Goal: Task Accomplishment & Management: Use online tool/utility

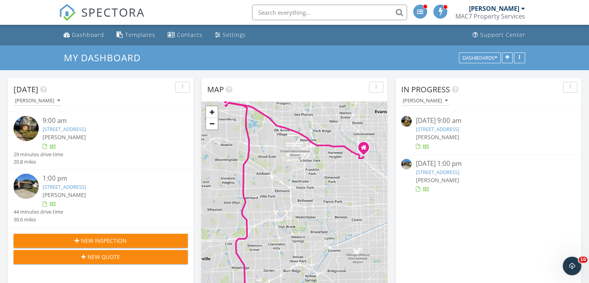
click at [86, 186] on link "129 Oxford Rd , Bolingbrook, IL 60440" at bounding box center [64, 186] width 43 height 7
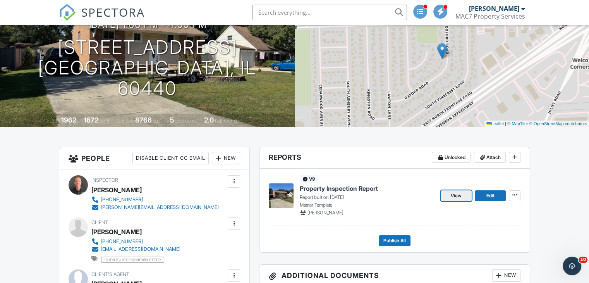
click at [460, 195] on span "View" at bounding box center [456, 196] width 11 height 8
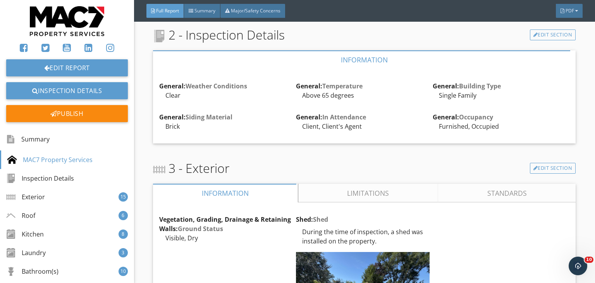
scroll to position [771, 0]
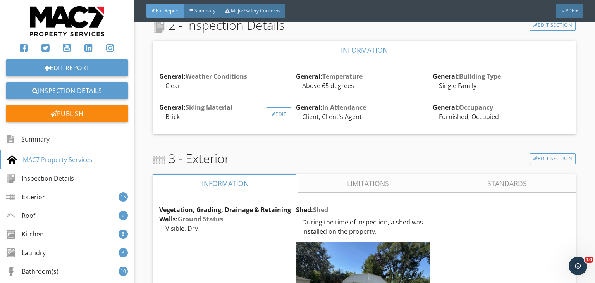
click at [282, 120] on div "Edit" at bounding box center [278, 114] width 25 height 14
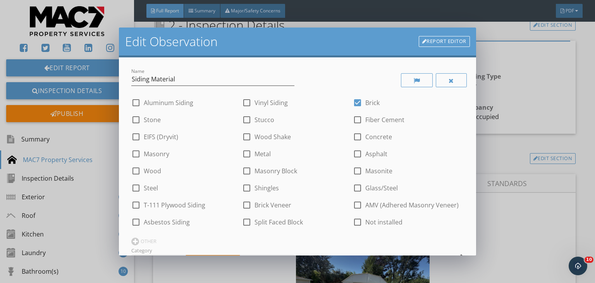
click at [245, 101] on div at bounding box center [246, 102] width 13 height 13
checkbox input "true"
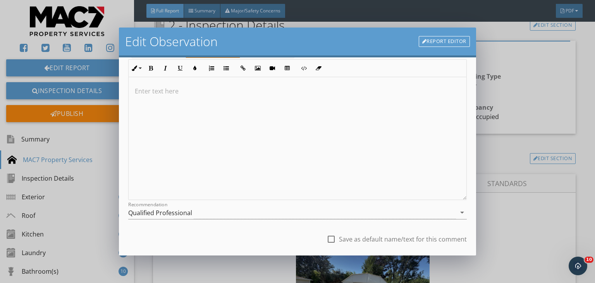
scroll to position [259, 0]
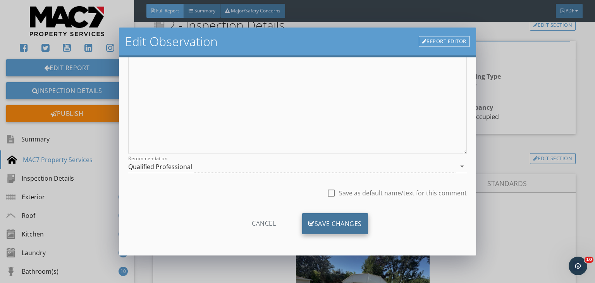
click at [358, 218] on div "Save Changes" at bounding box center [335, 223] width 66 height 21
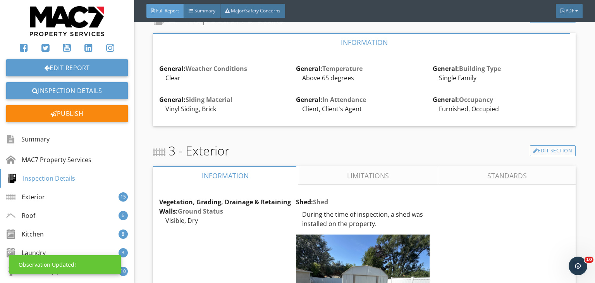
scroll to position [781, 0]
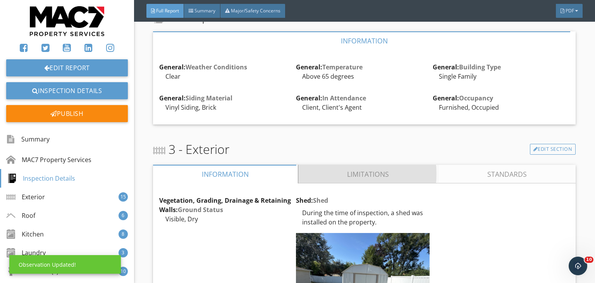
click at [321, 178] on link "Limitations" at bounding box center [368, 174] width 140 height 19
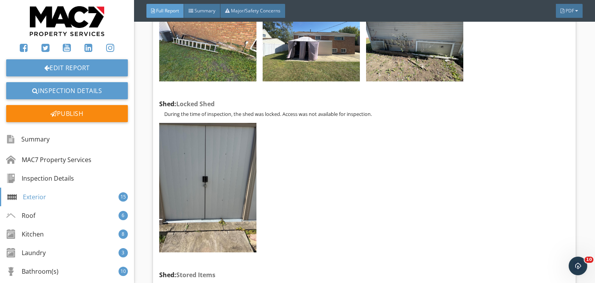
scroll to position [994, 0]
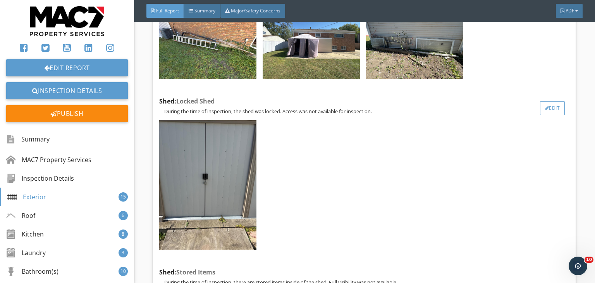
click at [547, 115] on div "Edit" at bounding box center [552, 108] width 25 height 14
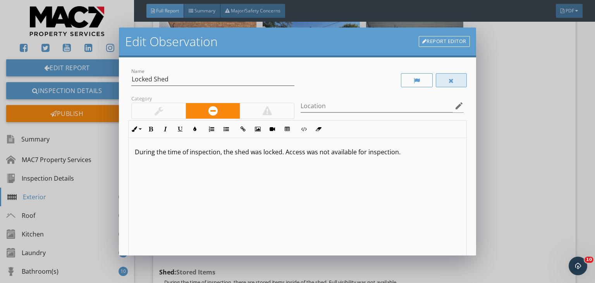
click at [455, 80] on div at bounding box center [451, 80] width 31 height 14
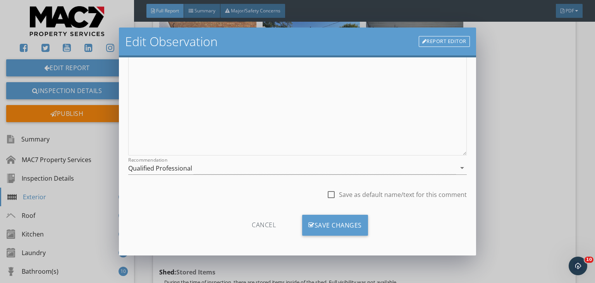
scroll to position [107, 0]
drag, startPoint x: 463, startPoint y: 253, endPoint x: 429, endPoint y: 247, distance: 34.2
drag, startPoint x: 429, startPoint y: 247, endPoint x: 344, endPoint y: 225, distance: 87.9
click at [344, 225] on div "Save Changes" at bounding box center [335, 223] width 66 height 21
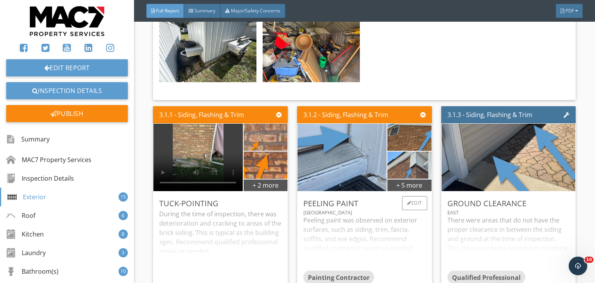
scroll to position [1110, 0]
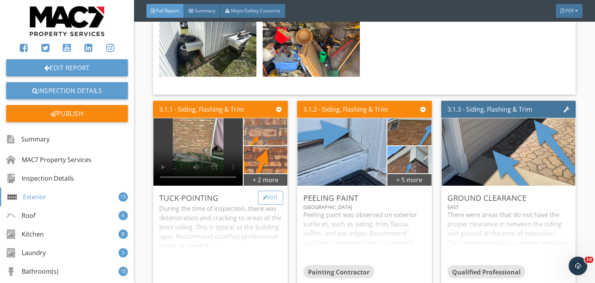
click at [268, 204] on div "Edit" at bounding box center [270, 197] width 25 height 14
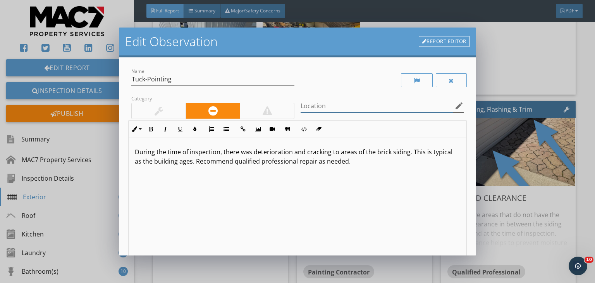
click at [303, 106] on input "Location" at bounding box center [376, 106] width 152 height 13
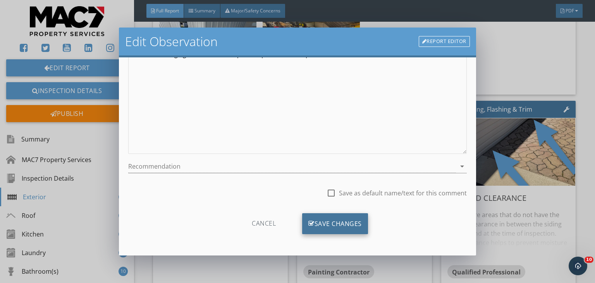
type input "All Sides"
click at [347, 218] on div "Save Changes" at bounding box center [335, 223] width 66 height 21
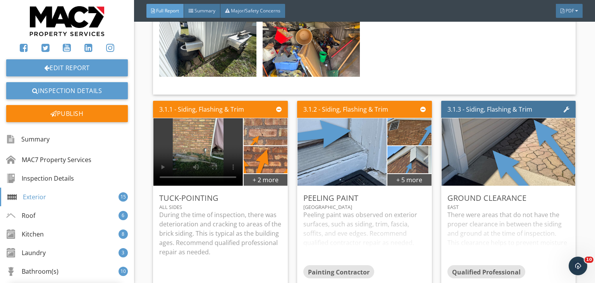
scroll to position [15, 0]
click at [414, 199] on div "Edit" at bounding box center [414, 197] width 25 height 14
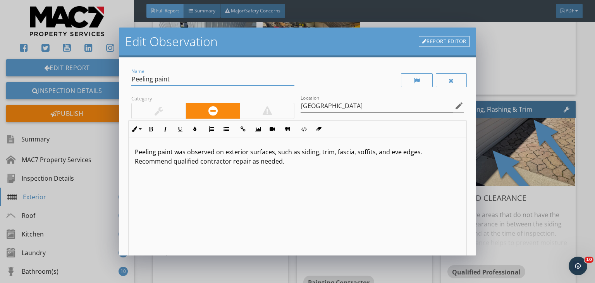
drag, startPoint x: 170, startPoint y: 81, endPoint x: 113, endPoint y: 83, distance: 56.6
click at [113, 83] on div "Edit Observation Report Editor Name Peeling paint Category Location East North …" at bounding box center [297, 141] width 595 height 283
type input "Siding"
drag, startPoint x: 174, startPoint y: 154, endPoint x: 132, endPoint y: 153, distance: 42.6
click at [132, 153] on div "Peeling paint was observed on exterior surfaces, such as siding, trim, fascia, …" at bounding box center [298, 199] width 338 height 123
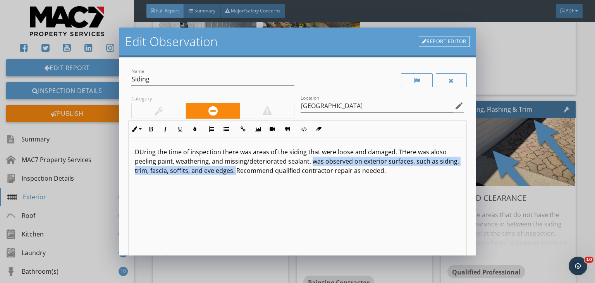
drag, startPoint x: 309, startPoint y: 163, endPoint x: 254, endPoint y: 172, distance: 55.4
click at [254, 172] on p "DUring the time of inspection there was areas of the siding that were loose and…" at bounding box center [297, 161] width 325 height 28
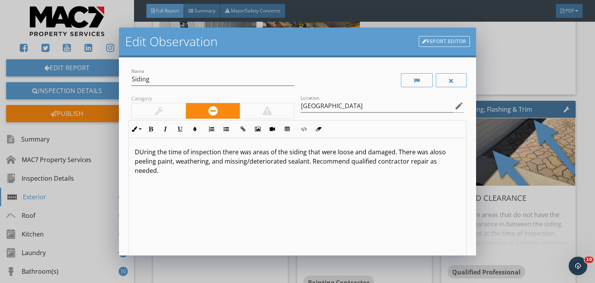
click at [433, 151] on p "DUring the time of inspection there was areas of the siding that were loose and…" at bounding box center [297, 161] width 325 height 28
click at [144, 153] on p "DUring the time of inspection there was areas of the siding that were loose and…" at bounding box center [297, 161] width 325 height 28
click at [317, 154] on p "During the time of inspection there was areas of the siding that were loose and…" at bounding box center [297, 161] width 325 height 28
drag, startPoint x: 330, startPoint y: 108, endPoint x: 295, endPoint y: 111, distance: 34.9
click at [297, 111] on div "Location East North edit" at bounding box center [381, 106] width 169 height 27
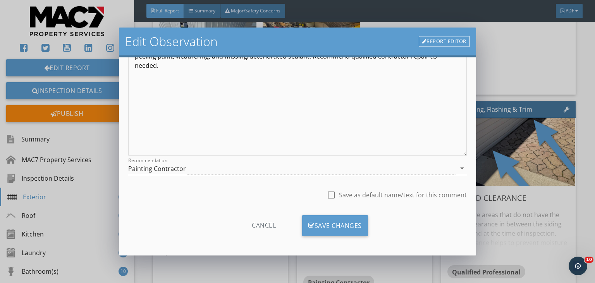
scroll to position [107, 0]
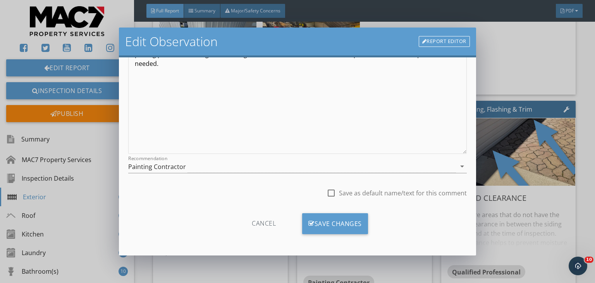
type input "All Sides / Garage"
click at [365, 223] on div "Cancel Save Changes" at bounding box center [297, 226] width 338 height 27
click at [360, 225] on div "Save Changes" at bounding box center [335, 223] width 66 height 21
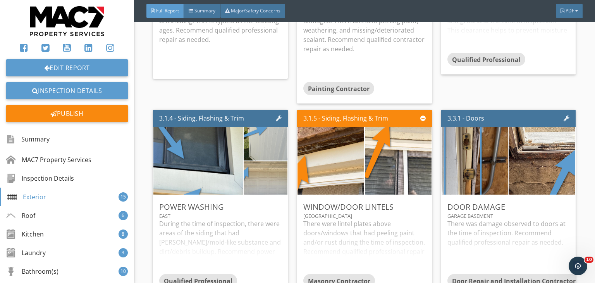
scroll to position [1323, 0]
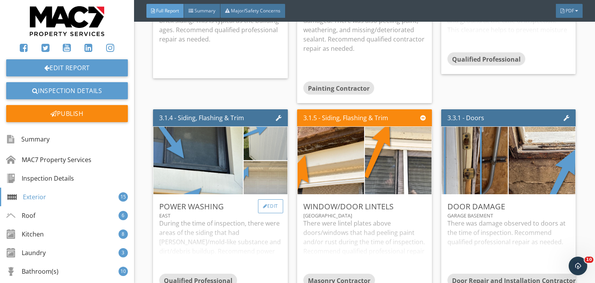
click at [279, 211] on div "Edit" at bounding box center [270, 206] width 25 height 14
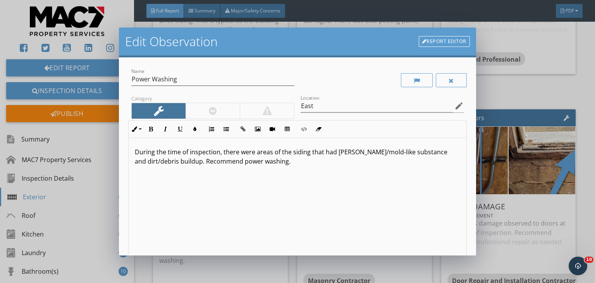
click at [291, 118] on div "Name Power Washing Category Location East edit Inline Style XLarge Large Normal…" at bounding box center [297, 190] width 338 height 247
drag, startPoint x: 314, startPoint y: 108, endPoint x: 302, endPoint y: 110, distance: 12.8
click at [302, 110] on input "East" at bounding box center [376, 106] width 152 height 13
type input "E"
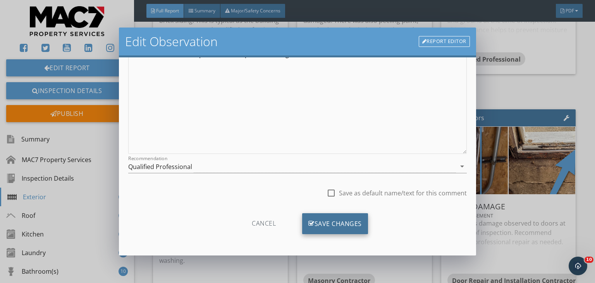
type input "All Sides"
click at [343, 231] on div "Save Changes" at bounding box center [335, 223] width 66 height 21
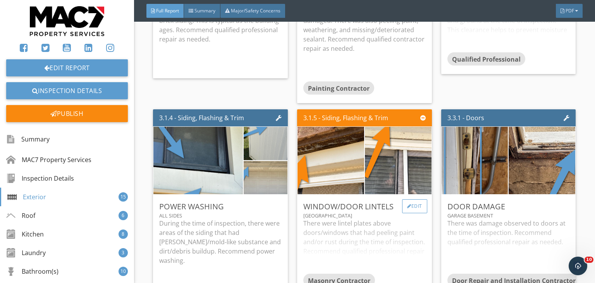
click at [418, 211] on div "Edit" at bounding box center [414, 206] width 25 height 14
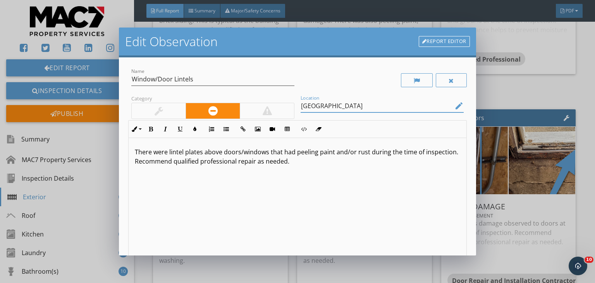
drag, startPoint x: 315, startPoint y: 108, endPoint x: 309, endPoint y: 108, distance: 6.2
click at [309, 108] on input "East West" at bounding box center [376, 106] width 152 height 13
click at [310, 108] on input "East West" at bounding box center [376, 106] width 152 height 13
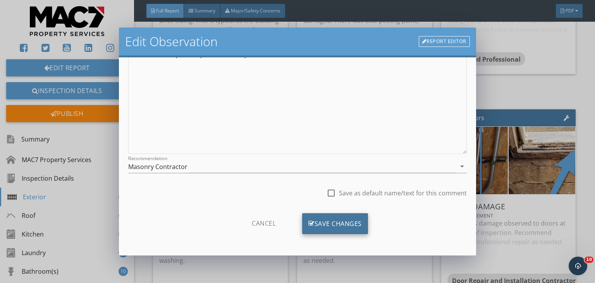
type input "East / West"
click at [341, 214] on div "Save Changes" at bounding box center [335, 223] width 66 height 21
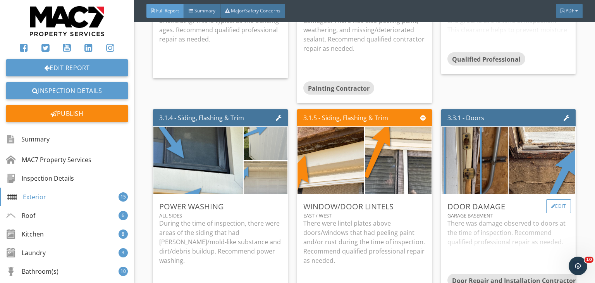
click at [551, 208] on div "Edit" at bounding box center [558, 206] width 25 height 14
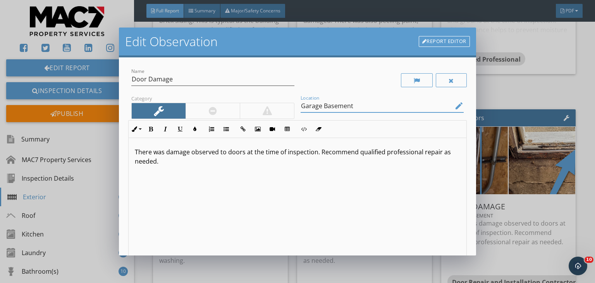
click at [320, 106] on input "Garage Basement" at bounding box center [376, 106] width 152 height 13
type input "Garage / Basement"
click at [319, 155] on p "There was damage observed to doors at the time of inspection. Recommend qualifi…" at bounding box center [297, 156] width 325 height 19
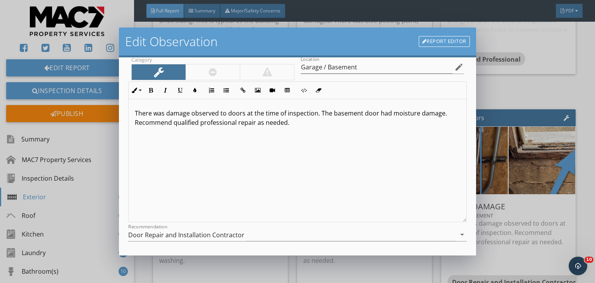
scroll to position [107, 0]
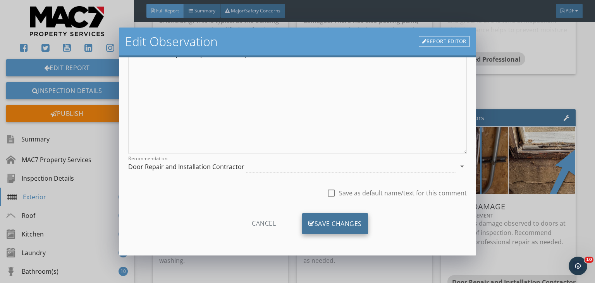
click at [344, 230] on div "Save Changes" at bounding box center [335, 223] width 66 height 21
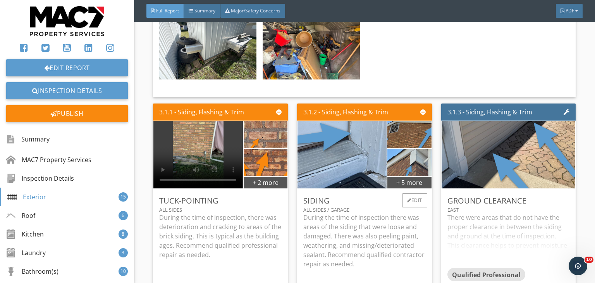
scroll to position [1110, 0]
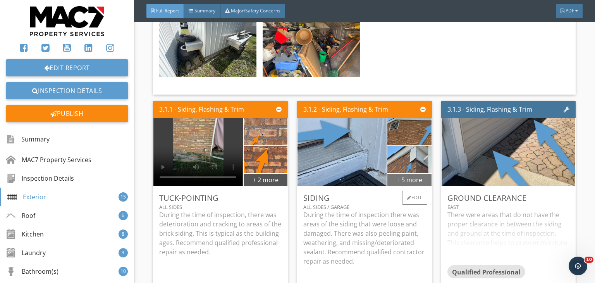
click at [407, 185] on div "+ 5 more" at bounding box center [409, 179] width 44 height 12
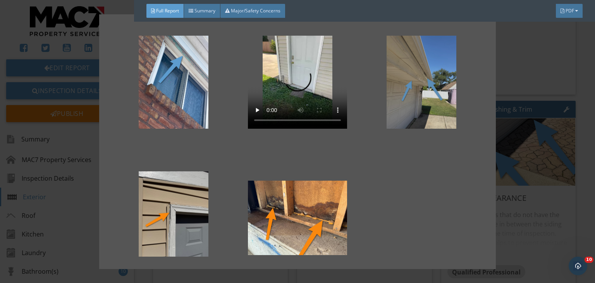
scroll to position [46, 0]
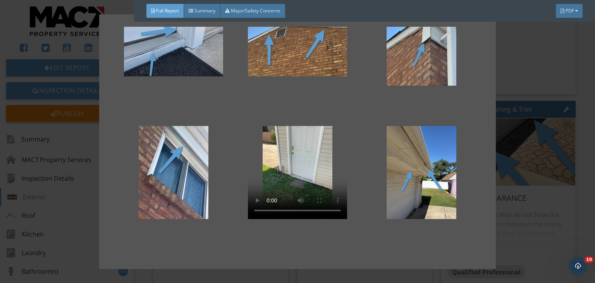
click at [511, 224] on div at bounding box center [297, 141] width 595 height 283
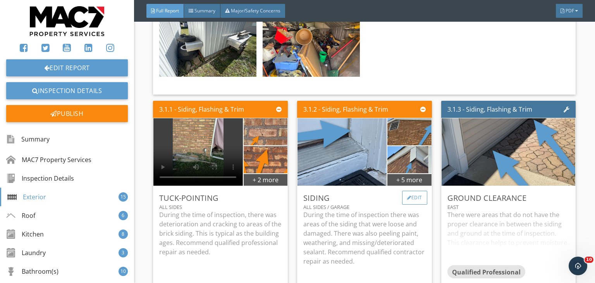
click at [417, 201] on div "Edit" at bounding box center [414, 197] width 25 height 14
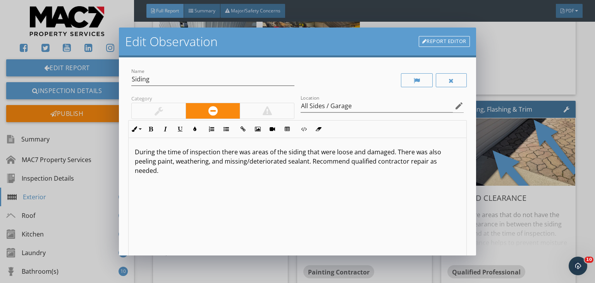
click at [311, 161] on p "During the time of inspection there was areas of the siding that were loose and…" at bounding box center [297, 161] width 325 height 28
click at [194, 173] on p "During the time of inspection there was areas of the siding that were loose and…" at bounding box center [297, 161] width 325 height 28
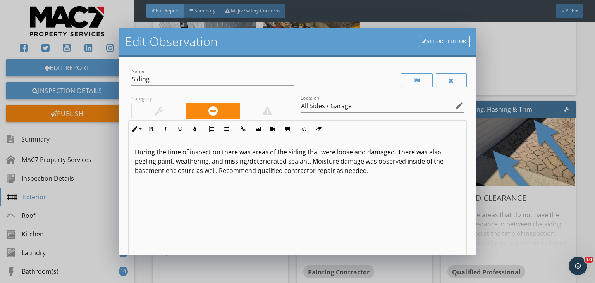
click at [316, 172] on p "During the time of inspection there was areas of the siding that were loose and…" at bounding box center [297, 161] width 325 height 28
click at [315, 172] on p "During the time of inspection there was areas of the siding that were loose and…" at bounding box center [297, 161] width 325 height 28
drag, startPoint x: 424, startPoint y: 171, endPoint x: 431, endPoint y: 178, distance: 10.1
click at [431, 178] on p "During the time of inspection there was areas of the siding that were loose and…" at bounding box center [297, 165] width 325 height 37
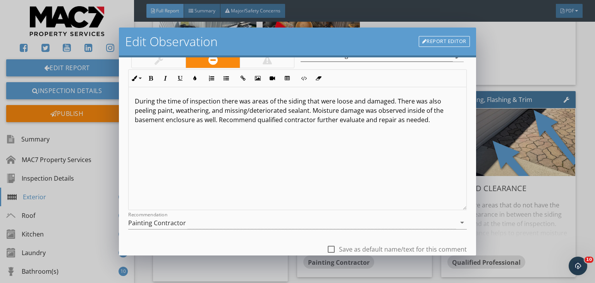
scroll to position [107, 0]
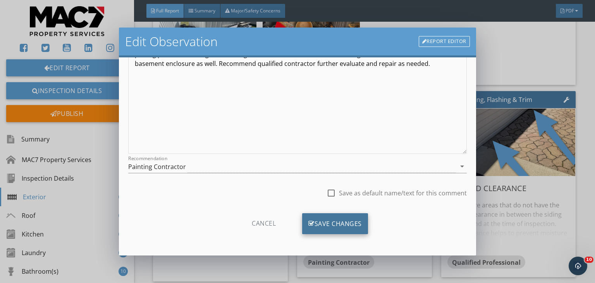
click at [305, 229] on div "Save Changes" at bounding box center [335, 223] width 66 height 21
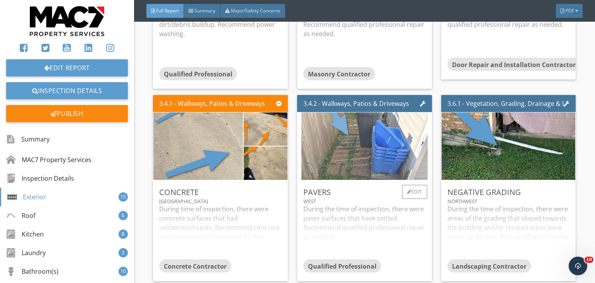
scroll to position [1546, 0]
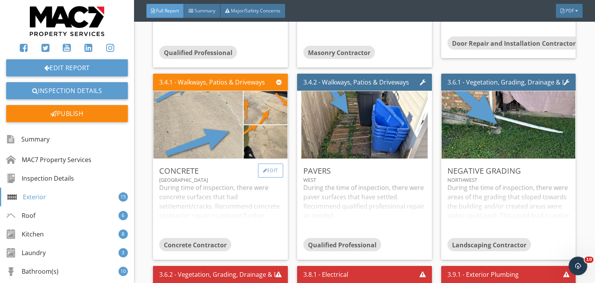
click at [277, 177] on div "Edit" at bounding box center [270, 170] width 25 height 14
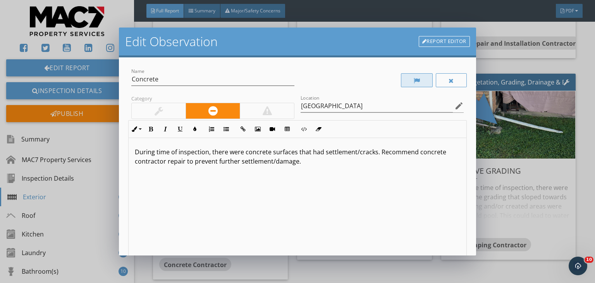
click at [403, 83] on div at bounding box center [417, 80] width 32 height 14
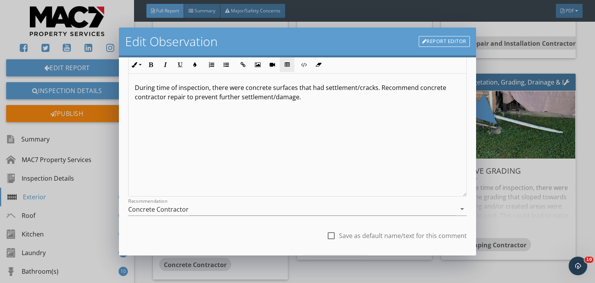
scroll to position [0, 0]
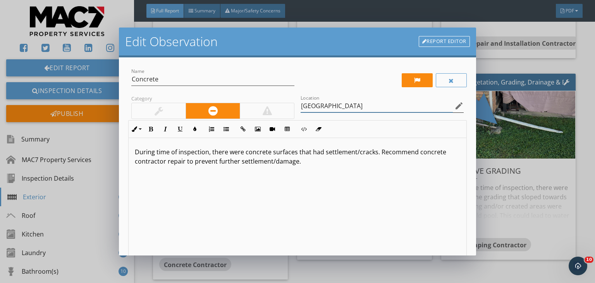
click at [312, 104] on input "East West" at bounding box center [376, 106] width 152 height 13
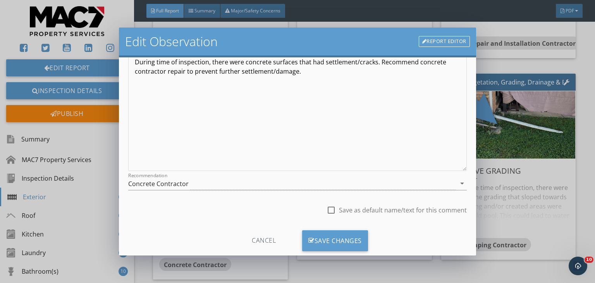
scroll to position [107, 0]
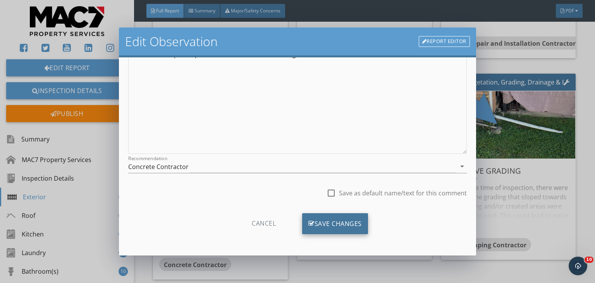
type input "East / West"
click at [349, 221] on div "Save Changes" at bounding box center [335, 223] width 66 height 21
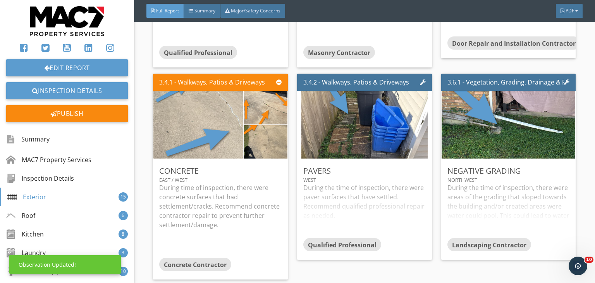
scroll to position [15, 0]
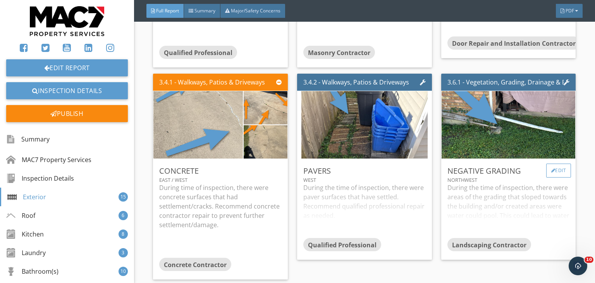
click at [556, 174] on div "Edit" at bounding box center [558, 170] width 25 height 14
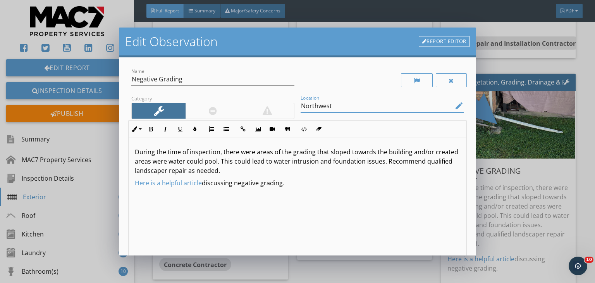
click at [332, 104] on input "Northwest" at bounding box center [376, 106] width 152 height 13
drag, startPoint x: 329, startPoint y: 105, endPoint x: 313, endPoint y: 104, distance: 15.5
click at [316, 110] on input "Northwest / West" at bounding box center [376, 106] width 152 height 13
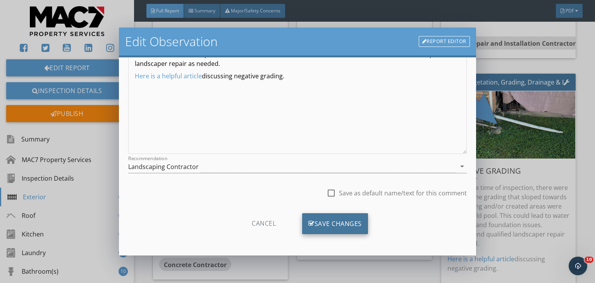
type input "North / West"
click at [354, 224] on div "Save Changes" at bounding box center [335, 223] width 66 height 21
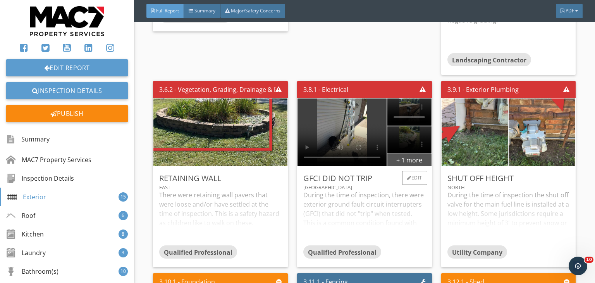
scroll to position [1797, 0]
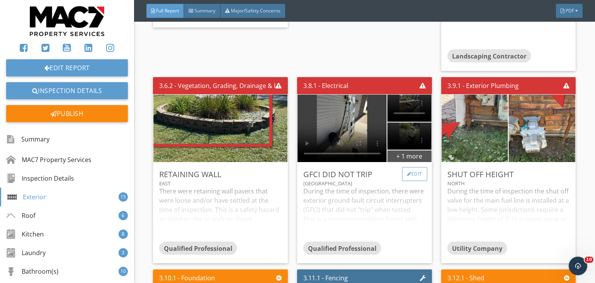
click at [413, 180] on div "Edit" at bounding box center [414, 174] width 25 height 14
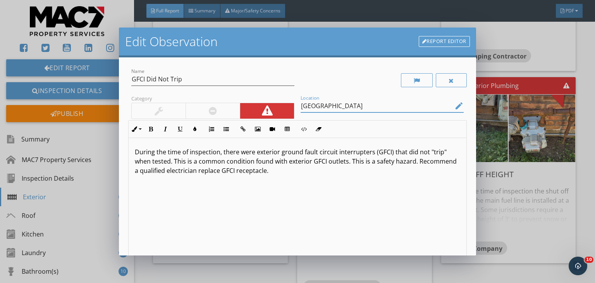
drag, startPoint x: 314, startPoint y: 109, endPoint x: 279, endPoint y: 106, distance: 35.4
click at [278, 110] on div "Name GFCI Did Not Trip Category Location East West edit Inline Style XLarge Lar…" at bounding box center [297, 190] width 338 height 247
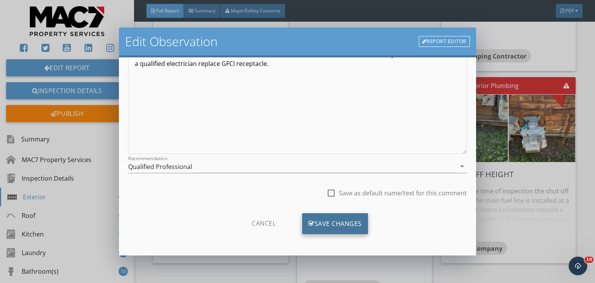
type input "Throughout"
click at [325, 219] on div "Save Changes" at bounding box center [335, 223] width 66 height 21
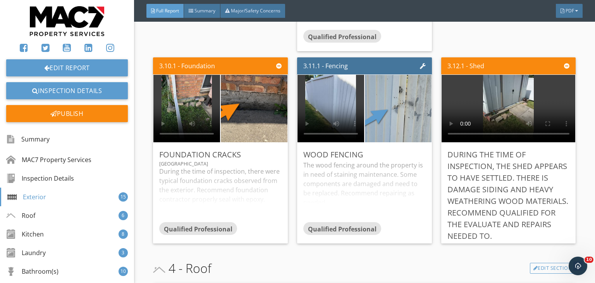
scroll to position [2049, 0]
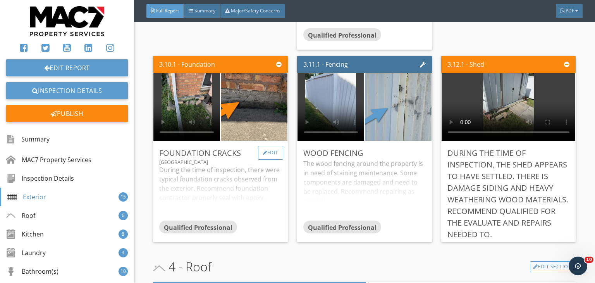
click at [273, 152] on div "Edit" at bounding box center [270, 153] width 25 height 14
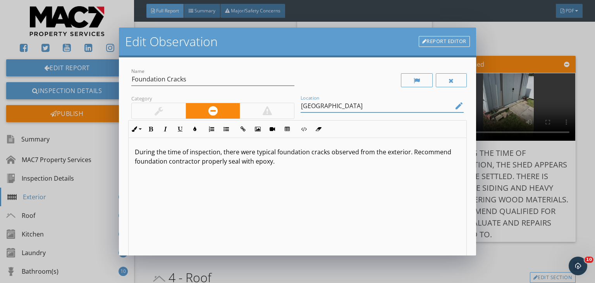
click at [316, 105] on input "North West" at bounding box center [376, 106] width 152 height 13
type input "North / West"
click at [245, 153] on p "During the time of inspection, there were typical foundation cracks observed fr…" at bounding box center [297, 156] width 325 height 19
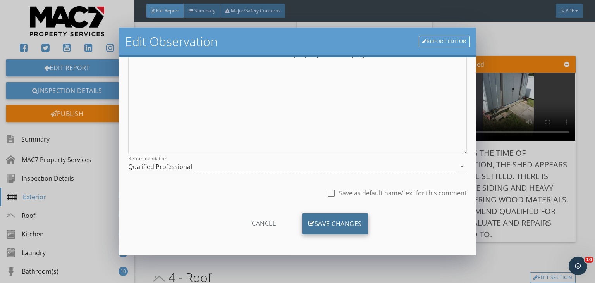
click at [345, 226] on div "Save Changes" at bounding box center [335, 223] width 66 height 21
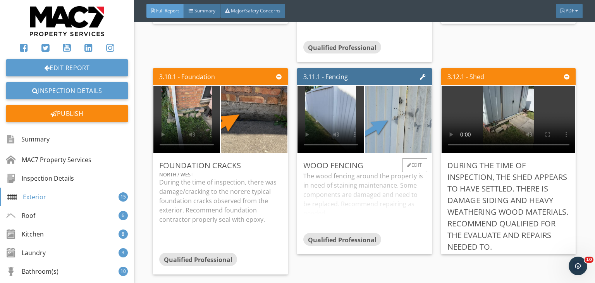
scroll to position [2037, 0]
click at [273, 169] on div "Edit" at bounding box center [270, 165] width 25 height 14
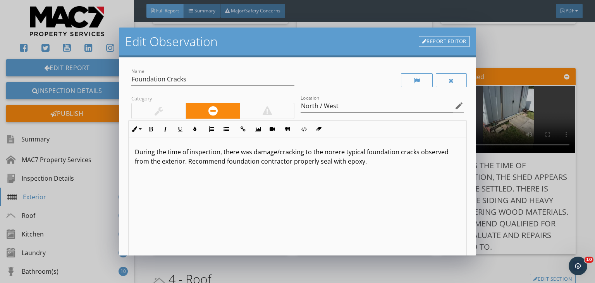
click at [330, 153] on p "During the time of inspection, there was damage/cracking to the norere typical …" at bounding box center [297, 156] width 325 height 19
click at [441, 153] on p "During the time of inspection, there was damage/cracking to the northeast corne…" at bounding box center [297, 161] width 325 height 28
click at [253, 161] on p "During the time of inspection, there was damage/cracking to the northeast corne…" at bounding box center [297, 161] width 325 height 28
drag, startPoint x: 379, startPoint y: 162, endPoint x: 418, endPoint y: 166, distance: 38.9
click at [418, 166] on p "During the time of inspection, there was damage/cracking to the northeast corne…" at bounding box center [297, 156] width 325 height 19
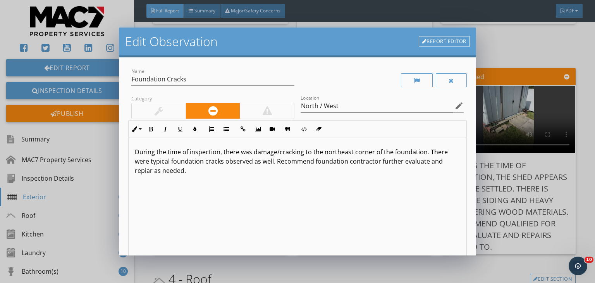
click at [150, 172] on p "During the time of inspection, there was damage/cracking to the northeast corne…" at bounding box center [297, 161] width 325 height 28
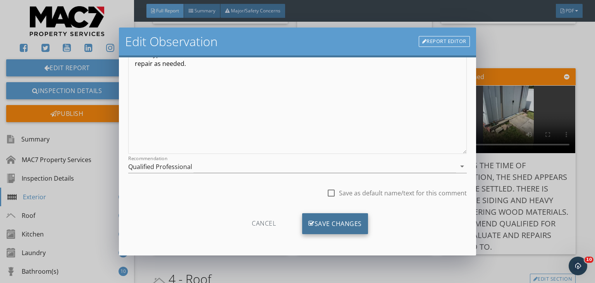
click at [350, 226] on div "Save Changes" at bounding box center [335, 223] width 66 height 21
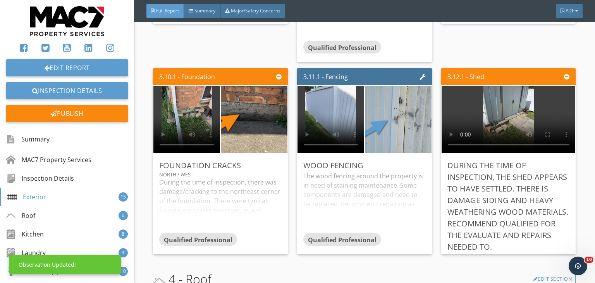
scroll to position [15, 0]
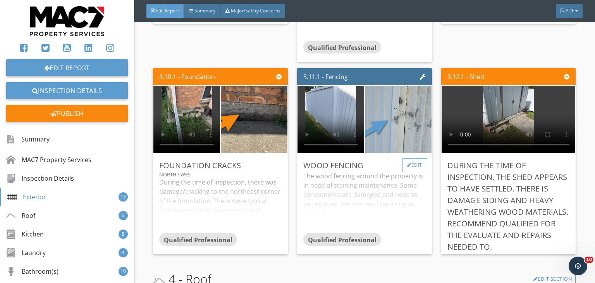
click at [417, 171] on div "Edit" at bounding box center [414, 165] width 25 height 14
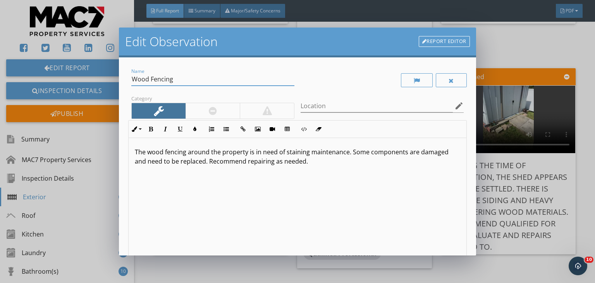
drag, startPoint x: 151, startPoint y: 79, endPoint x: 89, endPoint y: 80, distance: 62.3
click at [89, 80] on div "Edit Observation Report Editor Name Wood Fencing Category Location edit Inline …" at bounding box center [297, 141] width 595 height 283
type input "Fencing"
drag, startPoint x: 164, startPoint y: 151, endPoint x: 147, endPoint y: 151, distance: 17.0
click at [147, 151] on p "The wood fencing around the property is in need of staining maintenance. Some c…" at bounding box center [297, 156] width 325 height 19
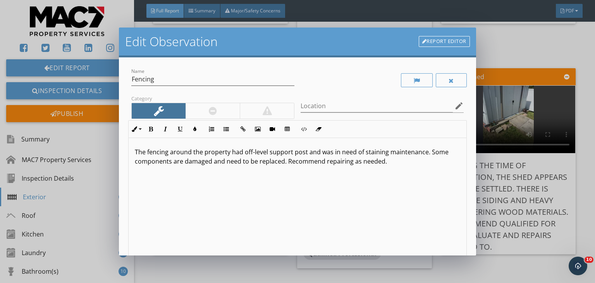
drag, startPoint x: 427, startPoint y: 153, endPoint x: 416, endPoint y: 168, distance: 18.6
click at [416, 168] on div "The fencing around the property had off-level support post and was in need of s…" at bounding box center [298, 199] width 338 height 123
click at [454, 106] on icon "edit" at bounding box center [458, 105] width 9 height 9
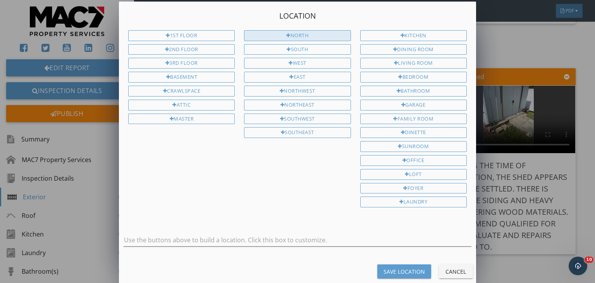
click at [300, 36] on div "North" at bounding box center [297, 35] width 106 height 11
type input "North"
click at [420, 267] on div "Save Location" at bounding box center [403, 271] width 41 height 8
type input "North"
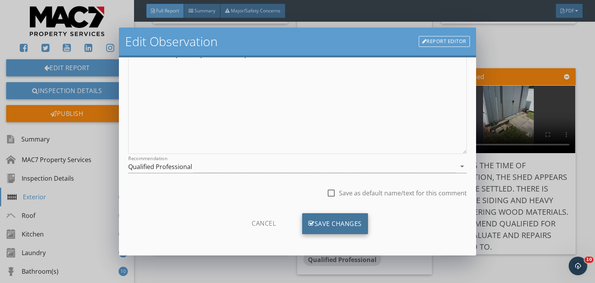
click at [352, 223] on div "Save Changes" at bounding box center [335, 223] width 66 height 21
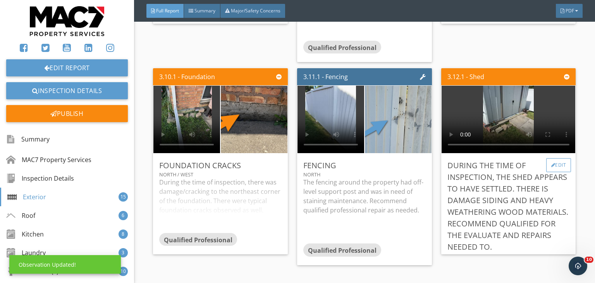
click at [559, 170] on div "Edit" at bounding box center [558, 165] width 25 height 14
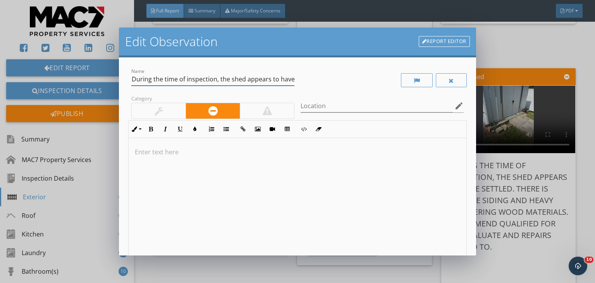
click at [132, 77] on input "During the time of inspection, the shed appears to have settled. There is damag…" at bounding box center [212, 79] width 163 height 13
drag, startPoint x: 132, startPoint y: 77, endPoint x: 324, endPoint y: 74, distance: 192.4
click at [324, 74] on div "Name During the time of inspection, the shed appears to have settled. There is …" at bounding box center [297, 177] width 338 height 221
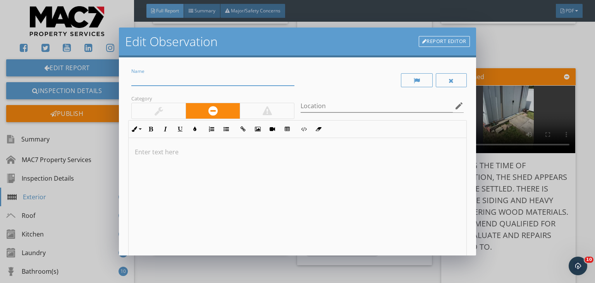
click at [172, 151] on p at bounding box center [297, 151] width 325 height 9
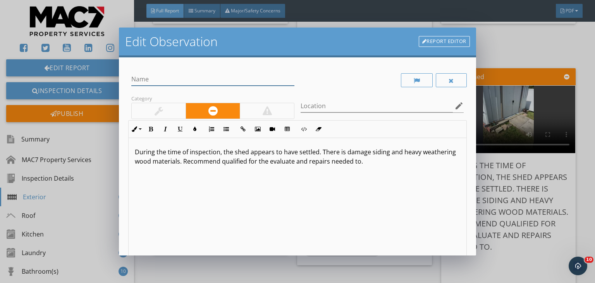
click at [146, 81] on input "Name" at bounding box center [212, 79] width 163 height 13
type input "Shed"
click at [339, 152] on p "During the time of inspection, the shed appears to have settled. There is damag…" at bounding box center [297, 156] width 325 height 19
click at [373, 152] on p "During the time of inspection, the shed appears to have settled. There was dama…" at bounding box center [297, 156] width 325 height 19
click at [170, 162] on p "During the time of inspection, the shed appears to have settled. There was dama…" at bounding box center [297, 156] width 325 height 19
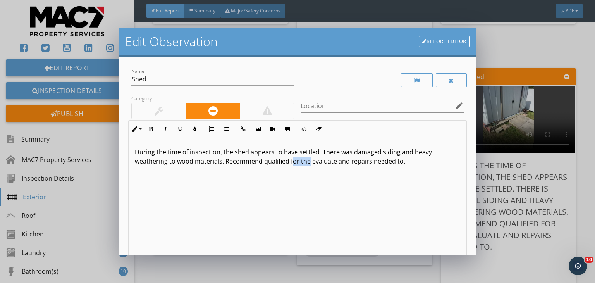
drag, startPoint x: 308, startPoint y: 161, endPoint x: 290, endPoint y: 163, distance: 17.5
click at [290, 163] on p "During the time of inspection, the shed appears to have settled. There was dama…" at bounding box center [297, 156] width 325 height 19
click at [368, 161] on p "During the time of inspection, the shed appears to have settled. There was dama…" at bounding box center [297, 156] width 325 height 19
click at [407, 163] on p "During the time of inspection, the shed appears to have settled. There was dama…" at bounding box center [297, 156] width 325 height 19
click at [455, 105] on icon "edit" at bounding box center [458, 105] width 9 height 9
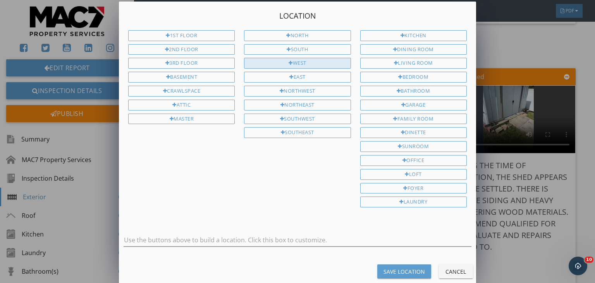
click at [297, 63] on div "West" at bounding box center [297, 63] width 106 height 11
type input "West"
click at [402, 267] on div "Save Location" at bounding box center [403, 271] width 41 height 8
type input "West"
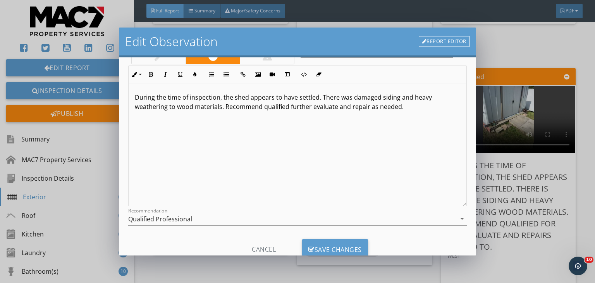
scroll to position [81, 0]
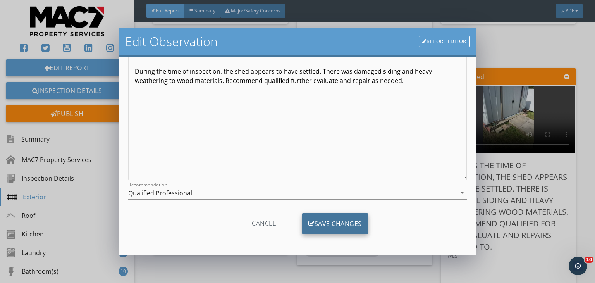
click at [354, 223] on div "Save Changes" at bounding box center [335, 223] width 66 height 21
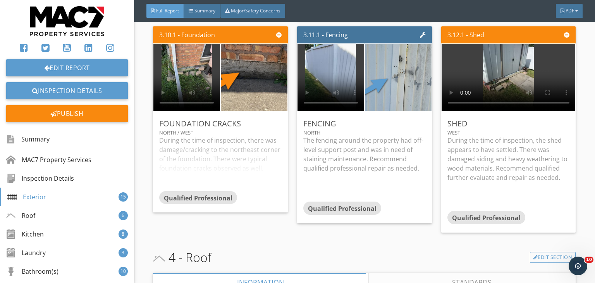
scroll to position [2095, 0]
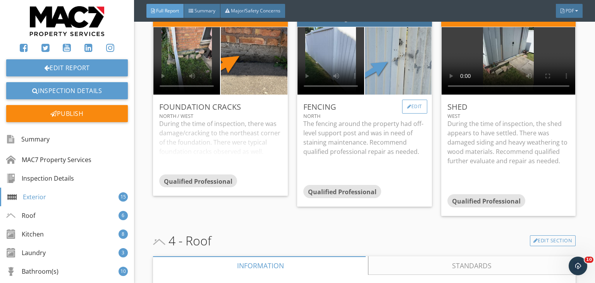
click at [412, 107] on div "Edit" at bounding box center [414, 107] width 25 height 14
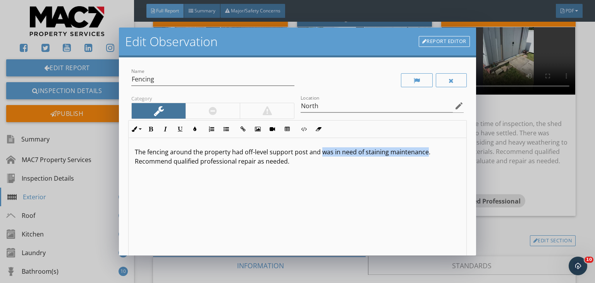
drag, startPoint x: 319, startPoint y: 153, endPoint x: 423, endPoint y: 154, distance: 103.8
click at [423, 154] on p "The fencing around the property had off-level support post and was in need of s…" at bounding box center [297, 156] width 325 height 19
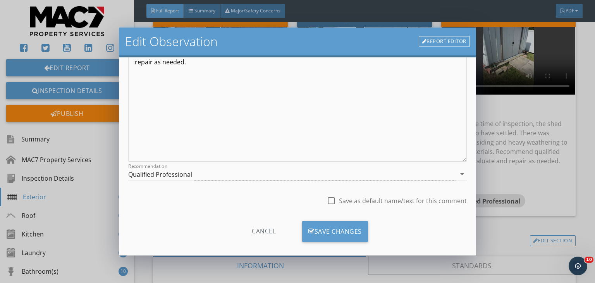
scroll to position [107, 0]
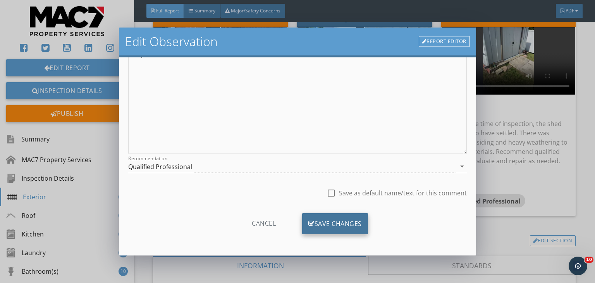
click at [359, 225] on div "Save Changes" at bounding box center [335, 223] width 66 height 21
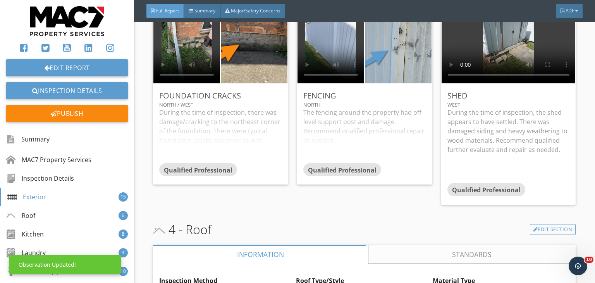
scroll to position [2105, 0]
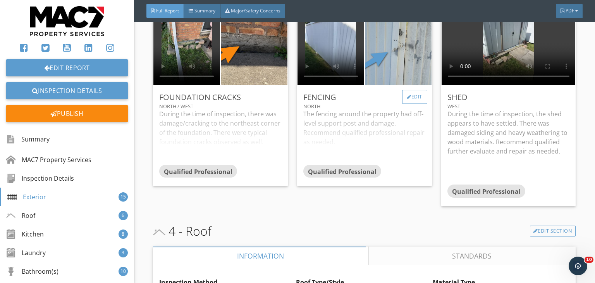
click at [416, 102] on div "Edit" at bounding box center [414, 97] width 25 height 14
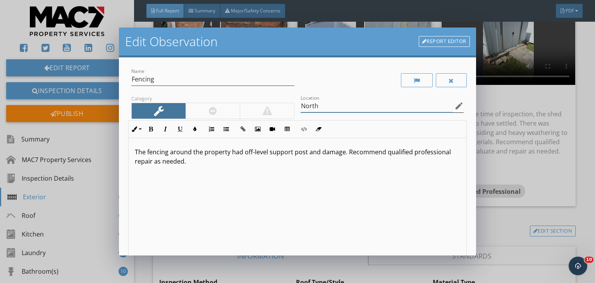
click at [339, 103] on input "North" at bounding box center [376, 106] width 152 height 13
type input "North / South"
click at [319, 151] on p "The fencing around the property had off-level support post and damage. Recommen…" at bounding box center [297, 156] width 325 height 19
click at [331, 153] on p "The fencing around the property had off-level support post, damage. Recommend q…" at bounding box center [297, 156] width 325 height 19
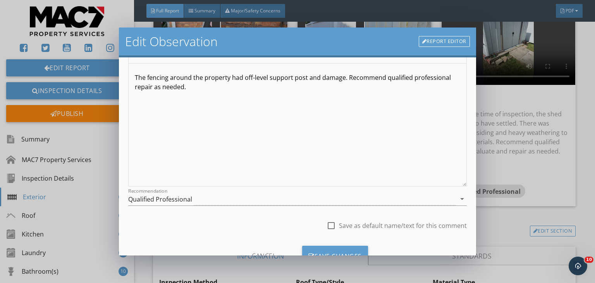
scroll to position [107, 0]
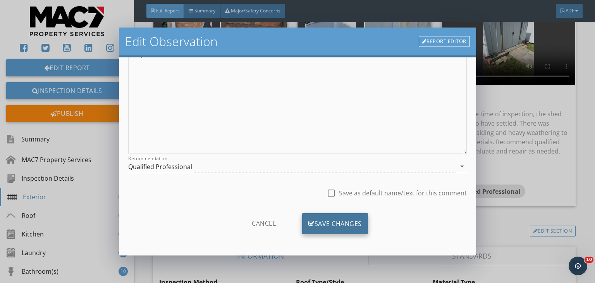
click at [348, 227] on div "Save Changes" at bounding box center [335, 223] width 66 height 21
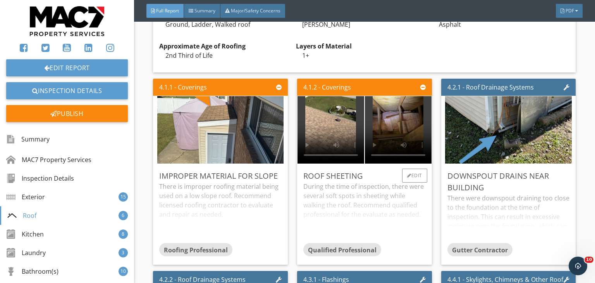
scroll to position [2376, 0]
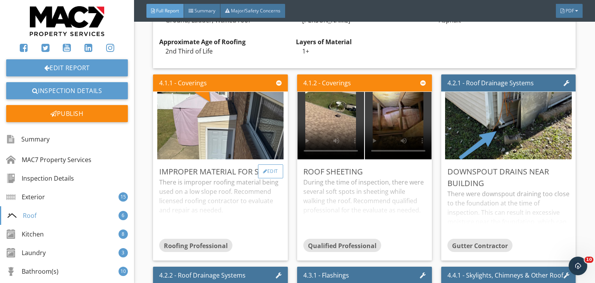
click at [275, 178] on div "Edit" at bounding box center [270, 171] width 25 height 14
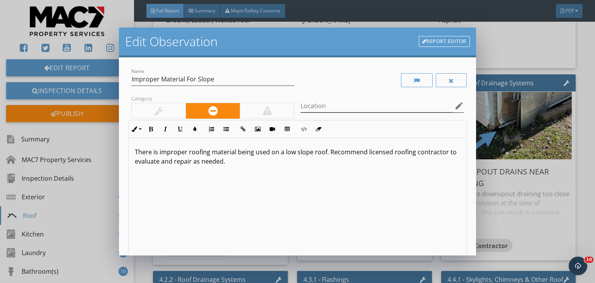
click at [454, 105] on icon "edit" at bounding box center [458, 105] width 9 height 9
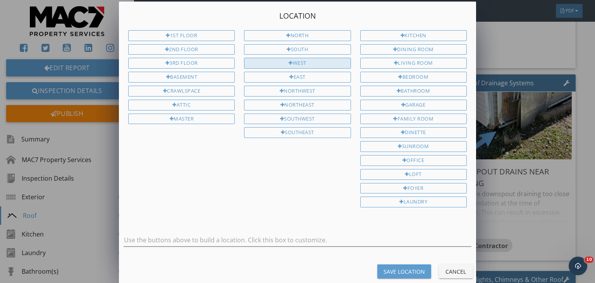
click at [303, 61] on div "West" at bounding box center [297, 63] width 106 height 11
type input "West"
click at [400, 267] on div "Save Location" at bounding box center [403, 271] width 41 height 8
type input "West"
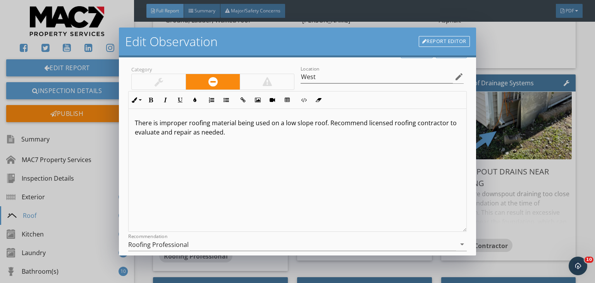
scroll to position [97, 0]
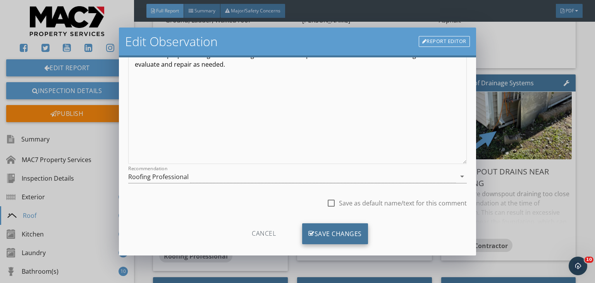
click at [359, 238] on div "Save Changes" at bounding box center [335, 233] width 66 height 21
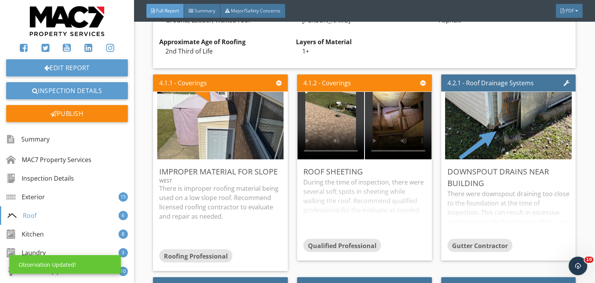
scroll to position [15, 0]
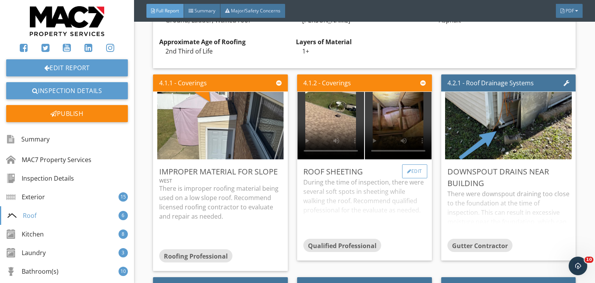
click at [409, 178] on div "Edit" at bounding box center [414, 171] width 25 height 14
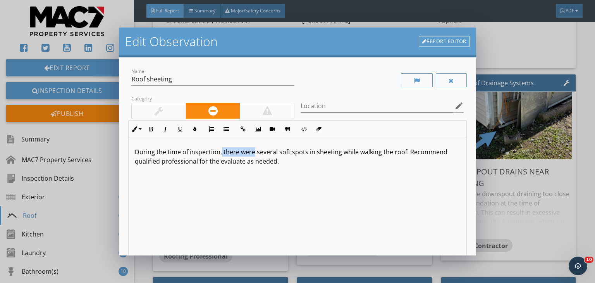
drag, startPoint x: 221, startPoint y: 154, endPoint x: 252, endPoint y: 154, distance: 31.4
click at [253, 154] on p "During the time of inspection, there were several soft spots in sheeting while …" at bounding box center [297, 156] width 325 height 19
drag, startPoint x: 276, startPoint y: 152, endPoint x: 305, endPoint y: 151, distance: 29.5
click at [305, 151] on p "During the time of inspection, several soft spots in sheeting while walking the…" at bounding box center [297, 156] width 325 height 19
click at [366, 154] on p "During the time of inspection, several soft spots were felt while walking the r…" at bounding box center [297, 156] width 325 height 19
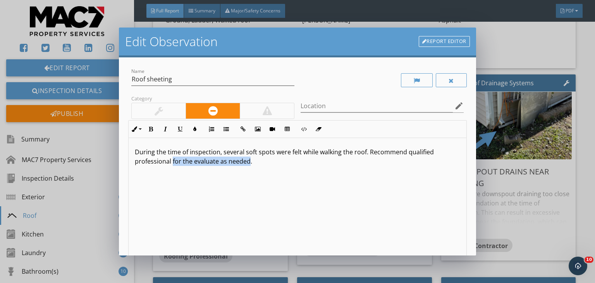
drag, startPoint x: 172, startPoint y: 161, endPoint x: 249, endPoint y: 165, distance: 76.3
click at [249, 165] on p "During the time of inspection, several soft spots were felt while walking the r…" at bounding box center [297, 156] width 325 height 19
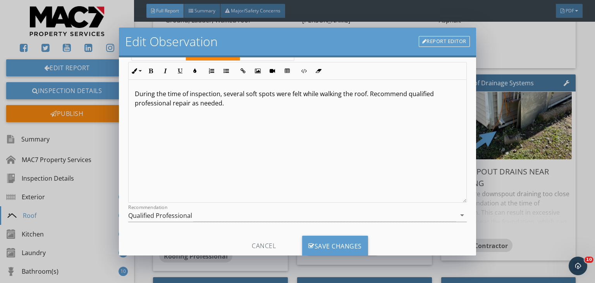
scroll to position [81, 0]
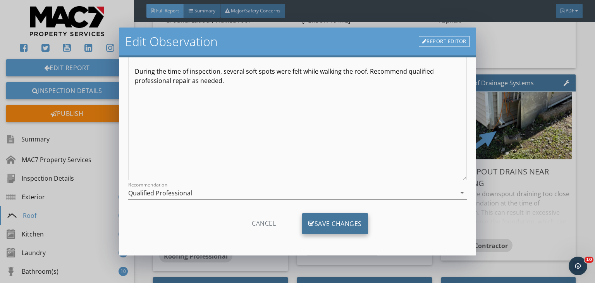
click at [352, 224] on div "Save Changes" at bounding box center [335, 223] width 66 height 21
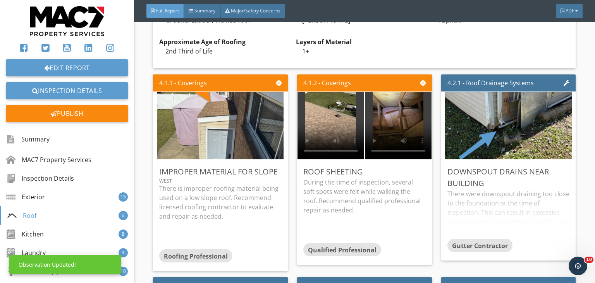
scroll to position [0, 0]
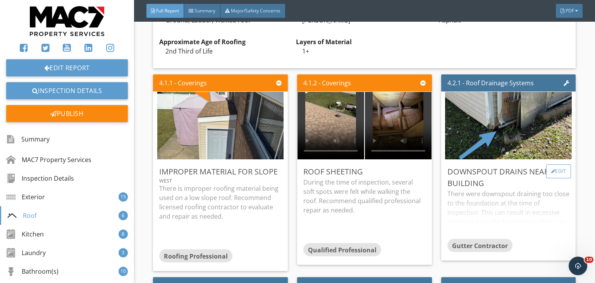
click at [556, 176] on div "Edit" at bounding box center [558, 171] width 25 height 14
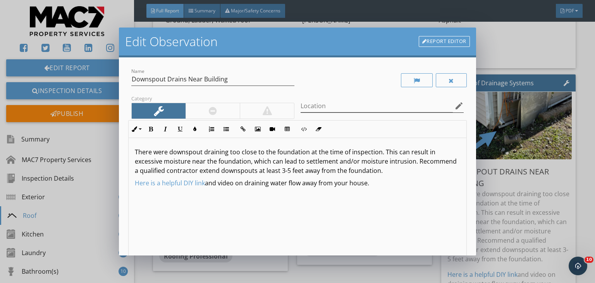
click at [454, 106] on icon "edit" at bounding box center [458, 105] width 9 height 9
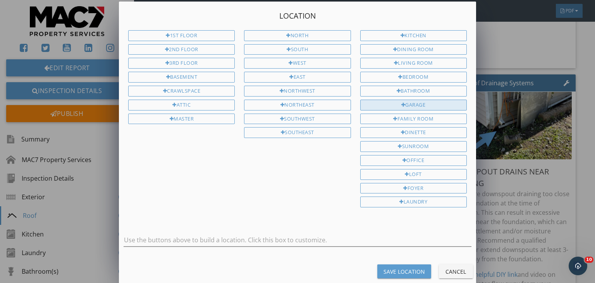
click at [364, 102] on div "Garage" at bounding box center [413, 105] width 106 height 11
type input "Garage"
click at [405, 267] on div "Save Location" at bounding box center [403, 271] width 41 height 8
type input "Garage"
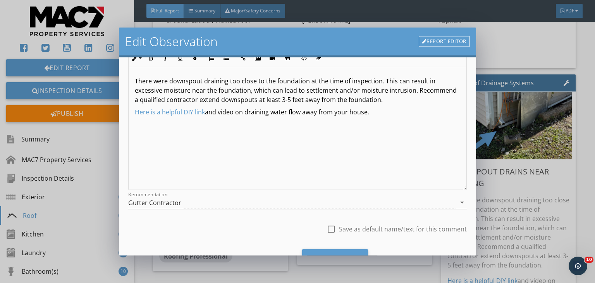
scroll to position [107, 0]
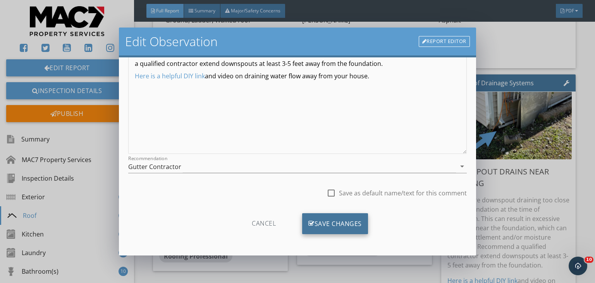
click at [347, 222] on div "Save Changes" at bounding box center [335, 223] width 66 height 21
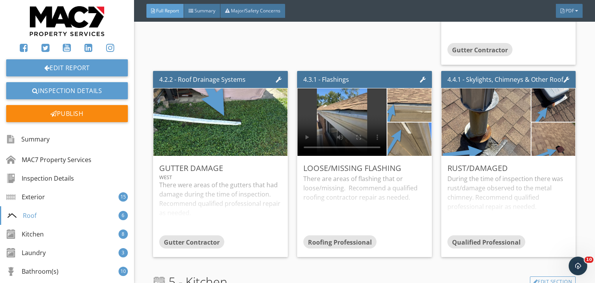
scroll to position [2656, 0]
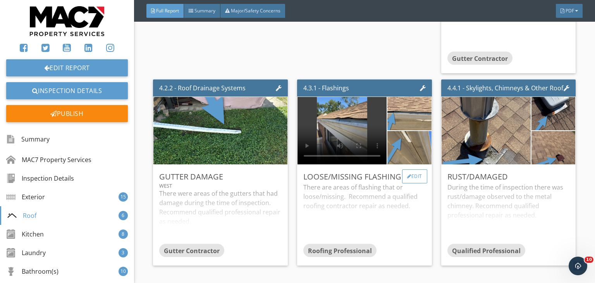
click at [416, 181] on div "Edit" at bounding box center [414, 176] width 25 height 14
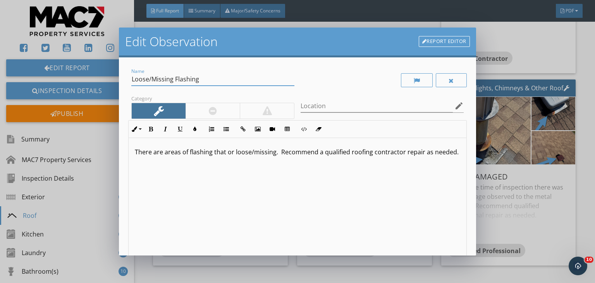
drag, startPoint x: 152, startPoint y: 77, endPoint x: 173, endPoint y: 78, distance: 20.9
click at [173, 78] on input "Loose/Missing Flashing" at bounding box center [212, 79] width 163 height 13
type input "Loose/damaged Flashing"
drag, startPoint x: 155, startPoint y: 151, endPoint x: 163, endPoint y: 151, distance: 7.4
click at [163, 151] on p "There are areas of flashing that or loose/missing. Recommend a qualified roofin…" at bounding box center [297, 151] width 325 height 9
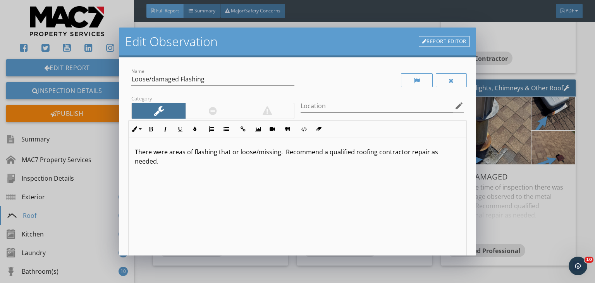
click at [195, 152] on p "There were areas of flashing that or loose/missing. Recommend a qualified roofi…" at bounding box center [297, 156] width 325 height 19
click at [389, 108] on input "Location" at bounding box center [376, 106] width 152 height 13
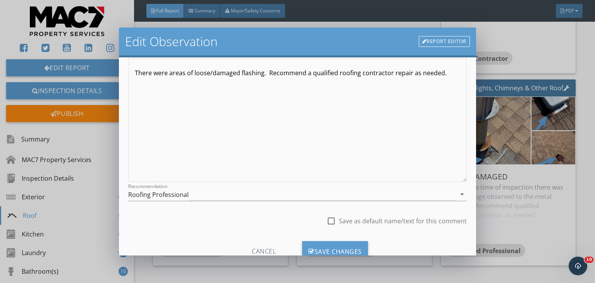
scroll to position [107, 0]
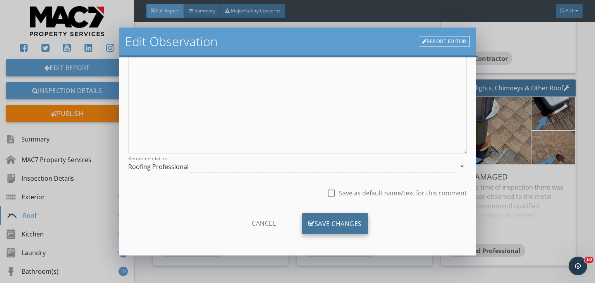
type input "All Sides / Garage"
click at [349, 231] on div "Save Changes" at bounding box center [335, 223] width 66 height 21
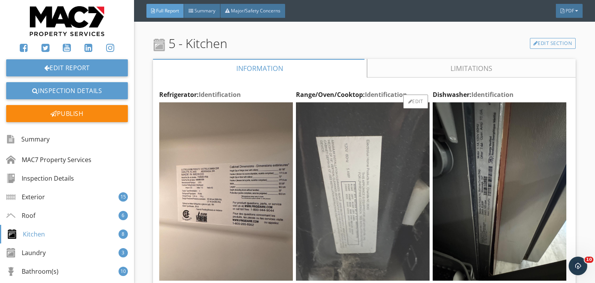
scroll to position [2811, 0]
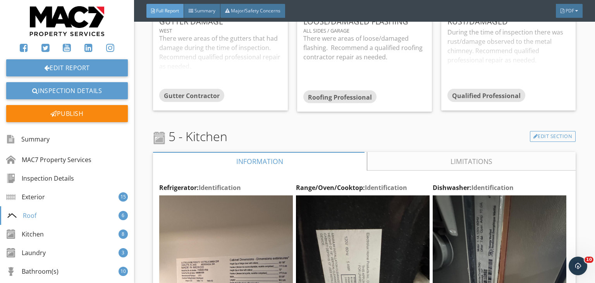
click at [409, 170] on link "Limitations" at bounding box center [471, 161] width 209 height 19
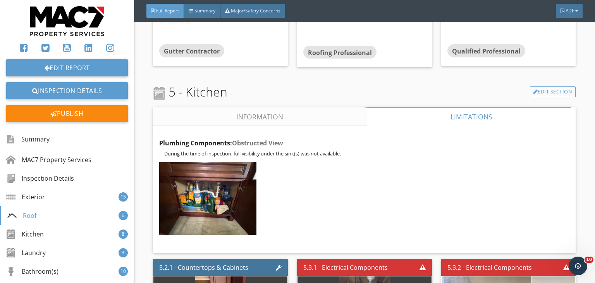
scroll to position [2860, 0]
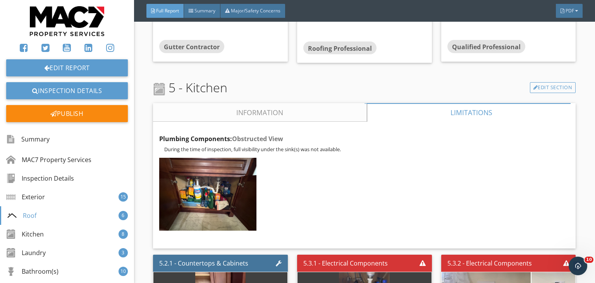
click at [300, 120] on link "Information" at bounding box center [260, 112] width 214 height 19
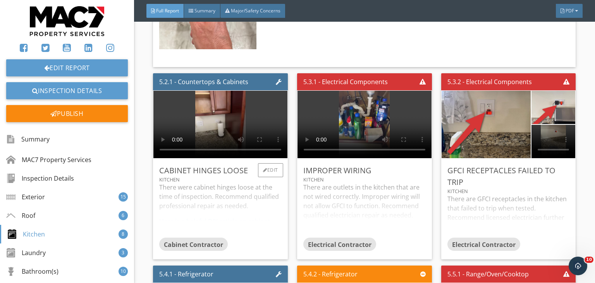
scroll to position [3731, 0]
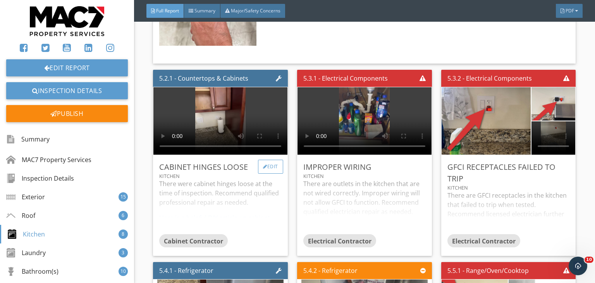
click at [277, 165] on div "Edit" at bounding box center [270, 167] width 25 height 14
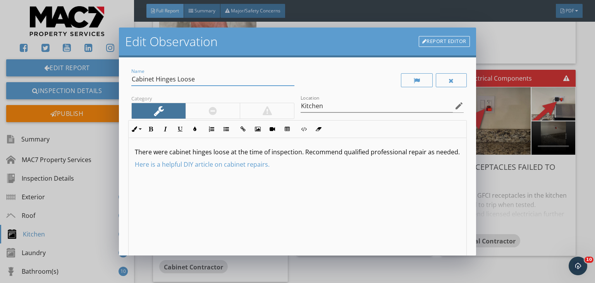
drag, startPoint x: 190, startPoint y: 79, endPoint x: 154, endPoint y: 79, distance: 35.2
click at [154, 79] on input "Cabinet Hinges Loose" at bounding box center [212, 79] width 163 height 13
type input "Cabinets"
click at [303, 152] on p "There were cabinet hinges loose at the time of inspection. Recommend qualified …" at bounding box center [297, 151] width 325 height 9
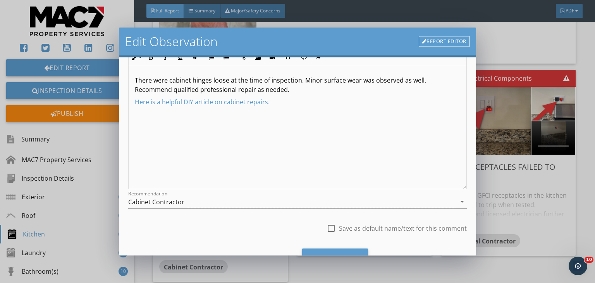
scroll to position [107, 0]
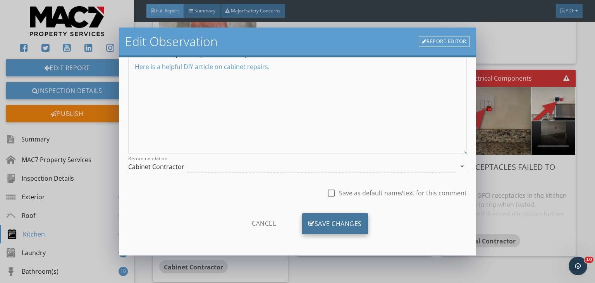
click at [344, 224] on div "Save Changes" at bounding box center [335, 223] width 66 height 21
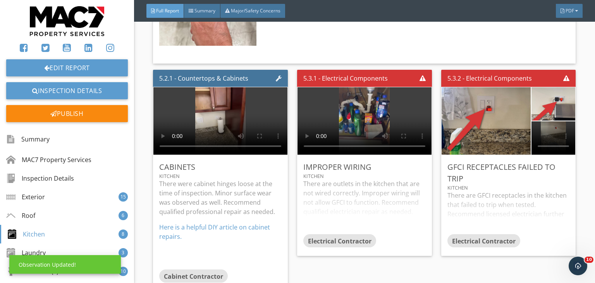
scroll to position [15, 0]
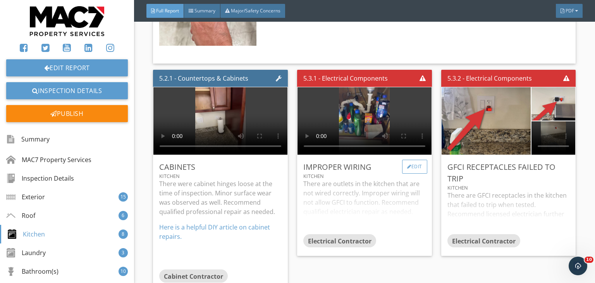
click at [412, 167] on div "Edit" at bounding box center [414, 167] width 25 height 14
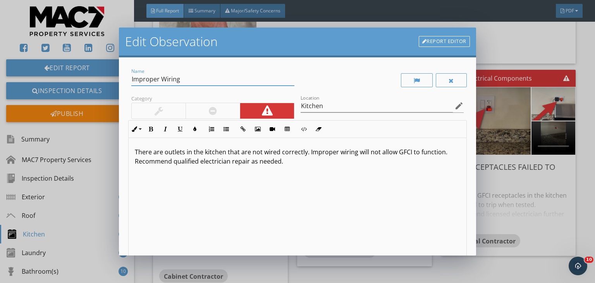
drag, startPoint x: 182, startPoint y: 81, endPoint x: 155, endPoint y: 82, distance: 27.1
click at [155, 82] on input "Improper Wiring" at bounding box center [212, 79] width 163 height 13
click at [157, 81] on input "Improper Wiring" at bounding box center [212, 79] width 163 height 13
drag, startPoint x: 158, startPoint y: 81, endPoint x: 127, endPoint y: 78, distance: 30.7
click at [127, 78] on div "Name Improper Wiring Category Location Kitchen edit Inline Style XLarge Large N…" at bounding box center [297, 156] width 357 height 198
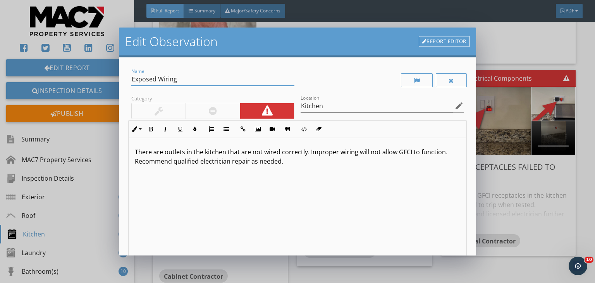
type input "Exposed Wiring"
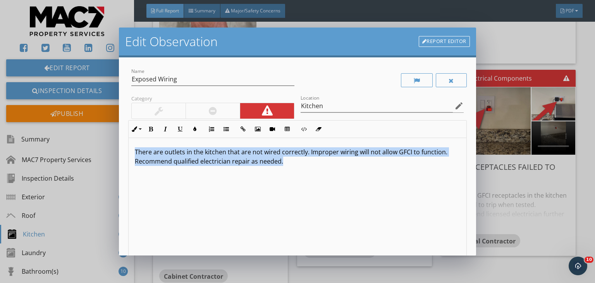
drag, startPoint x: 251, startPoint y: 158, endPoint x: 95, endPoint y: 138, distance: 157.3
click at [94, 141] on div "Edit Observation Report Editor Name Exposed Wiring Category Location Kitchen ed…" at bounding box center [297, 141] width 595 height 283
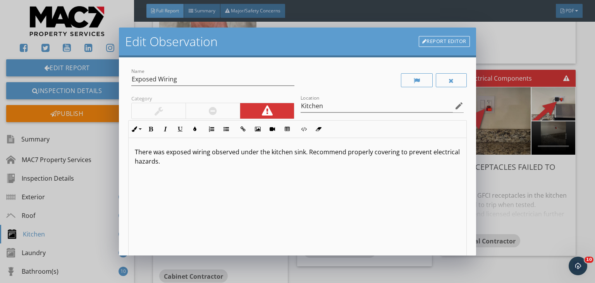
scroll to position [107, 0]
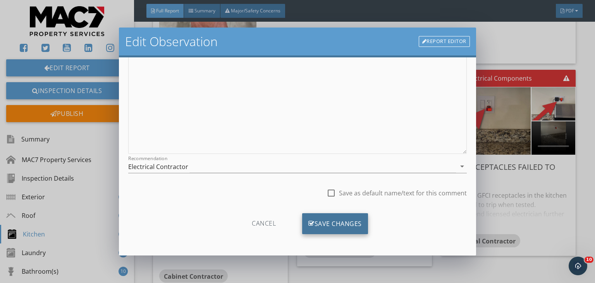
click at [339, 225] on div "Save Changes" at bounding box center [335, 223] width 66 height 21
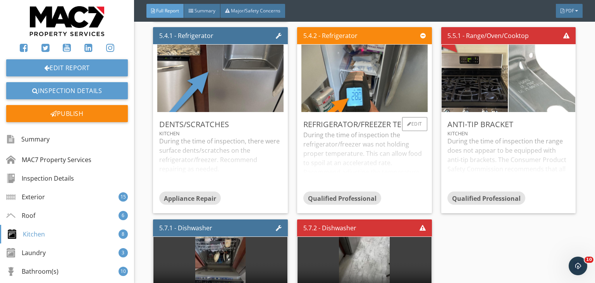
scroll to position [4002, 0]
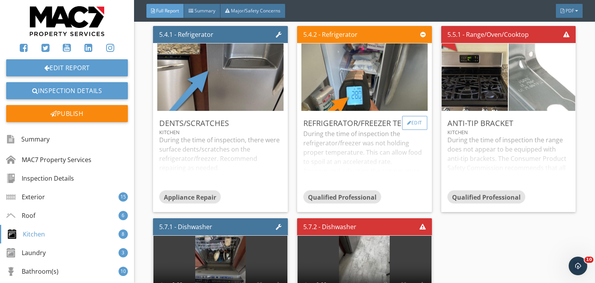
click at [414, 122] on div "Edit" at bounding box center [414, 123] width 25 height 14
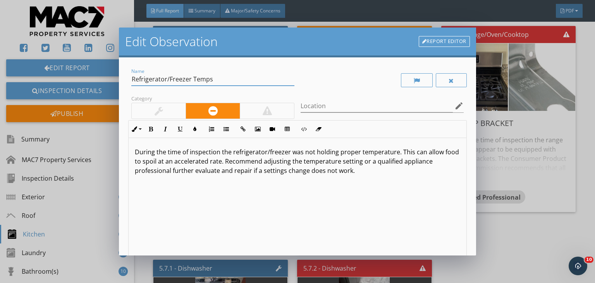
drag, startPoint x: 190, startPoint y: 81, endPoint x: 164, endPoint y: 80, distance: 25.6
click at [164, 80] on input "Refrigerator/Freezer Temps" at bounding box center [212, 79] width 163 height 13
click at [166, 79] on input "Refrigerator/Freezer Temps" at bounding box center [212, 79] width 163 height 13
drag, startPoint x: 169, startPoint y: 79, endPoint x: 130, endPoint y: 79, distance: 39.1
click at [130, 79] on div "Name Refrigerator/Freezer Temps" at bounding box center [212, 80] width 169 height 27
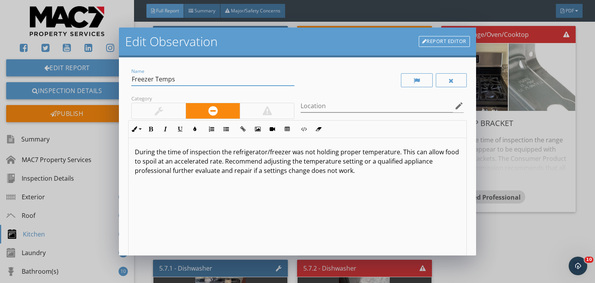
type input "Freezer Temps"
drag, startPoint x: 268, startPoint y: 151, endPoint x: 232, endPoint y: 147, distance: 36.2
click at [232, 147] on p "During the time of inspection the refrigerator/freezer was not holding proper t…" at bounding box center [297, 161] width 325 height 28
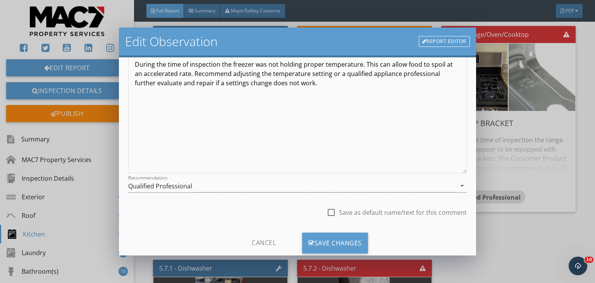
scroll to position [107, 0]
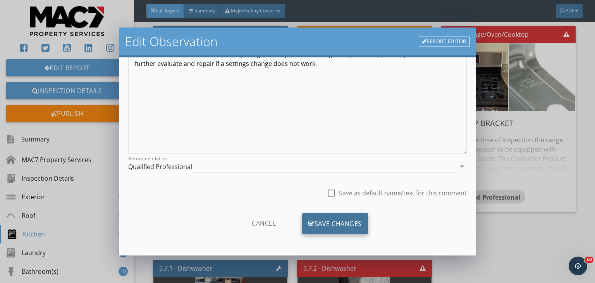
click at [350, 225] on div "Save Changes" at bounding box center [335, 223] width 66 height 21
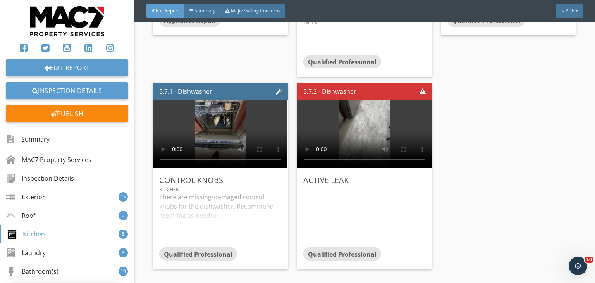
scroll to position [4186, 0]
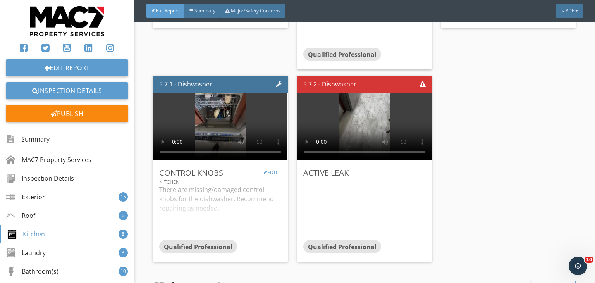
click at [273, 168] on div "Edit" at bounding box center [270, 172] width 25 height 14
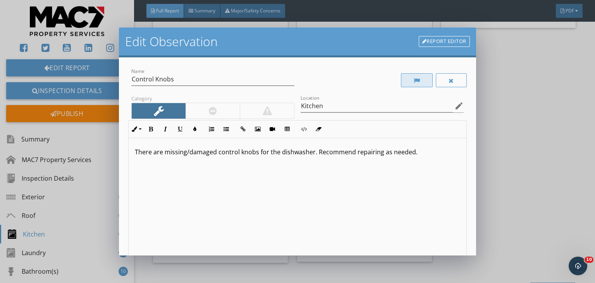
click at [405, 79] on div at bounding box center [417, 80] width 32 height 14
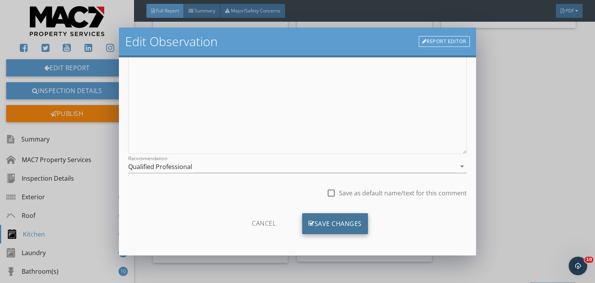
click at [350, 218] on div "Save Changes" at bounding box center [335, 223] width 66 height 21
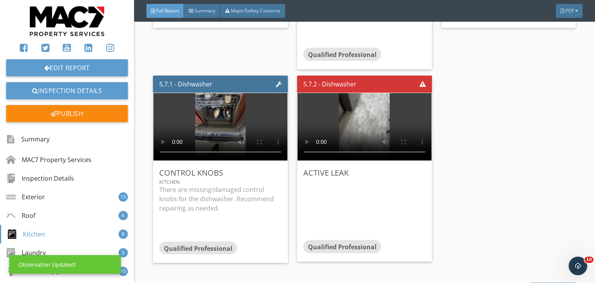
scroll to position [15, 0]
click at [411, 171] on div "Edit" at bounding box center [414, 172] width 25 height 14
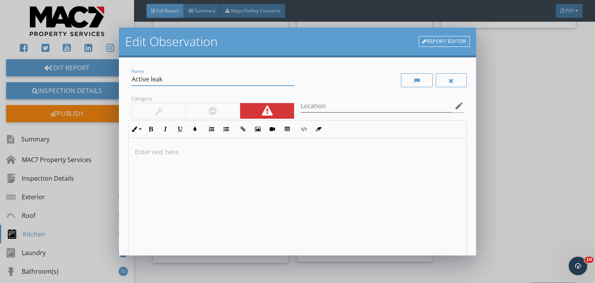
drag, startPoint x: 156, startPoint y: 81, endPoint x: 120, endPoint y: 83, distance: 36.1
click at [120, 83] on div "Name Active leak Category Location edit Inline Style XLarge Large Normal Small …" at bounding box center [297, 156] width 357 height 198
type input "DIshwasher"
type input "kitchen"
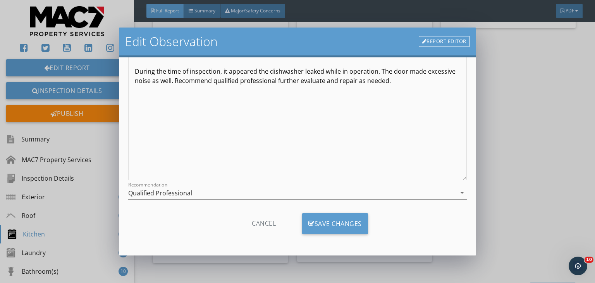
scroll to position [0, 0]
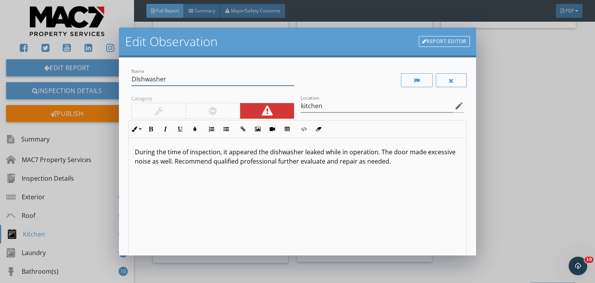
click at [138, 81] on input "DIshwasher" at bounding box center [212, 79] width 163 height 13
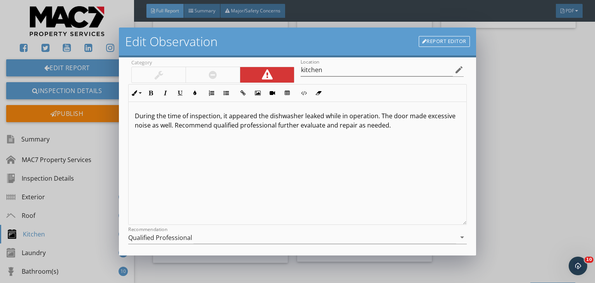
scroll to position [81, 0]
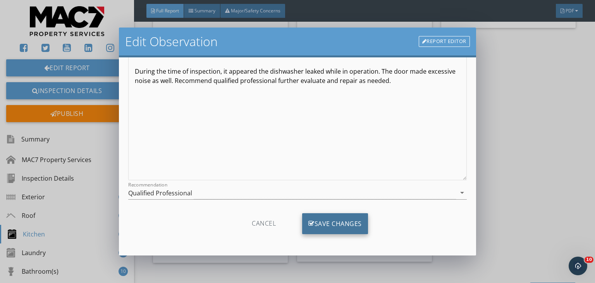
type input "Dishwasher"
click at [348, 221] on div "Save Changes" at bounding box center [335, 223] width 66 height 21
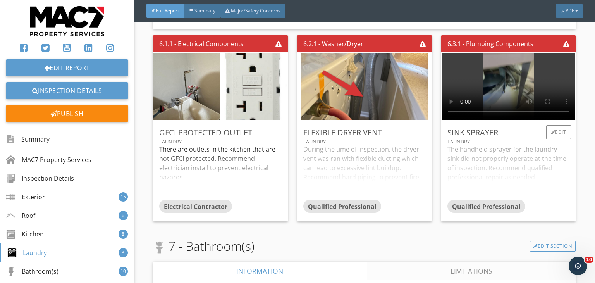
scroll to position [4689, 0]
click at [558, 125] on div "Edit" at bounding box center [558, 132] width 25 height 14
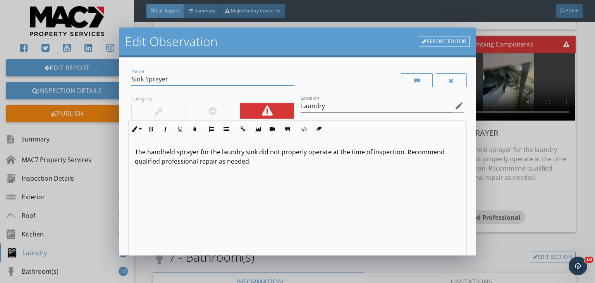
drag, startPoint x: 169, startPoint y: 76, endPoint x: 127, endPoint y: 82, distance: 42.2
click at [129, 82] on div "Name Sink Sprayer" at bounding box center [212, 80] width 169 height 27
type input "Laundry sink"
drag, startPoint x: 258, startPoint y: 152, endPoint x: 302, endPoint y: 156, distance: 43.5
click at [302, 156] on p "The handheld sprayer for the laundry sink did not properly operate at the time …" at bounding box center [297, 156] width 325 height 19
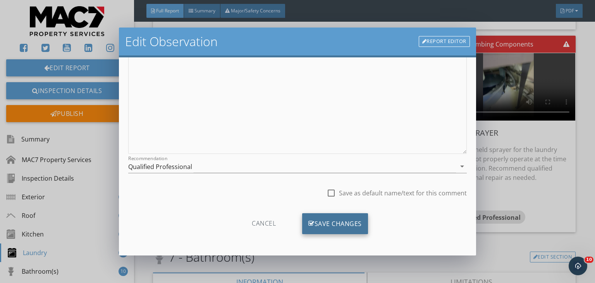
click at [347, 228] on div "Save Changes" at bounding box center [335, 223] width 66 height 21
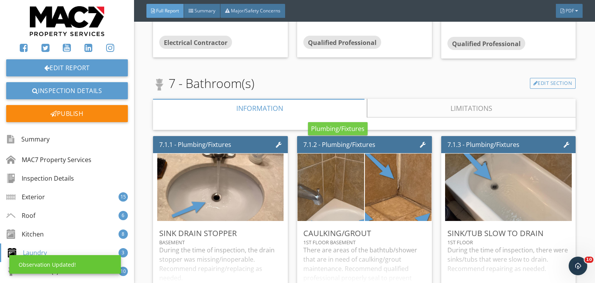
scroll to position [4863, 0]
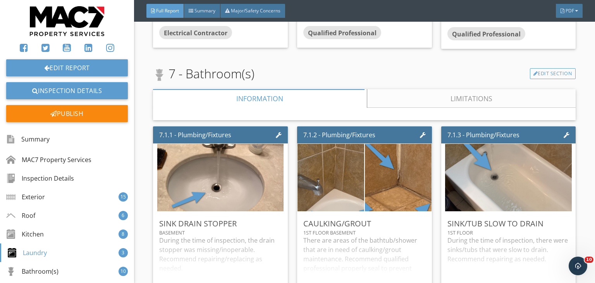
click at [395, 96] on link "Limitations" at bounding box center [471, 98] width 209 height 19
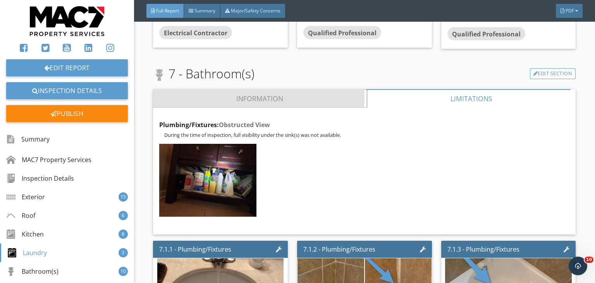
click at [323, 98] on link "Information" at bounding box center [260, 98] width 214 height 19
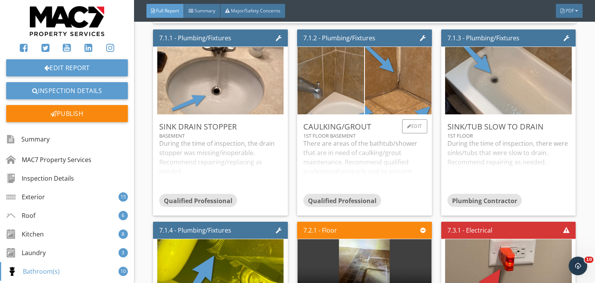
scroll to position [4960, 0]
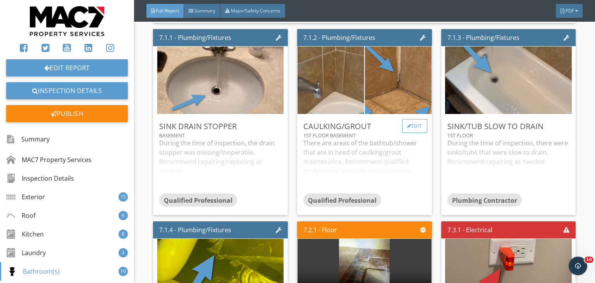
click at [412, 124] on div "Edit" at bounding box center [414, 126] width 25 height 14
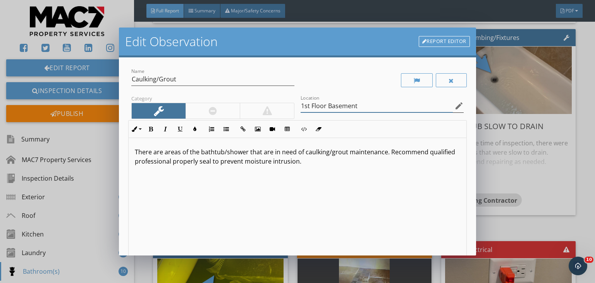
click at [324, 108] on input "1st Floor Basement" at bounding box center [376, 106] width 152 height 13
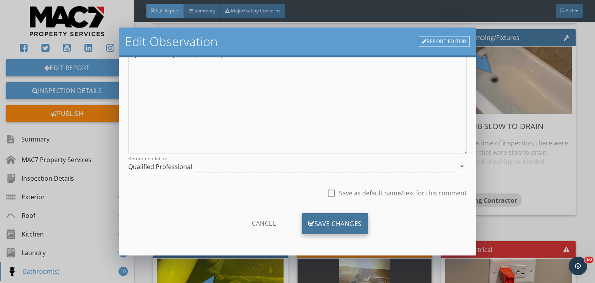
type input "1st Floor / Basement"
click at [359, 213] on div "Save Changes" at bounding box center [335, 223] width 66 height 21
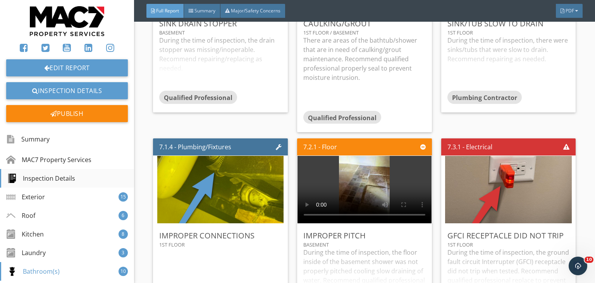
scroll to position [5038, 0]
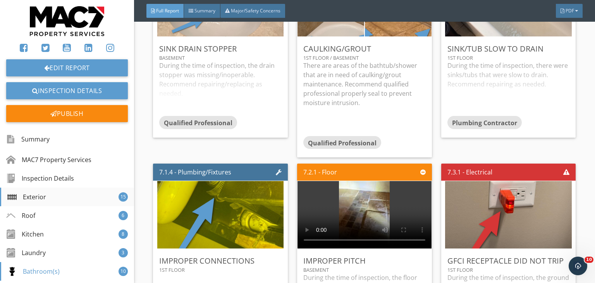
click at [58, 198] on div "Exterior 15" at bounding box center [67, 196] width 134 height 19
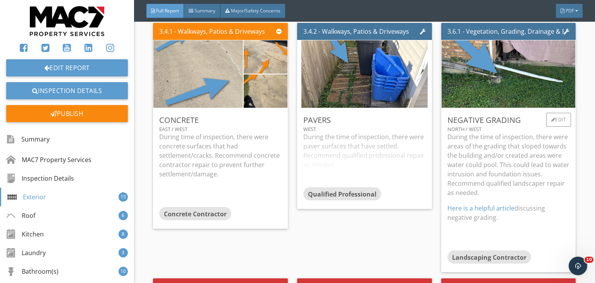
scroll to position [1575, 0]
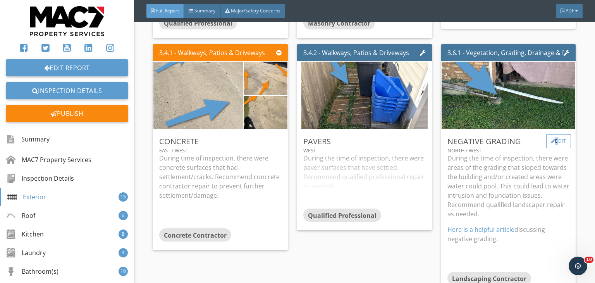
click at [549, 143] on div "Edit" at bounding box center [558, 141] width 25 height 14
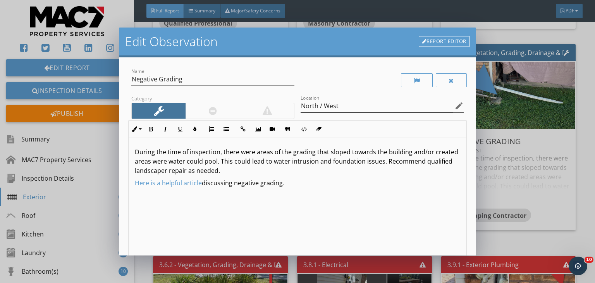
click at [454, 104] on icon "edit" at bounding box center [458, 105] width 9 height 9
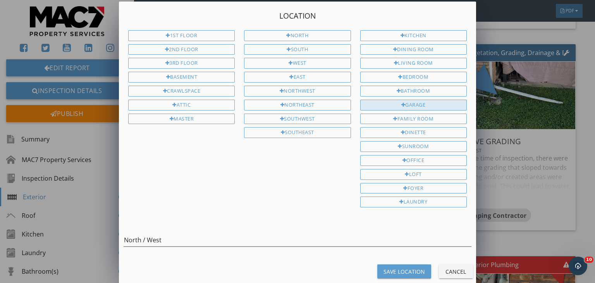
click at [388, 104] on div "Garage" at bounding box center [413, 105] width 106 height 11
click at [161, 233] on input "North / West Garage" at bounding box center [298, 239] width 348 height 13
type input "North / West / Garage"
click at [398, 267] on div "Save Location" at bounding box center [403, 271] width 41 height 8
type input "North / West / Garage"
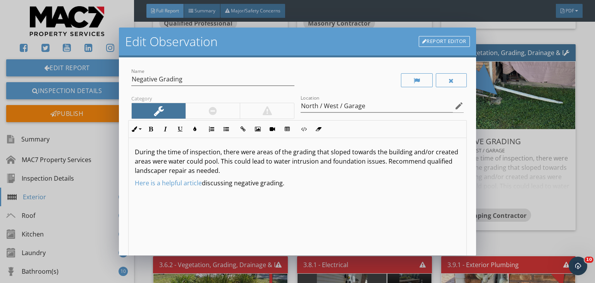
click at [494, 222] on div "Edit Observation Report Editor Name Negative Grading Category Location North / …" at bounding box center [297, 141] width 595 height 283
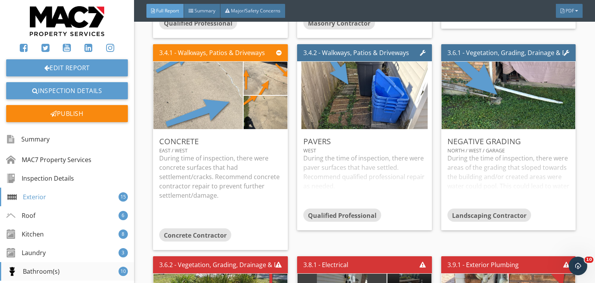
click at [49, 269] on div "Bathroom(s)" at bounding box center [33, 270] width 52 height 9
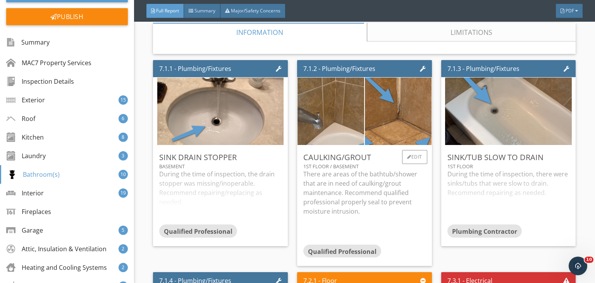
scroll to position [4888, 0]
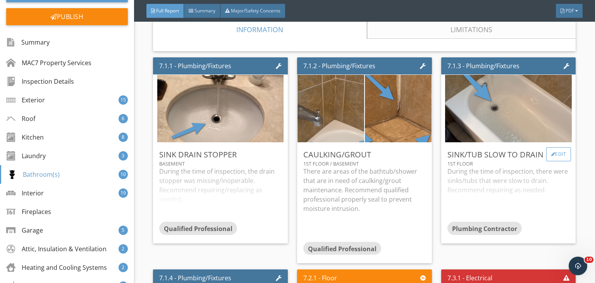
click at [553, 148] on div "Edit" at bounding box center [558, 154] width 25 height 14
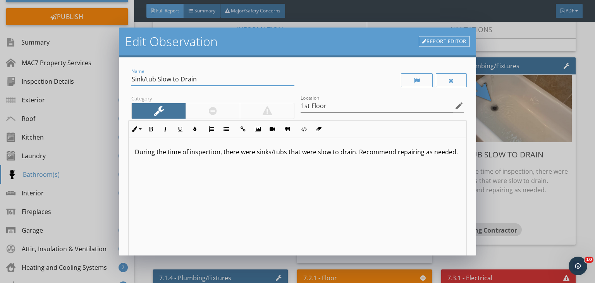
drag, startPoint x: 146, startPoint y: 79, endPoint x: 128, endPoint y: 80, distance: 18.3
click at [128, 80] on div "Name Sink/tub Slow to Drain Category Location 1st Floor edit Inline Style XLarg…" at bounding box center [297, 156] width 357 height 198
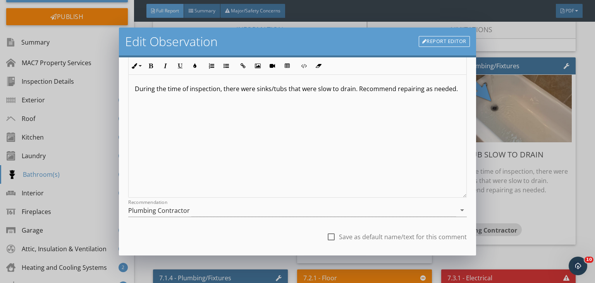
scroll to position [107, 0]
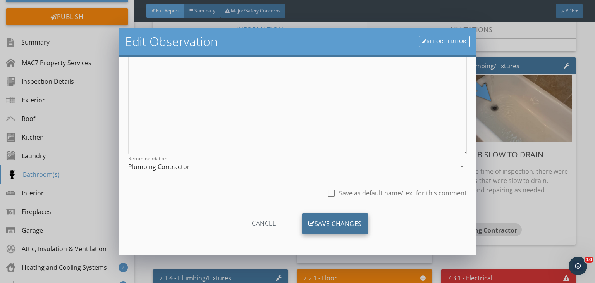
type input "tub Slow to Drain"
click at [351, 221] on div "Save Changes" at bounding box center [335, 223] width 66 height 21
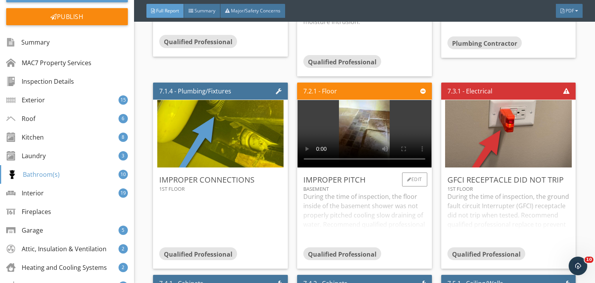
scroll to position [5092, 0]
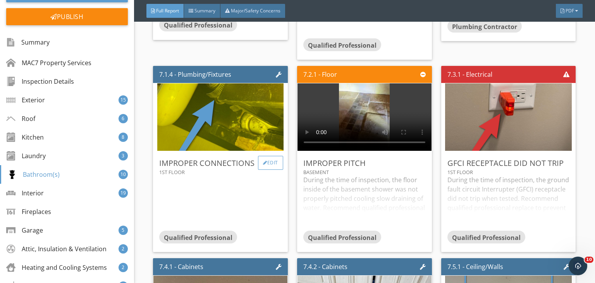
click at [279, 160] on div "Edit" at bounding box center [270, 163] width 25 height 14
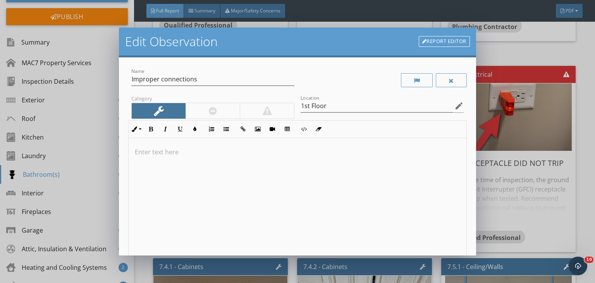
click at [171, 165] on div at bounding box center [298, 199] width 338 height 123
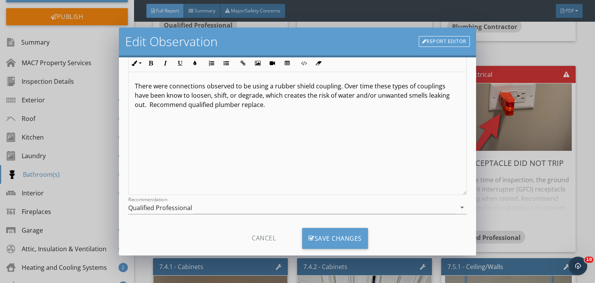
scroll to position [81, 0]
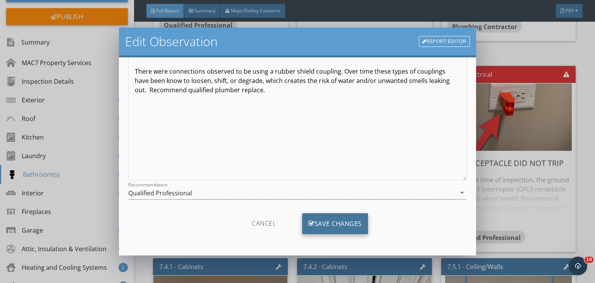
click at [351, 225] on div "Save Changes" at bounding box center [335, 223] width 66 height 21
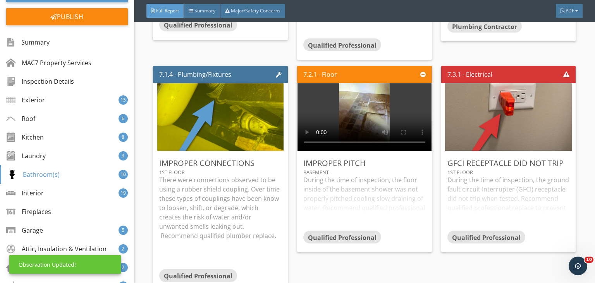
scroll to position [0, 0]
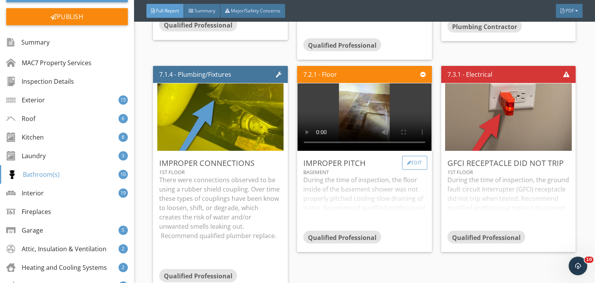
click at [414, 156] on div "Edit" at bounding box center [414, 163] width 25 height 14
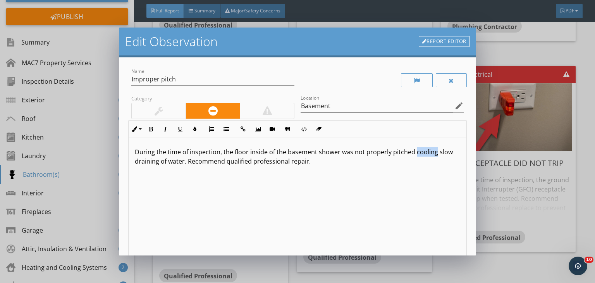
drag, startPoint x: 413, startPoint y: 154, endPoint x: 430, endPoint y: 155, distance: 16.7
click at [431, 155] on p "During the time of inspection, the floor inside of the basement shower was not …" at bounding box center [297, 156] width 325 height 19
click at [437, 152] on p "During the time of inspection, the floor inside of the basement shower was not …" at bounding box center [297, 156] width 325 height 19
click at [186, 162] on p "During the time of inspection, the floor inside of the basement shower was not …" at bounding box center [297, 156] width 325 height 19
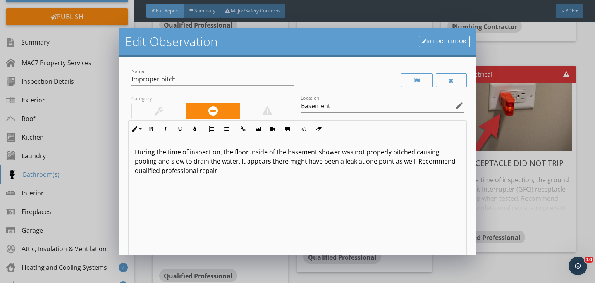
click at [201, 171] on p "During the time of inspection, the floor inside of the basement shower was not …" at bounding box center [297, 161] width 325 height 28
drag, startPoint x: 261, startPoint y: 171, endPoint x: 173, endPoint y: 172, distance: 87.5
click at [173, 172] on p "During the time of inspection, the floor inside of the basement shower was not …" at bounding box center [297, 161] width 325 height 28
click at [237, 172] on p "During the time of inspection, the floor inside of the basement shower was not …" at bounding box center [297, 161] width 325 height 28
drag, startPoint x: 237, startPoint y: 172, endPoint x: 262, endPoint y: 172, distance: 25.2
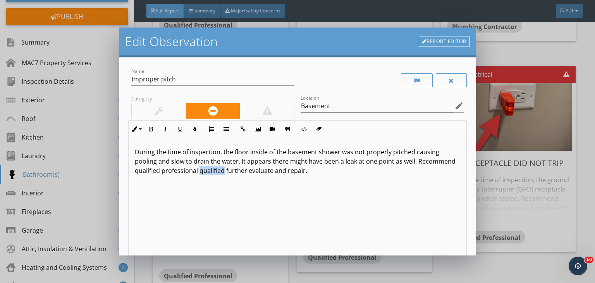
click at [262, 172] on p "During the time of inspection, the floor inside of the basement shower was not …" at bounding box center [297, 161] width 325 height 28
click at [297, 172] on p "During the time of inspection, the floor inside of the basement shower was not …" at bounding box center [297, 161] width 325 height 28
click at [314, 173] on p "During the time of inspection, the floor inside of the basement shower was not …" at bounding box center [297, 161] width 325 height 28
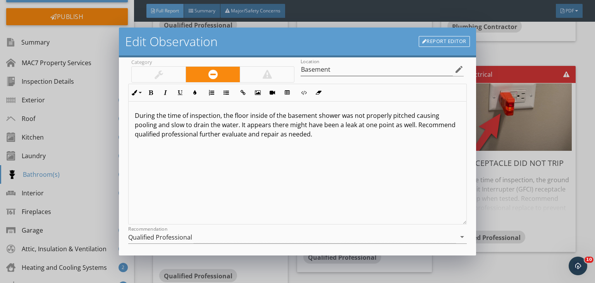
scroll to position [81, 0]
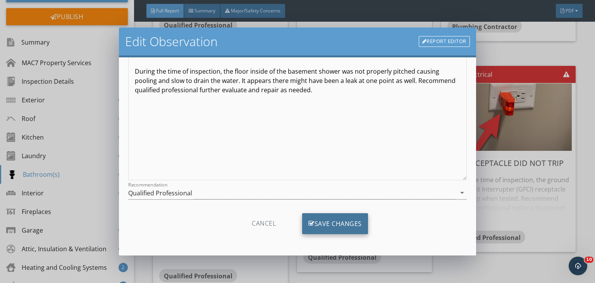
click at [349, 223] on div "Save Changes" at bounding box center [335, 223] width 66 height 21
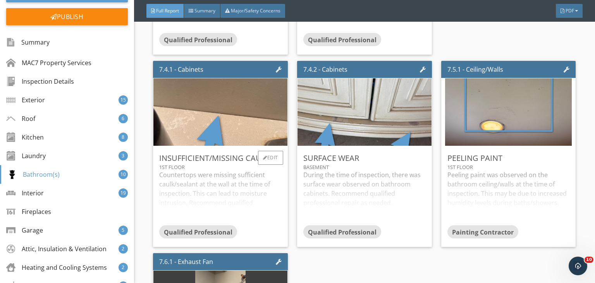
scroll to position [5324, 0]
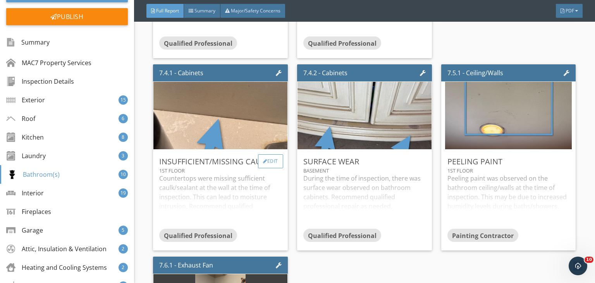
click at [272, 160] on div "Edit" at bounding box center [270, 161] width 25 height 14
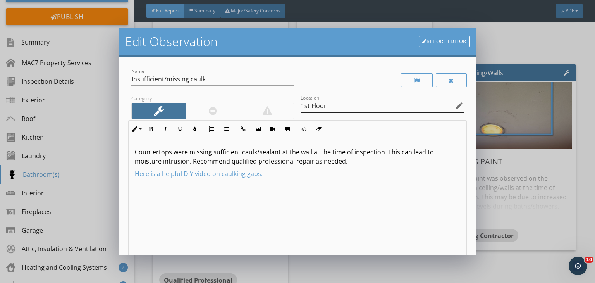
click at [454, 104] on icon "edit" at bounding box center [458, 105] width 9 height 9
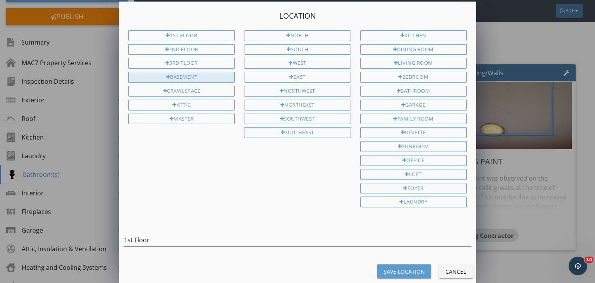
click at [168, 75] on div at bounding box center [168, 77] width 4 height 5
click at [151, 233] on input "1st Floor Basement" at bounding box center [298, 239] width 348 height 13
type input "1st Floor / Basement"
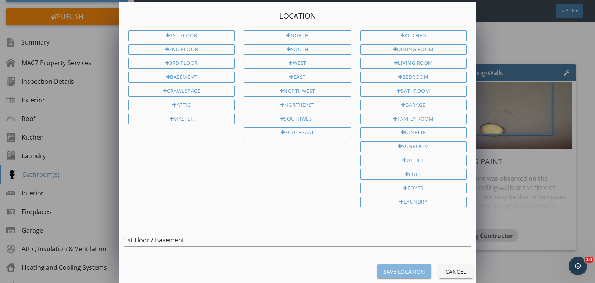
click at [390, 267] on div "Save Location" at bounding box center [403, 271] width 41 height 8
type input "1st Floor / Basement"
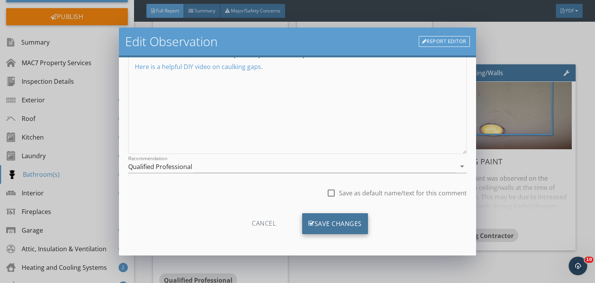
click at [355, 226] on div "Save Changes" at bounding box center [335, 223] width 66 height 21
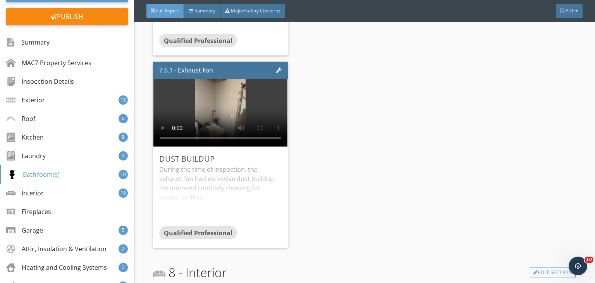
scroll to position [5566, 0]
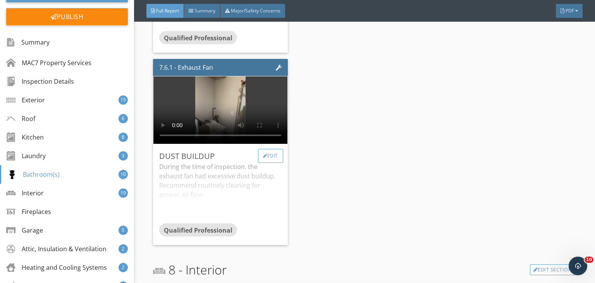
click at [276, 151] on div "Edit" at bounding box center [270, 156] width 25 height 14
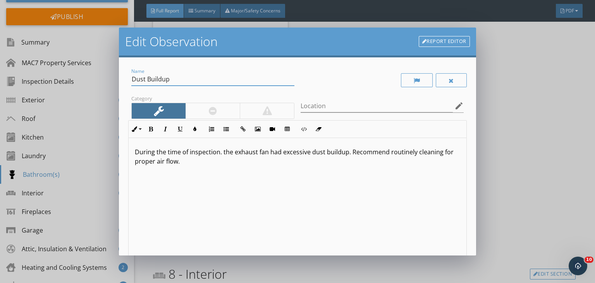
drag, startPoint x: 172, startPoint y: 79, endPoint x: 117, endPoint y: 77, distance: 55.0
click at [117, 77] on div "Edit Observation Report Editor Name Dust Buildup Category Location edit Inline …" at bounding box center [297, 141] width 595 height 283
type input "Bathroom exhaust"
click at [220, 153] on p "During the time of inspection. the exhaust fan had excessive dust buildup. Reco…" at bounding box center [297, 156] width 325 height 19
drag, startPoint x: 232, startPoint y: 153, endPoint x: 252, endPoint y: 156, distance: 20.8
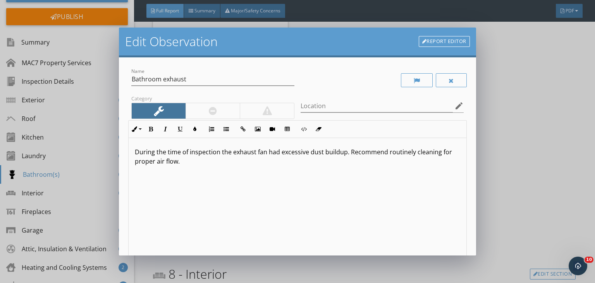
click at [252, 157] on p "During the time of inspection the exhaust fan had excessive dust buildup. Recom…" at bounding box center [297, 156] width 325 height 19
click at [256, 151] on p "During the time of inspection the exhaust fan had excessive dust buildup. Recom…" at bounding box center [297, 156] width 325 height 19
drag, startPoint x: 232, startPoint y: 153, endPoint x: 255, endPoint y: 154, distance: 22.9
click at [255, 154] on p "During the time of inspection the exhaust fan had excessive dust buildup. Recom…" at bounding box center [297, 156] width 325 height 19
click at [317, 152] on p "During the time of inspection the venting for the bathroom fan had excessive du…" at bounding box center [297, 156] width 325 height 19
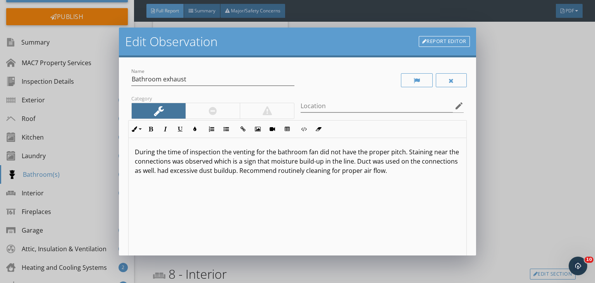
drag, startPoint x: 194, startPoint y: 169, endPoint x: 456, endPoint y: 185, distance: 262.2
click at [456, 185] on div "During the time of inspection the venting for the bathroom fan did not have the…" at bounding box center [297, 199] width 338 height 123
click at [456, 103] on icon "edit" at bounding box center [458, 105] width 9 height 9
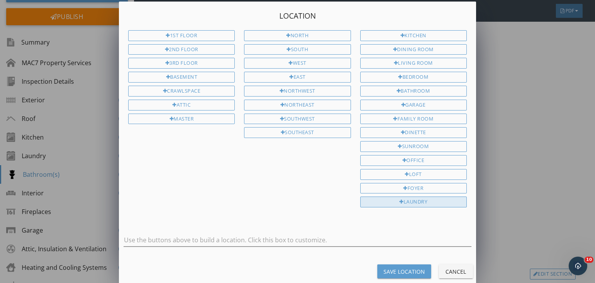
click at [414, 196] on div "Laundry" at bounding box center [413, 201] width 106 height 11
type input "Laundry"
click at [410, 267] on div "Save Location" at bounding box center [403, 271] width 41 height 8
type input "Laundry"
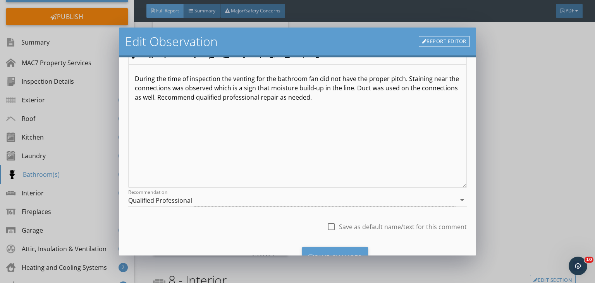
scroll to position [107, 0]
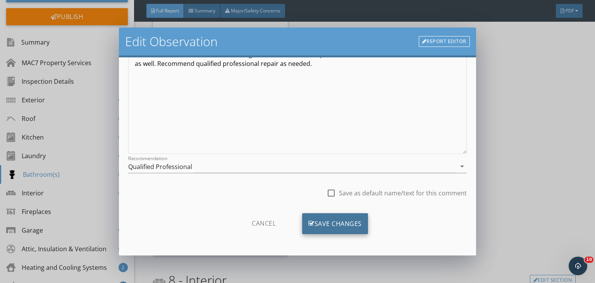
click at [359, 221] on div "Save Changes" at bounding box center [335, 223] width 66 height 21
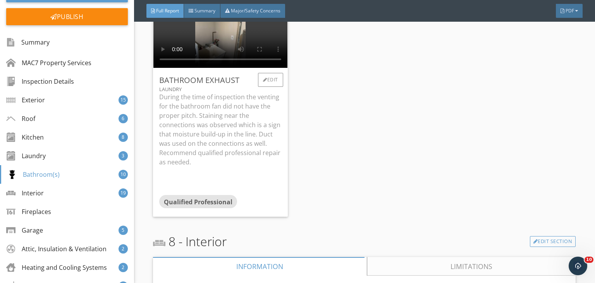
scroll to position [5643, 0]
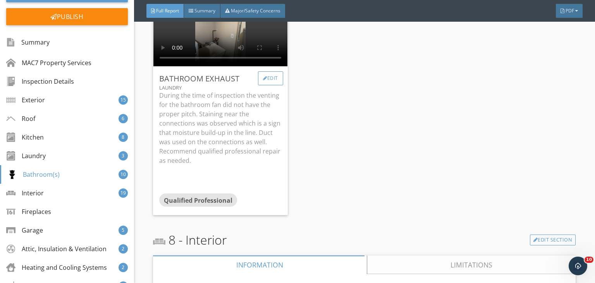
click at [268, 75] on div "Edit" at bounding box center [270, 78] width 25 height 14
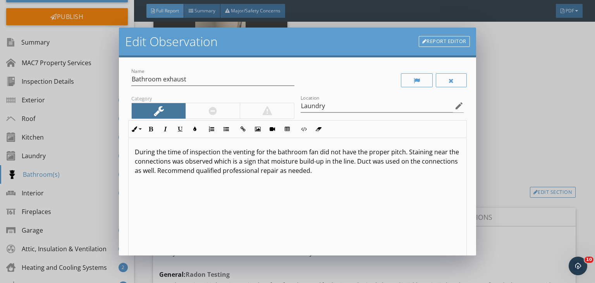
click at [322, 160] on p "During the time of inspection the venting for the bathroom fan did not have the…" at bounding box center [297, 161] width 325 height 28
click at [381, 163] on p "During the time of inspection the venting for the bathroom fan did not have the…" at bounding box center [297, 161] width 325 height 28
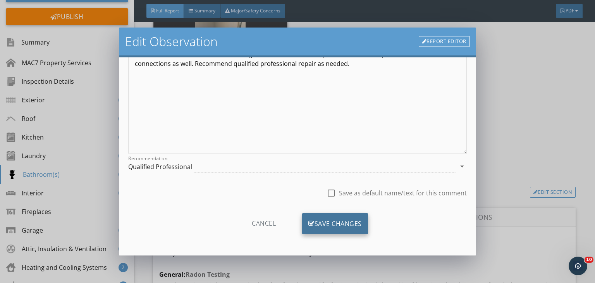
click at [327, 222] on div "Save Changes" at bounding box center [335, 223] width 66 height 21
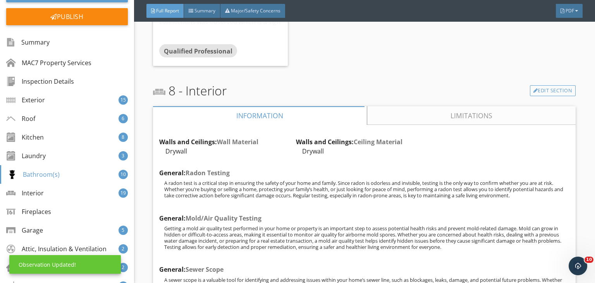
scroll to position [5750, 0]
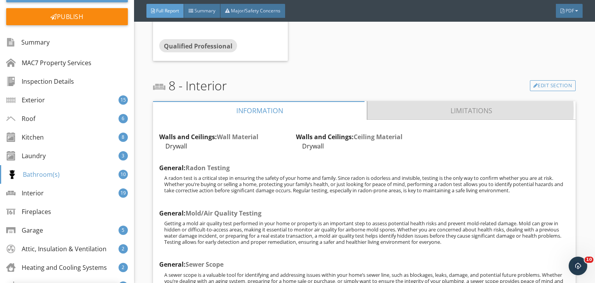
click at [382, 109] on link "Limitations" at bounding box center [471, 110] width 209 height 19
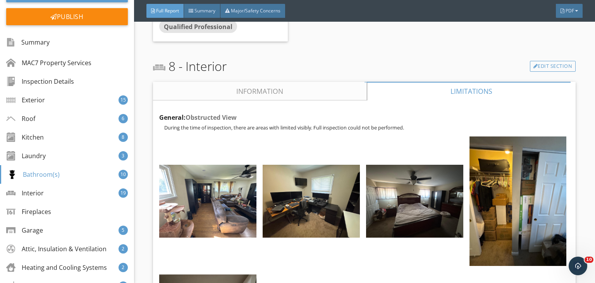
click at [304, 84] on link "Information" at bounding box center [260, 91] width 214 height 19
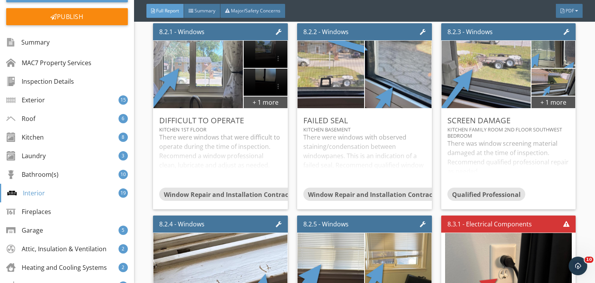
scroll to position [6156, 0]
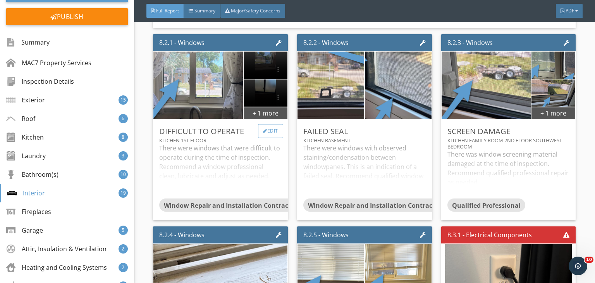
click at [276, 128] on div "Edit" at bounding box center [270, 131] width 25 height 14
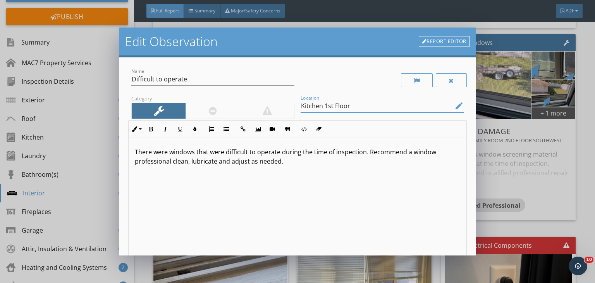
drag, startPoint x: 354, startPoint y: 108, endPoint x: 296, endPoint y: 113, distance: 58.3
click at [297, 113] on div "Location Kitchen 1st Floor edit" at bounding box center [381, 106] width 169 height 27
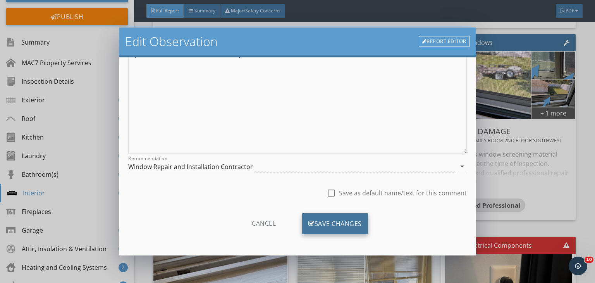
type input "Throughout"
click at [346, 220] on div "Save Changes" at bounding box center [335, 223] width 66 height 21
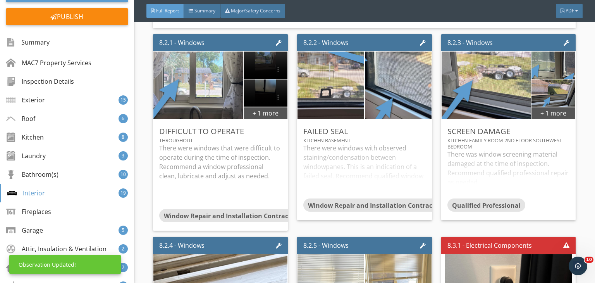
scroll to position [15, 0]
click at [421, 125] on div "Edit" at bounding box center [414, 131] width 25 height 14
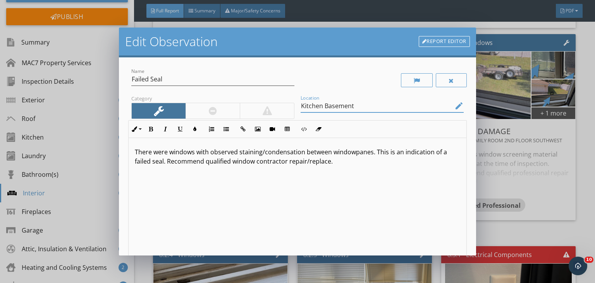
click at [321, 101] on input "Kitchen Basement" at bounding box center [376, 106] width 152 height 13
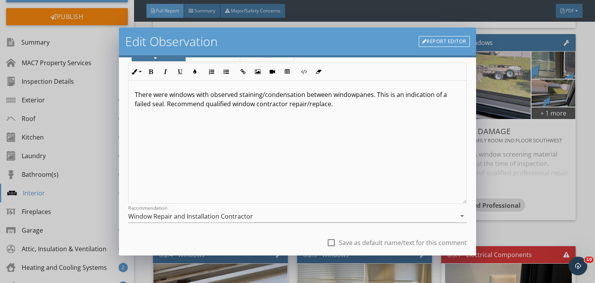
scroll to position [0, 0]
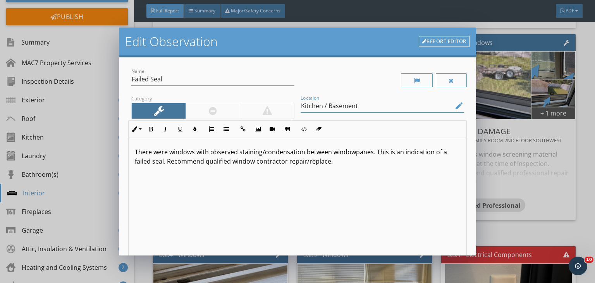
type input "Kitchen / Basement"
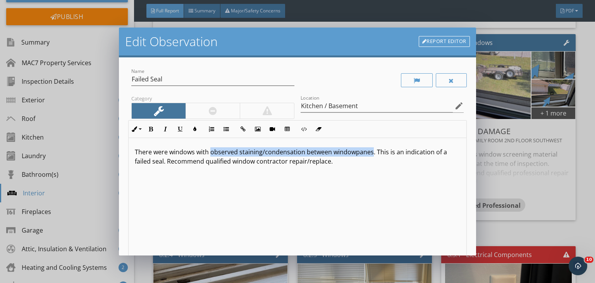
drag, startPoint x: 218, startPoint y: 152, endPoint x: 370, endPoint y: 155, distance: 151.8
click at [370, 155] on p "There were windows with observed staining/condensation between windowpanes. Thi…" at bounding box center [297, 156] width 325 height 19
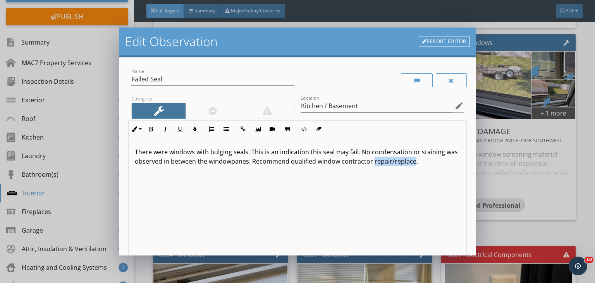
drag, startPoint x: 384, startPoint y: 161, endPoint x: 424, endPoint y: 164, distance: 40.4
click at [424, 164] on p "There were windows with bulging seals. This is an indication this seal may fail…" at bounding box center [297, 156] width 325 height 19
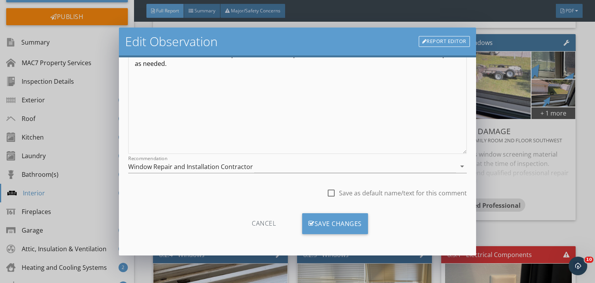
scroll to position [106, 0]
click at [354, 221] on div "Save Changes" at bounding box center [335, 223] width 66 height 21
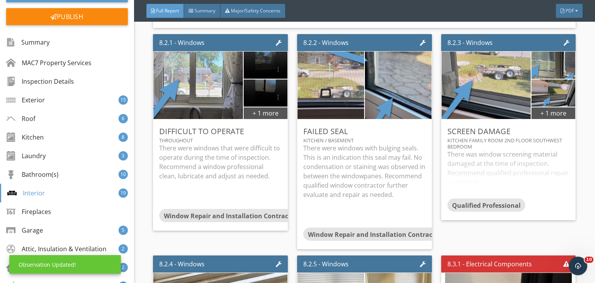
scroll to position [15, 0]
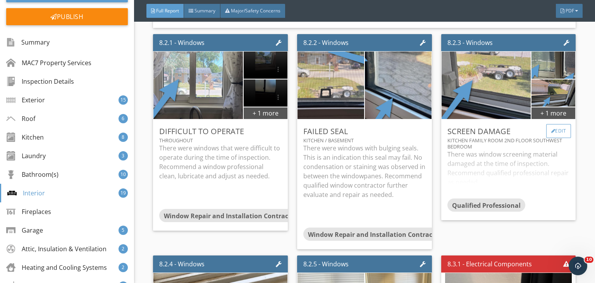
click at [555, 124] on div "Edit" at bounding box center [558, 131] width 25 height 14
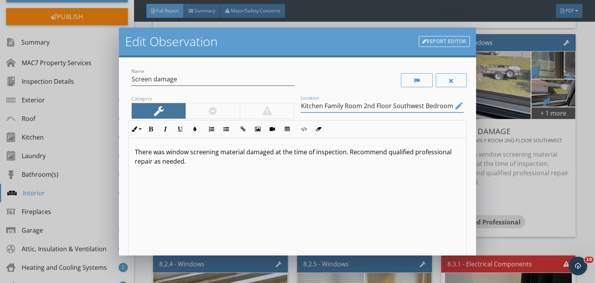
click at [320, 104] on input "Kitchen Family Room 2nd Floor Southwest Bedroom" at bounding box center [376, 106] width 152 height 13
click at [364, 104] on input "Kitchen / Family Room 2nd Floor Southwest Bedroom" at bounding box center [376, 106] width 152 height 13
click at [454, 106] on icon "edit" at bounding box center [458, 105] width 9 height 9
type input "Kitchen / Family Room / 2nd Floor Southwest Bedroom"
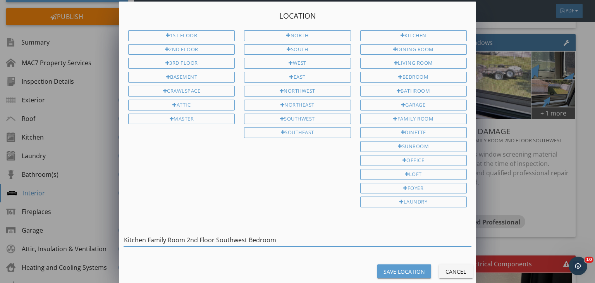
click at [147, 233] on input "Kitchen Family Room 2nd Floor Southwest Bedroom" at bounding box center [298, 239] width 348 height 13
click at [190, 233] on input "Kitchen / Family Room 2nd Floor Southwest Bedroom" at bounding box center [298, 239] width 348 height 13
type input "Kitchen / Family Room / 2nd Floor Southwest Bedroom"
click at [389, 264] on button "Save Location" at bounding box center [404, 271] width 54 height 14
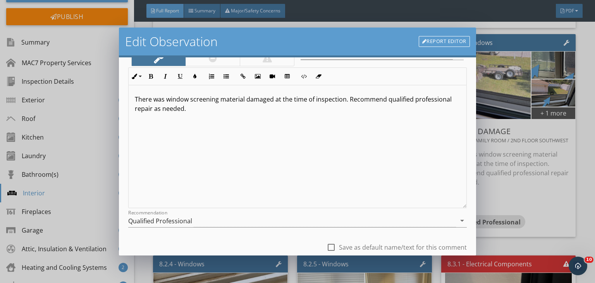
scroll to position [107, 0]
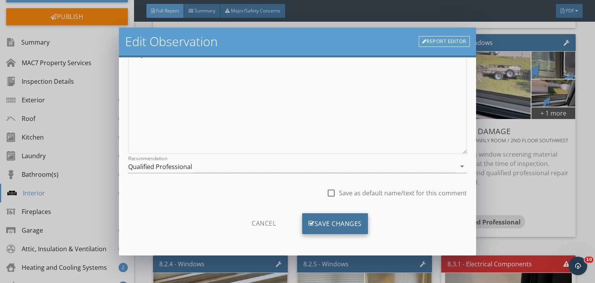
click at [355, 215] on div "Save Changes" at bounding box center [335, 223] width 66 height 21
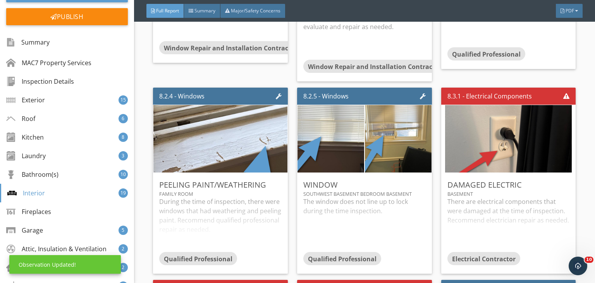
scroll to position [6327, 0]
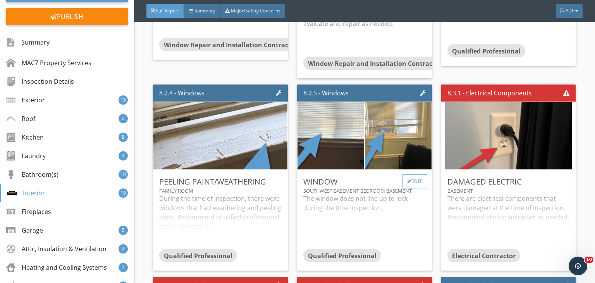
click at [413, 174] on div "Edit" at bounding box center [414, 181] width 25 height 14
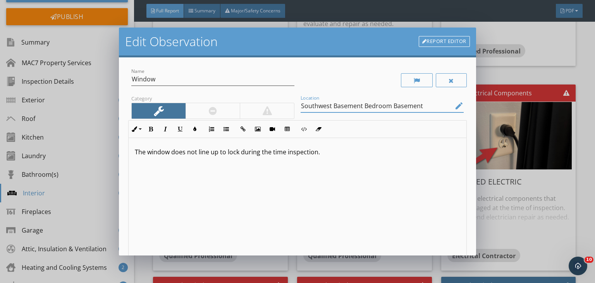
click at [388, 104] on input "Southwest Basement Bedroom Basement" at bounding box center [376, 106] width 152 height 13
type input "Southwest Basement Bedroom / Basement"
click at [277, 154] on p "The window does not line up to lock during the time inspection." at bounding box center [297, 151] width 325 height 9
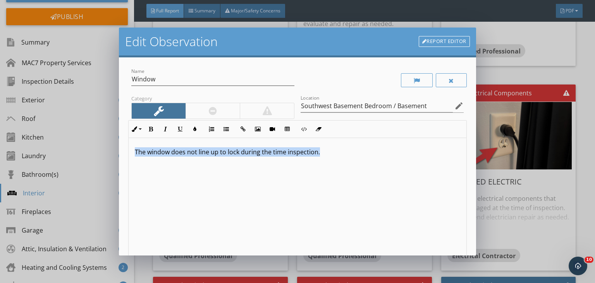
click at [277, 154] on p "The window does not line up to lock during the time inspection." at bounding box center [297, 151] width 325 height 9
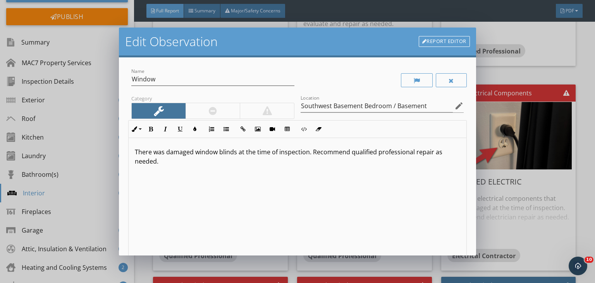
scroll to position [107, 0]
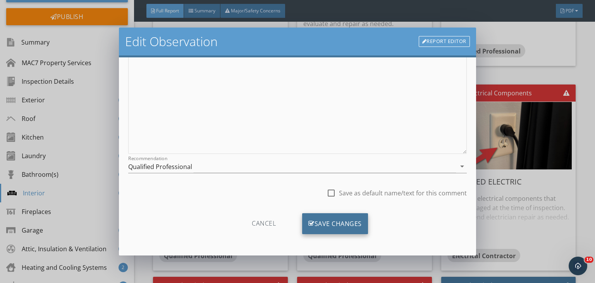
click at [354, 223] on div "Save Changes" at bounding box center [335, 223] width 66 height 21
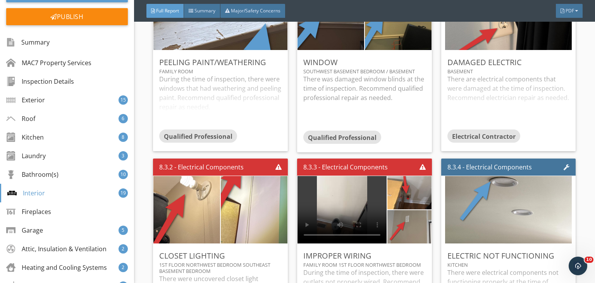
scroll to position [6460, 0]
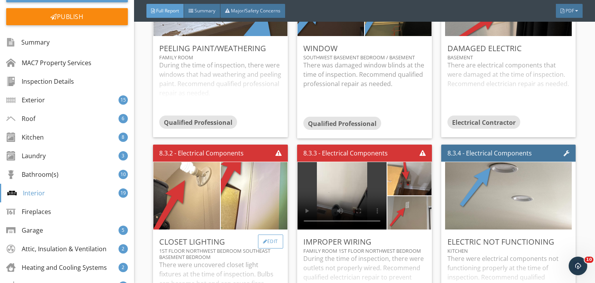
click at [277, 234] on div "Edit" at bounding box center [270, 241] width 25 height 14
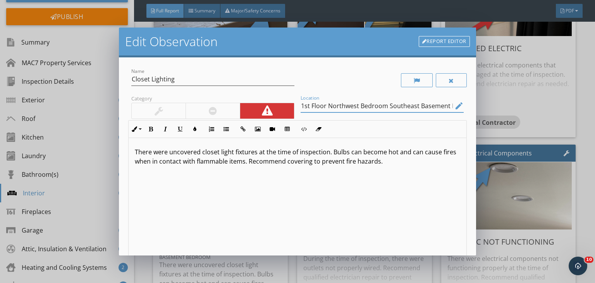
click at [416, 105] on input "1st Floor Northwest Bedroom Southeast Basement Bedroom" at bounding box center [376, 106] width 152 height 13
click at [384, 106] on input "1st Floor Northwest Bedroom Southeast Basement Bedroom" at bounding box center [376, 106] width 152 height 13
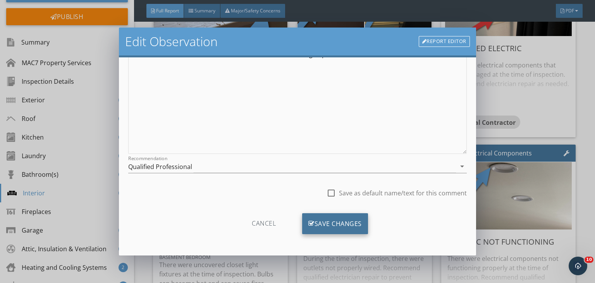
type input "1st Floor Northwest Bedroom / Southeast Basement Bedroom"
click at [345, 223] on div "Save Changes" at bounding box center [335, 223] width 66 height 21
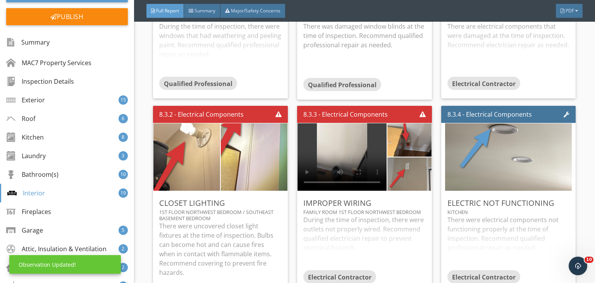
scroll to position [6500, 0]
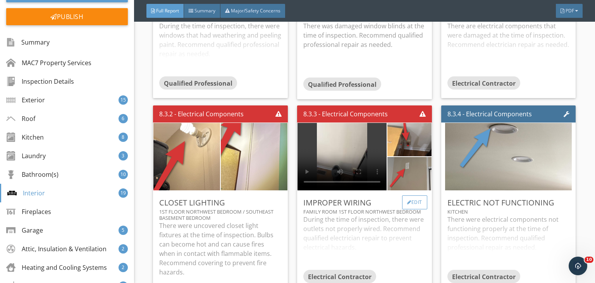
click at [410, 198] on div "Edit" at bounding box center [414, 202] width 25 height 14
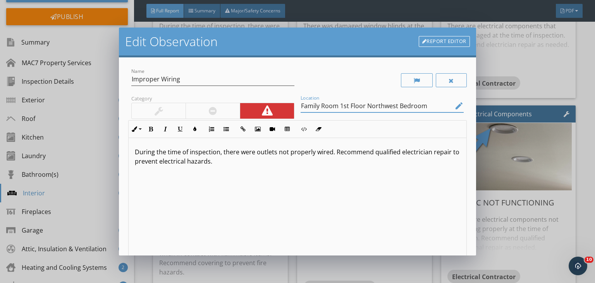
click at [315, 108] on input "Family Room 1st Floor Northwest Bedroom" at bounding box center [376, 106] width 152 height 13
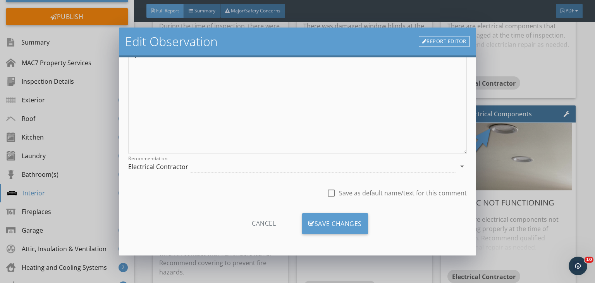
scroll to position [106, 0]
type input "Throughout"
click at [359, 225] on div "Save Changes" at bounding box center [335, 223] width 66 height 21
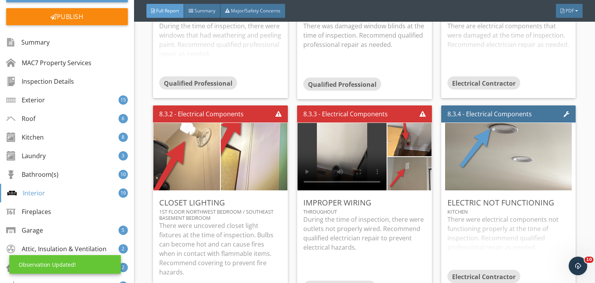
scroll to position [15, 0]
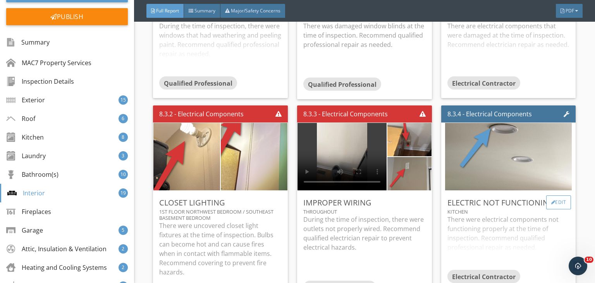
click at [549, 197] on div "Edit" at bounding box center [558, 202] width 25 height 14
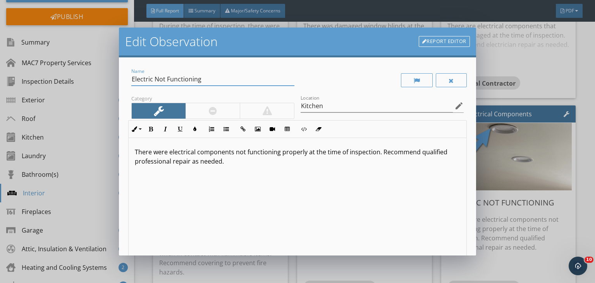
click at [197, 78] on input "Electric Not Functioning" at bounding box center [212, 79] width 163 height 13
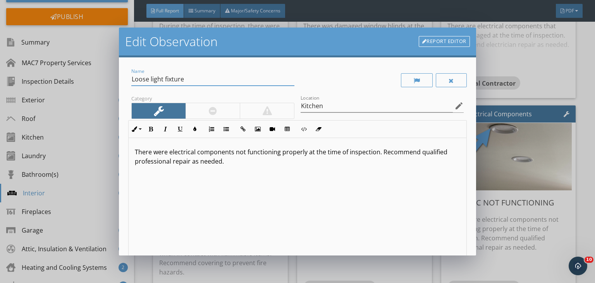
type input "Loose light fixture"
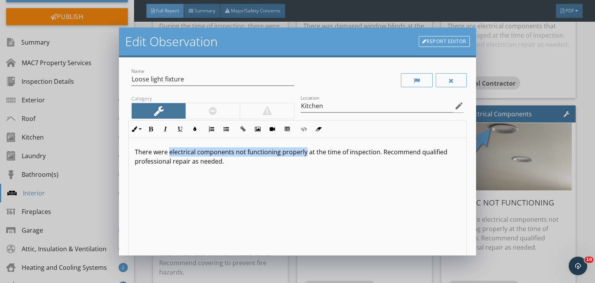
drag, startPoint x: 170, startPoint y: 151, endPoint x: 307, endPoint y: 143, distance: 137.3
click at [307, 143] on div "There were electrical components not functioning properly at the time of inspec…" at bounding box center [298, 199] width 338 height 123
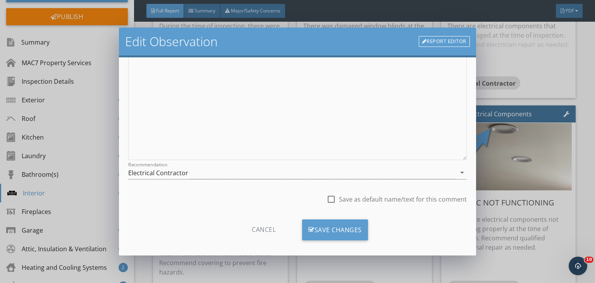
scroll to position [107, 0]
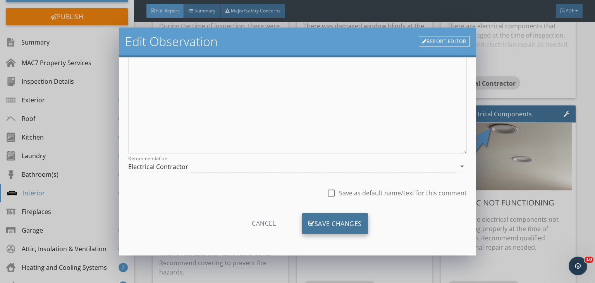
click at [356, 219] on div "Save Changes" at bounding box center [335, 223] width 66 height 21
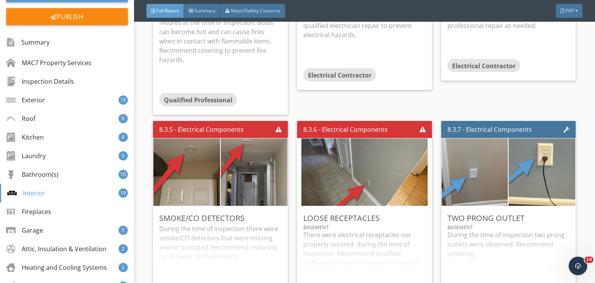
scroll to position [6712, 0]
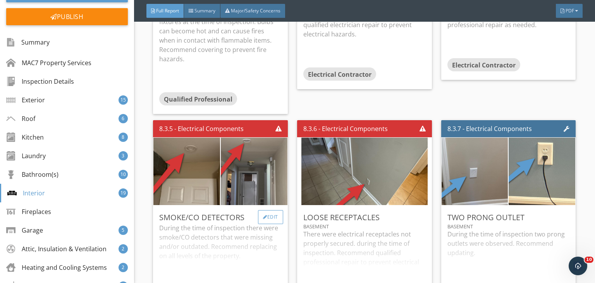
click at [278, 210] on div "Edit" at bounding box center [270, 217] width 25 height 14
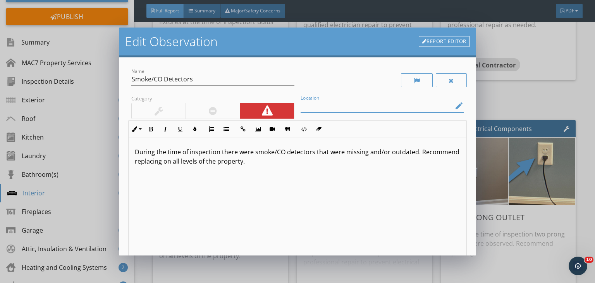
click at [319, 106] on input "Location" at bounding box center [376, 106] width 152 height 13
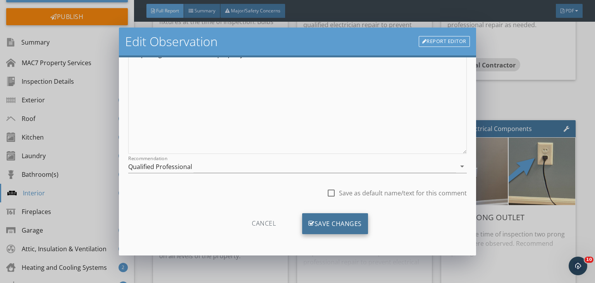
type input "All Levels"
click at [354, 223] on div "Save Changes" at bounding box center [335, 223] width 66 height 21
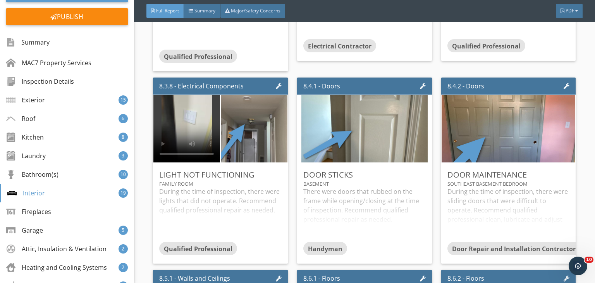
scroll to position [6960, 0]
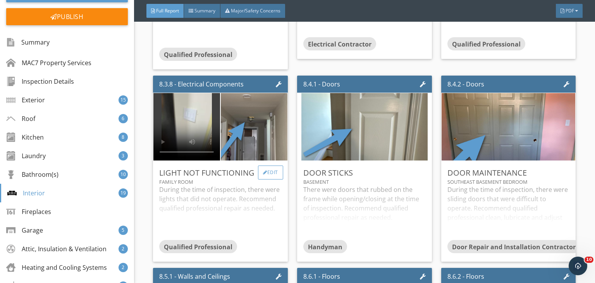
click at [275, 169] on div "Edit" at bounding box center [270, 172] width 25 height 14
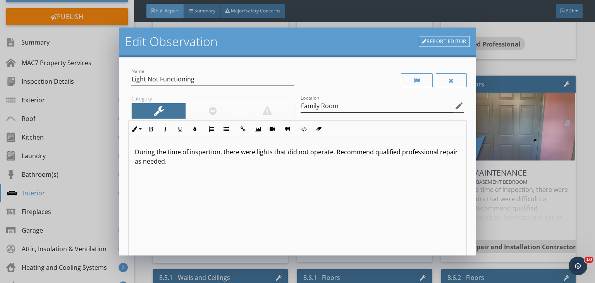
click at [455, 103] on icon "edit" at bounding box center [458, 105] width 9 height 9
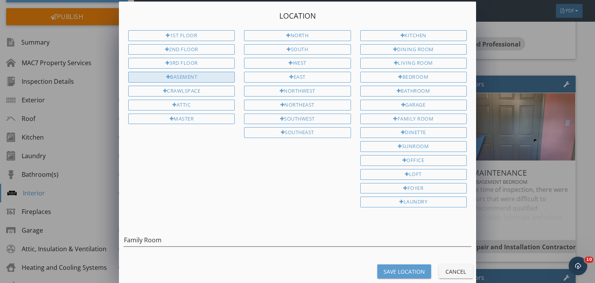
click at [192, 74] on div "Basement" at bounding box center [181, 77] width 106 height 11
click at [163, 233] on input "Family Room Basement" at bounding box center [298, 239] width 348 height 13
type input "Family Room / Basement"
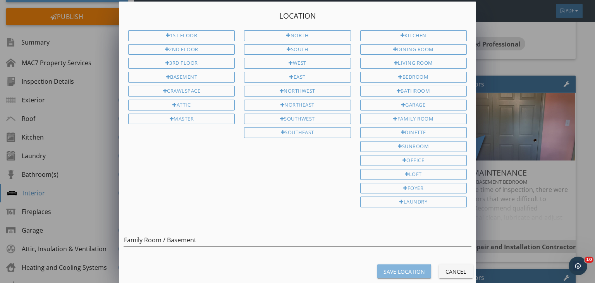
click at [397, 267] on div "Save Location" at bounding box center [403, 271] width 41 height 8
type input "Family Room / Basement"
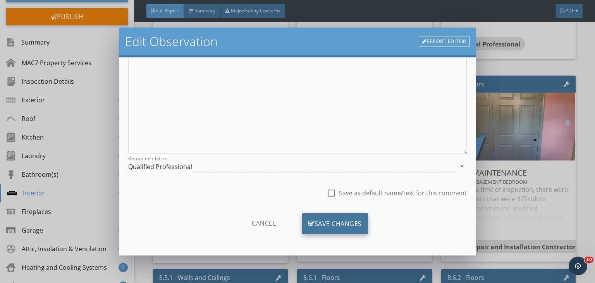
scroll to position [106, 0]
click at [345, 223] on div "Save Changes" at bounding box center [335, 223] width 66 height 21
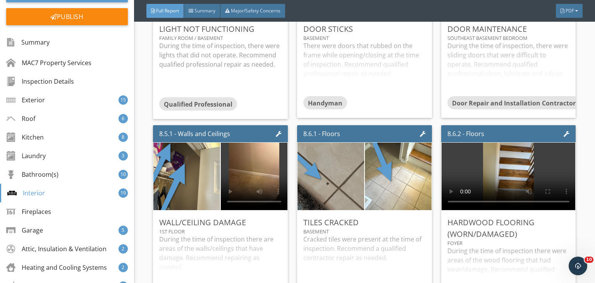
scroll to position [7104, 0]
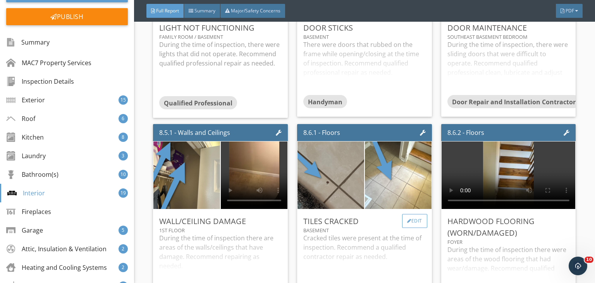
click at [414, 214] on div "Edit" at bounding box center [414, 221] width 25 height 14
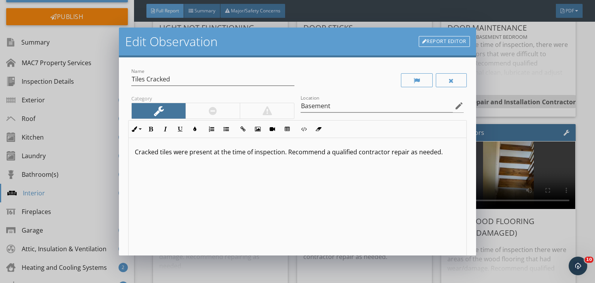
click at [287, 152] on p "Cracked tiles were present at the time of inspection. Recommend a qualified con…" at bounding box center [297, 151] width 325 height 9
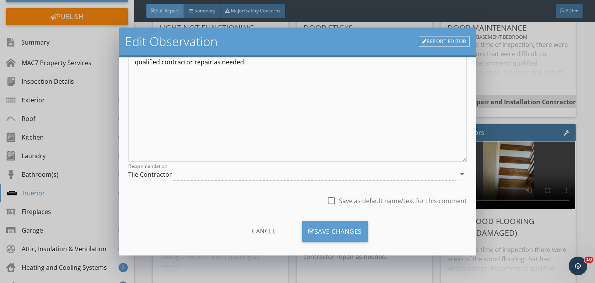
scroll to position [107, 0]
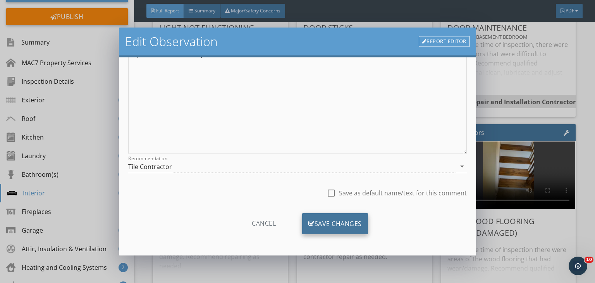
click at [348, 220] on div "Save Changes" at bounding box center [335, 223] width 66 height 21
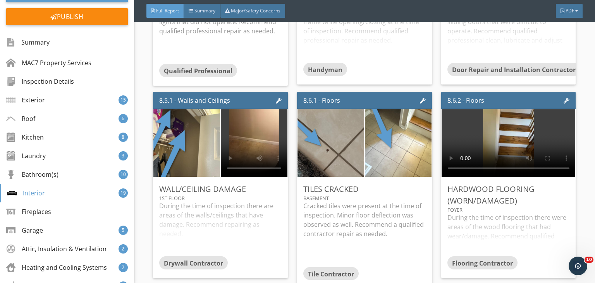
scroll to position [7139, 0]
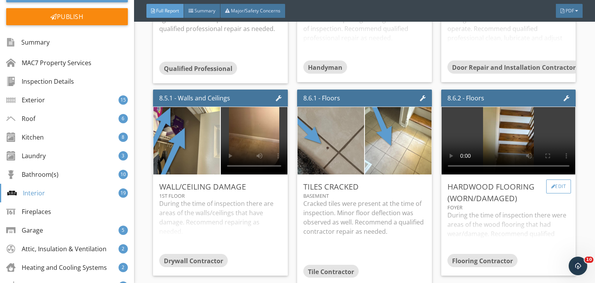
click at [557, 184] on div "Edit" at bounding box center [558, 186] width 25 height 14
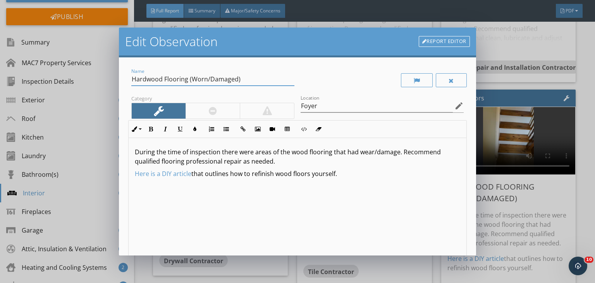
drag, startPoint x: 237, startPoint y: 79, endPoint x: 190, endPoint y: 82, distance: 47.0
click at [190, 82] on input "Hardwood Flooring (Worn/Damaged)" at bounding box center [212, 79] width 163 height 13
type input "Hardwood Flooring"
click at [395, 152] on p "During the time of inspection there were areas of the wood flooring that had we…" at bounding box center [297, 156] width 325 height 19
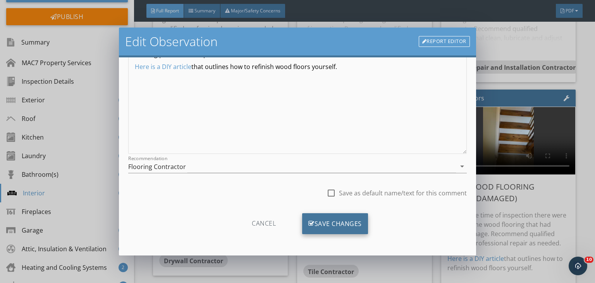
click at [348, 216] on div "Save Changes" at bounding box center [335, 223] width 66 height 21
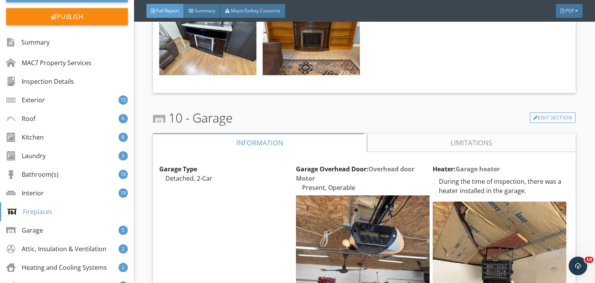
scroll to position [7755, 0]
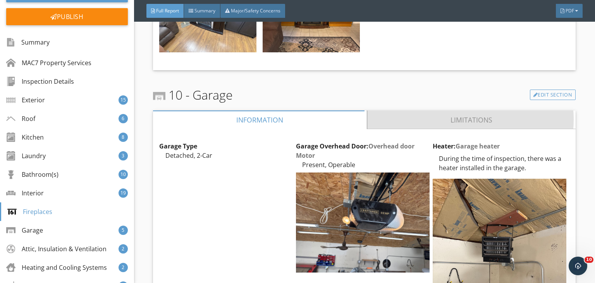
click at [385, 118] on link "Limitations" at bounding box center [471, 119] width 209 height 19
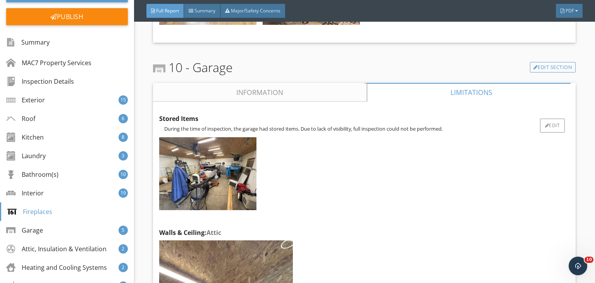
scroll to position [7781, 0]
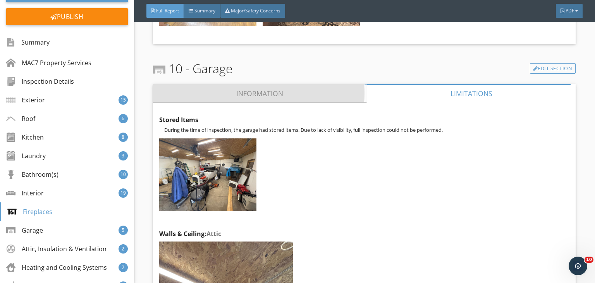
click at [287, 86] on link "Information" at bounding box center [260, 93] width 214 height 19
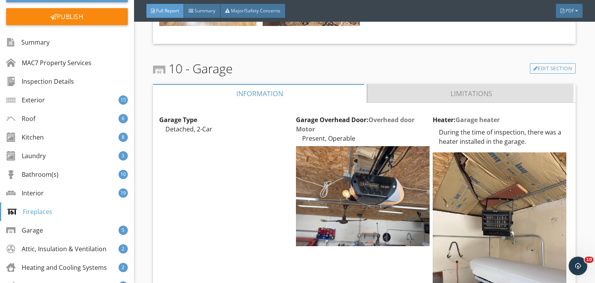
click at [398, 89] on link "Limitations" at bounding box center [471, 93] width 209 height 19
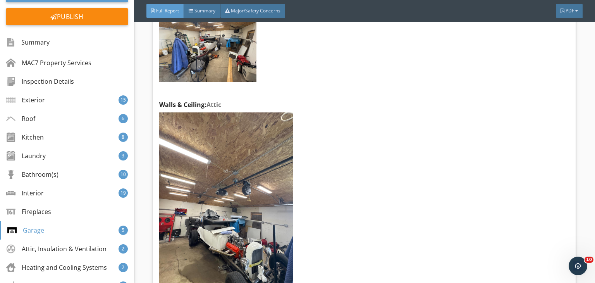
scroll to position [7911, 0]
click at [275, 104] on div "Edit" at bounding box center [278, 111] width 25 height 14
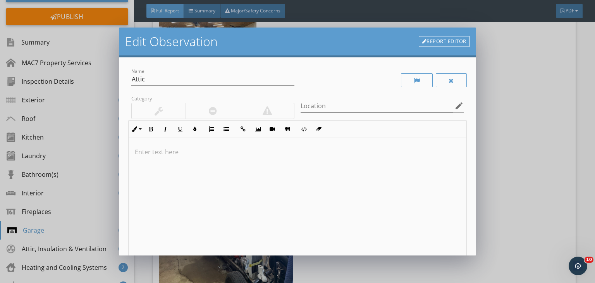
click at [191, 153] on p at bounding box center [297, 151] width 325 height 9
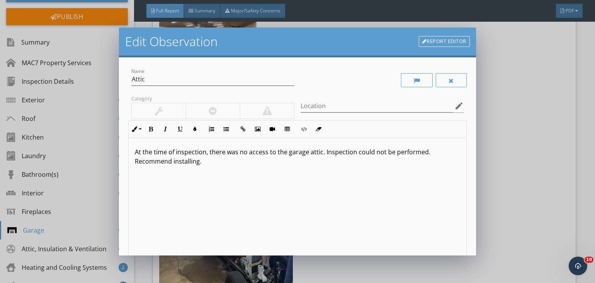
scroll to position [0, 0]
click at [454, 106] on icon "edit" at bounding box center [458, 105] width 9 height 9
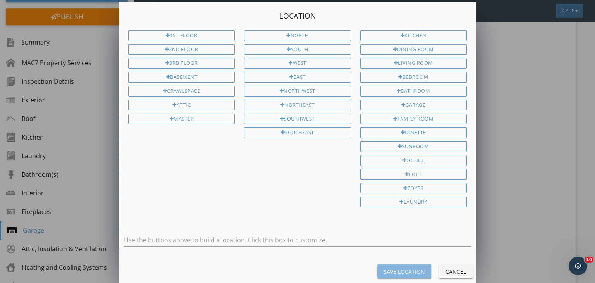
click at [405, 267] on div "Save Location" at bounding box center [403, 271] width 41 height 8
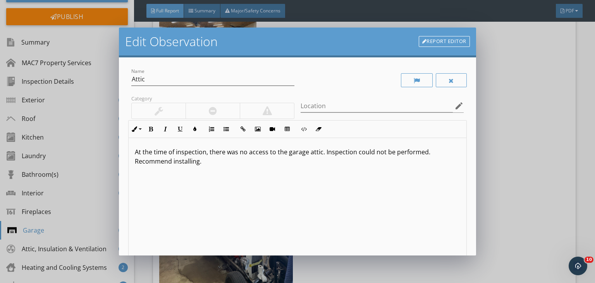
scroll to position [81, 0]
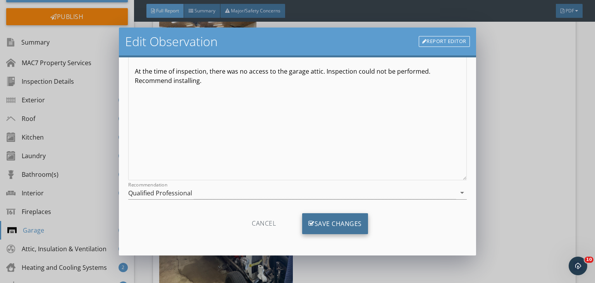
click at [346, 226] on div "Save Changes" at bounding box center [335, 223] width 66 height 21
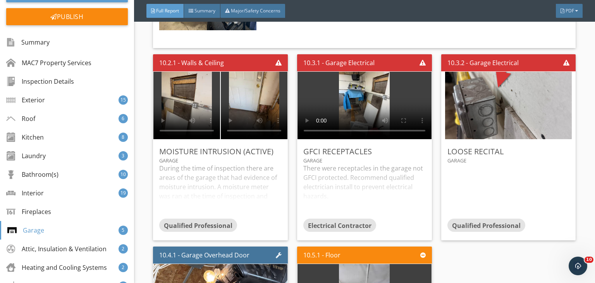
scroll to position [8135, 0]
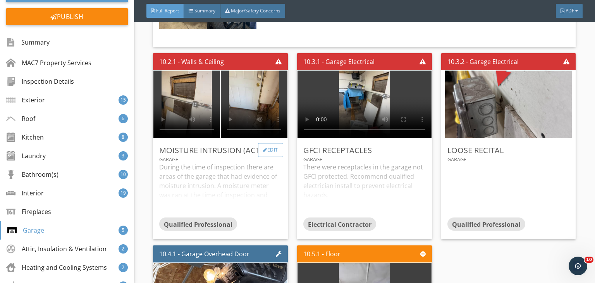
click at [272, 143] on div "Edit" at bounding box center [270, 150] width 25 height 14
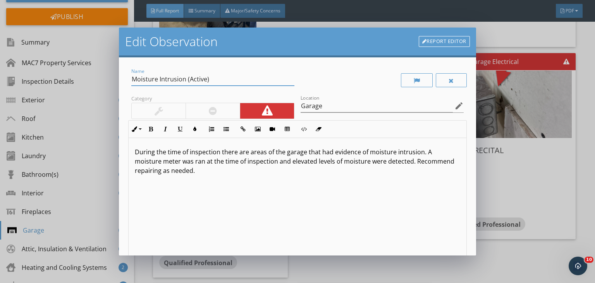
drag, startPoint x: 212, startPoint y: 79, endPoint x: 185, endPoint y: 80, distance: 27.5
click at [185, 80] on input "Moisture Intrusion (Active)" at bounding box center [212, 79] width 163 height 13
type input "Moisture Intrusion"
drag, startPoint x: 238, startPoint y: 154, endPoint x: 246, endPoint y: 154, distance: 8.5
click at [246, 154] on p "During the time of inspection there are areas of the garage that had evidence o…" at bounding box center [297, 161] width 325 height 28
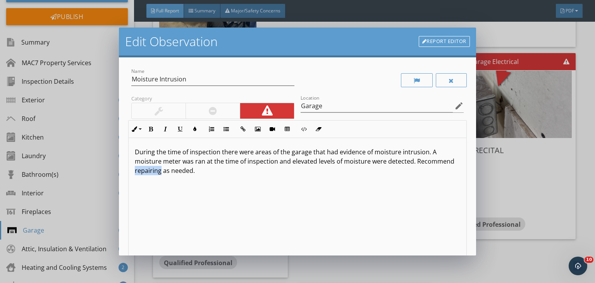
drag, startPoint x: 173, startPoint y: 171, endPoint x: 198, endPoint y: 172, distance: 24.8
click at [198, 172] on p "During the time of inspection there were areas of the garage that had evidence …" at bounding box center [297, 161] width 325 height 28
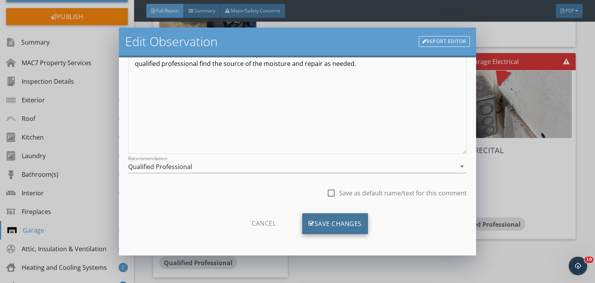
click at [336, 227] on div "Save Changes" at bounding box center [335, 223] width 66 height 21
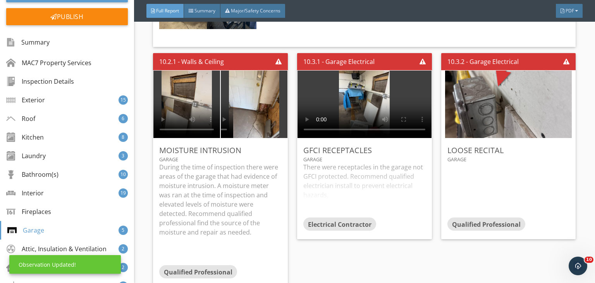
scroll to position [15, 0]
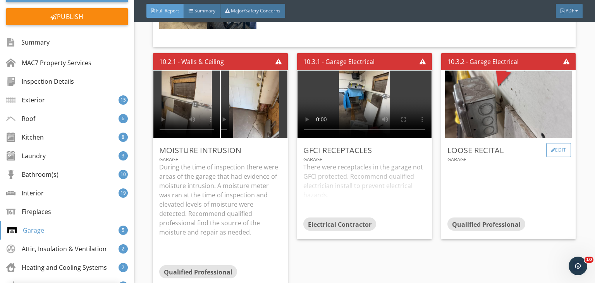
click at [557, 144] on div "Edit" at bounding box center [558, 150] width 25 height 14
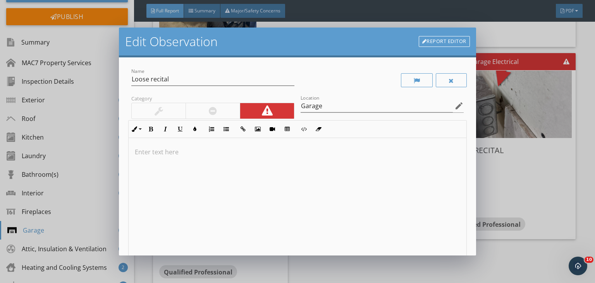
click at [304, 161] on div at bounding box center [298, 199] width 338 height 123
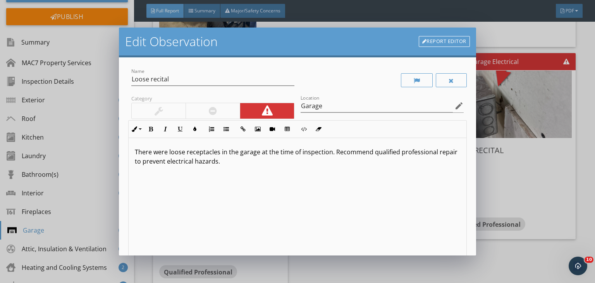
scroll to position [81, 0]
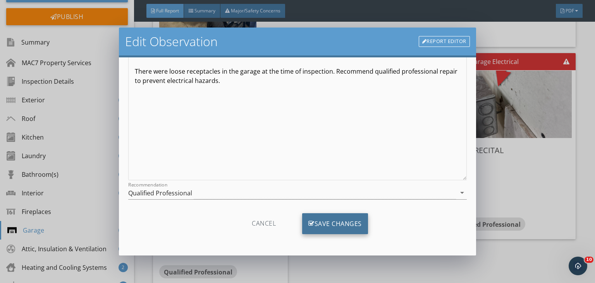
click at [353, 220] on div "Save Changes" at bounding box center [335, 223] width 66 height 21
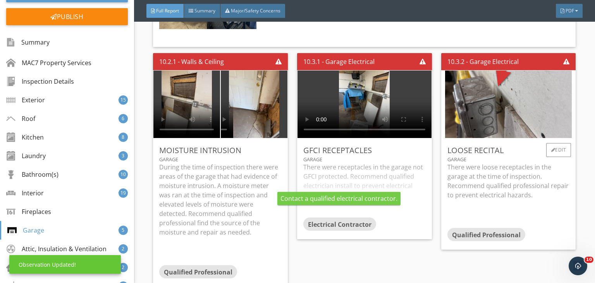
scroll to position [8135, 0]
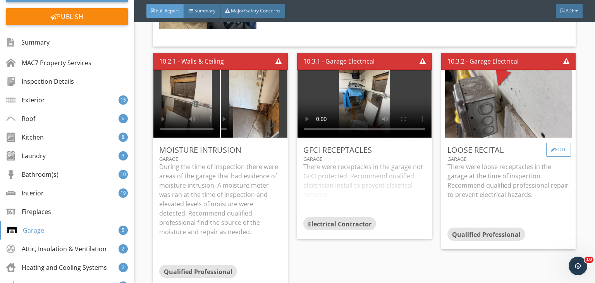
click at [557, 144] on div "Edit" at bounding box center [558, 149] width 25 height 14
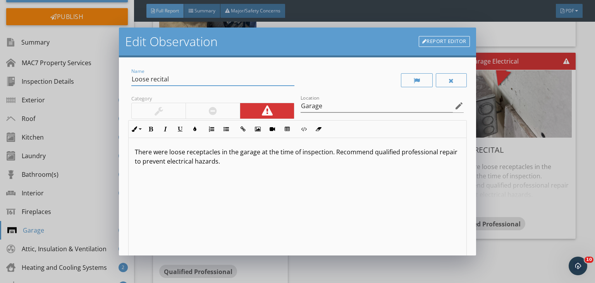
click at [174, 73] on input "Loose recital" at bounding box center [212, 79] width 163 height 13
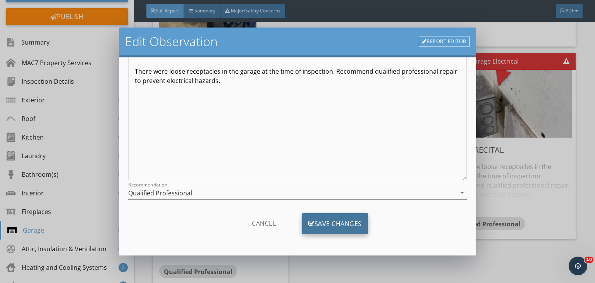
type input "Loose receptacle"
click at [355, 216] on div "Save Changes" at bounding box center [335, 223] width 66 height 21
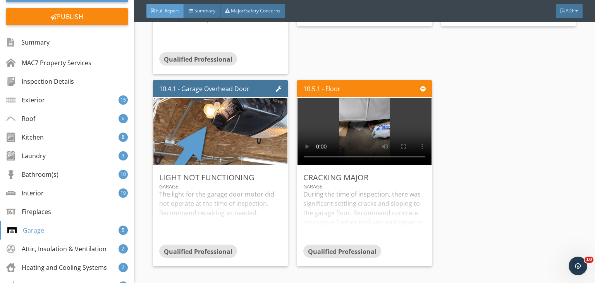
scroll to position [8348, 0]
click at [271, 170] on div "Edit" at bounding box center [270, 177] width 25 height 14
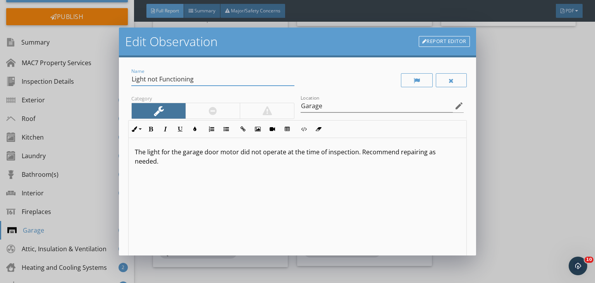
drag, startPoint x: 195, startPoint y: 76, endPoint x: 104, endPoint y: 89, distance: 91.9
click at [104, 89] on div "Edit Observation Report Editor Name Light not Functioning Category Location Gar…" at bounding box center [297, 141] width 595 height 283
type input "Cover missing"
drag, startPoint x: 239, startPoint y: 152, endPoint x: 283, endPoint y: 154, distance: 43.4
click at [283, 154] on p "The light for the garage door motor did not operate at the time of inspection. …" at bounding box center [297, 156] width 325 height 19
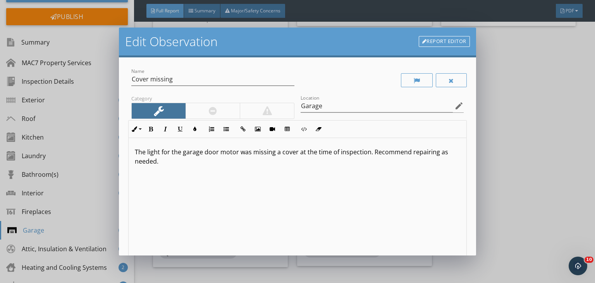
scroll to position [107, 0]
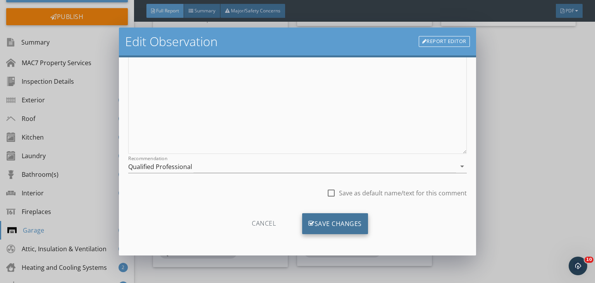
click at [349, 224] on div "Save Changes" at bounding box center [335, 223] width 66 height 21
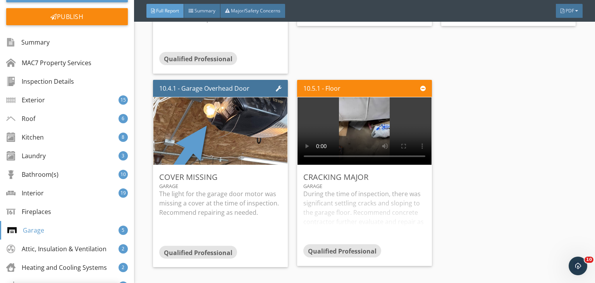
scroll to position [15, 0]
click at [411, 170] on div "Edit" at bounding box center [414, 177] width 25 height 14
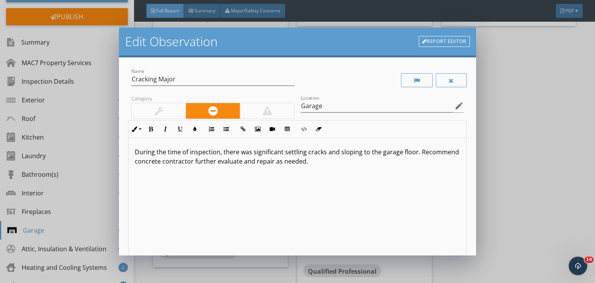
scroll to position [107, 0]
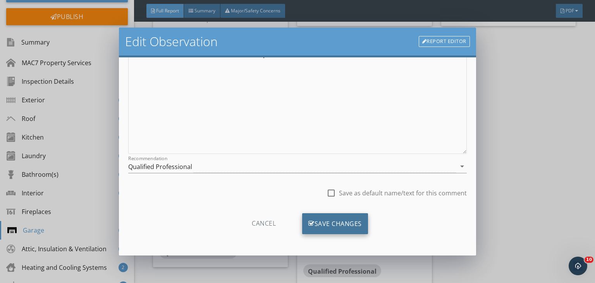
click at [353, 223] on div "Save Changes" at bounding box center [335, 223] width 66 height 21
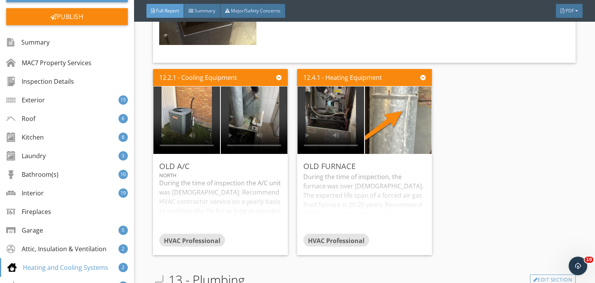
scroll to position [10245, 0]
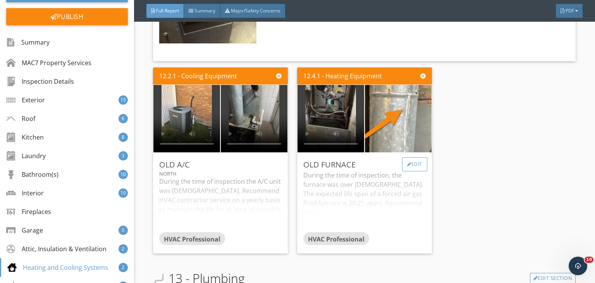
click at [412, 157] on div "Edit" at bounding box center [414, 164] width 25 height 14
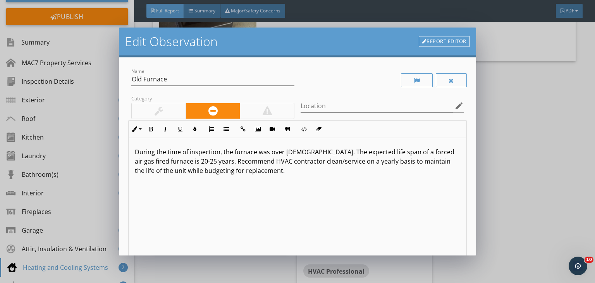
click at [217, 159] on p "During the time of inspection, the furnace was over 20 years old. The expected …" at bounding box center [297, 161] width 325 height 28
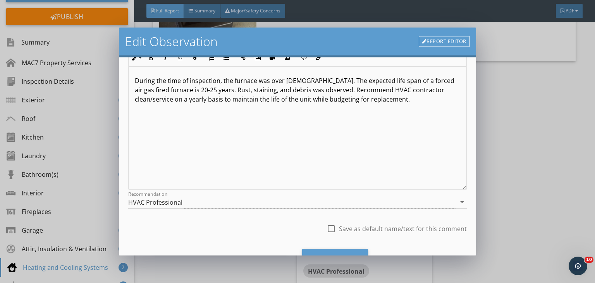
scroll to position [107, 0]
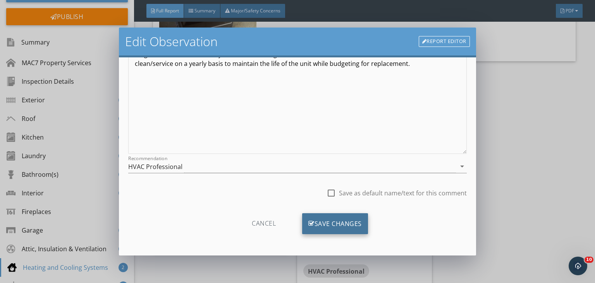
click at [335, 220] on div "Save Changes" at bounding box center [335, 223] width 66 height 21
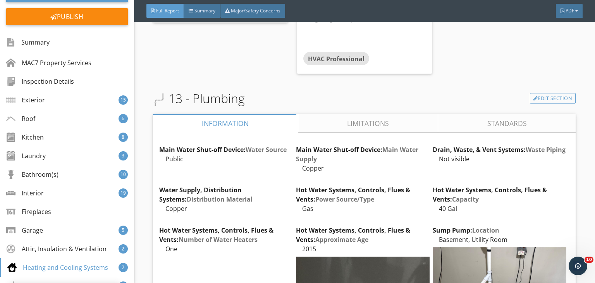
scroll to position [10476, 0]
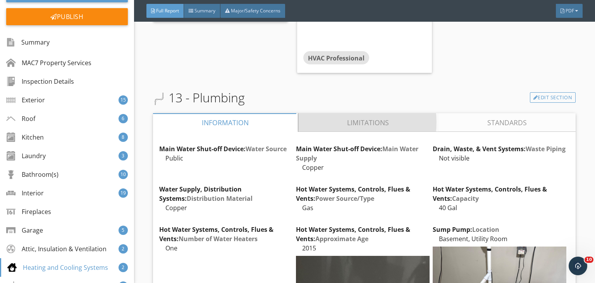
click at [341, 113] on link "Limitations" at bounding box center [368, 122] width 140 height 19
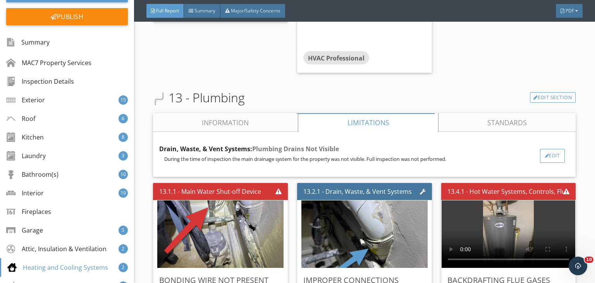
click at [548, 149] on div "Edit" at bounding box center [552, 156] width 25 height 14
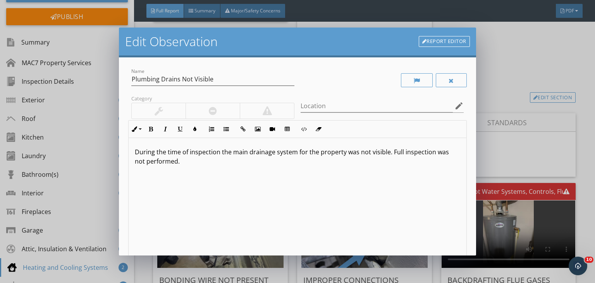
click at [232, 170] on div "During the time of inspection the main drainage system for the property was not…" at bounding box center [298, 199] width 338 height 123
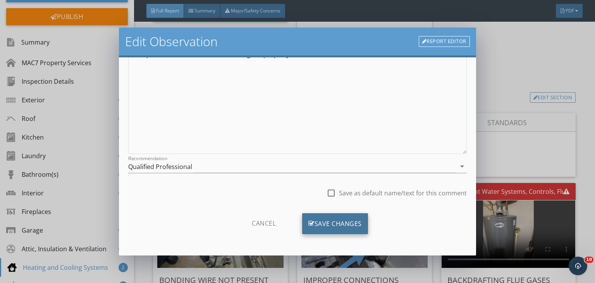
drag, startPoint x: 328, startPoint y: 193, endPoint x: 337, endPoint y: 229, distance: 37.2
click at [337, 229] on div "Name Plumbing Drains Not Visible Category Location edit Inline Style XLarge Lar…" at bounding box center [297, 156] width 357 height 198
click at [337, 229] on div "Save Changes" at bounding box center [335, 223] width 66 height 21
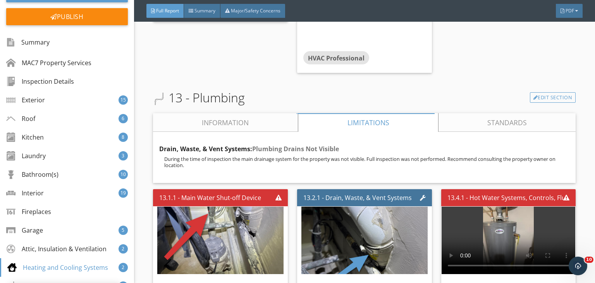
scroll to position [15, 0]
click at [547, 149] on div "Edit" at bounding box center [552, 156] width 25 height 14
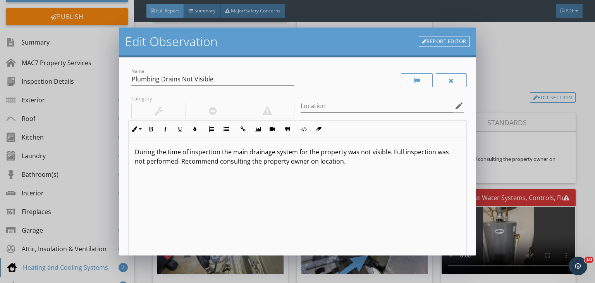
scroll to position [107, 0]
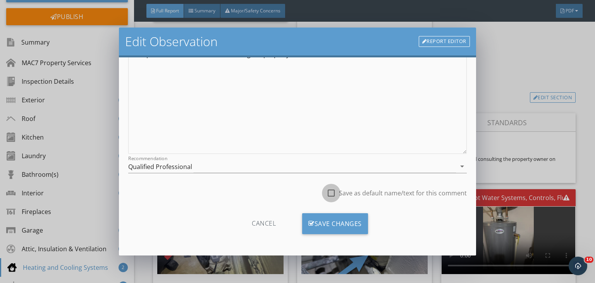
click at [325, 194] on div at bounding box center [330, 192] width 13 height 13
checkbox input "true"
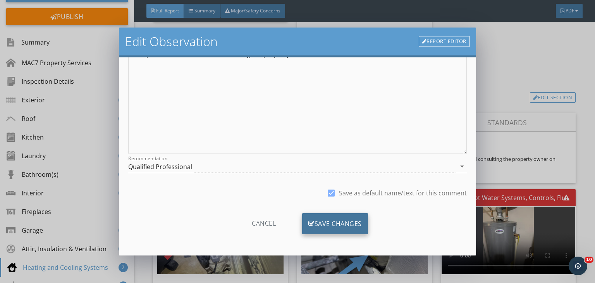
click at [327, 221] on div "Save Changes" at bounding box center [335, 223] width 66 height 21
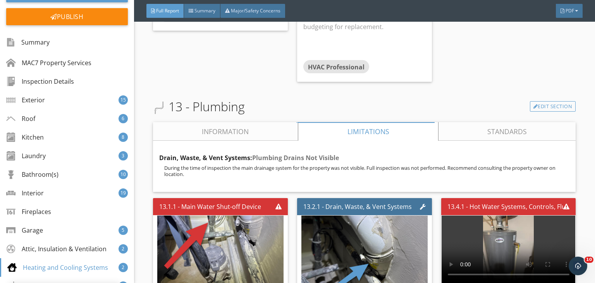
scroll to position [10467, 0]
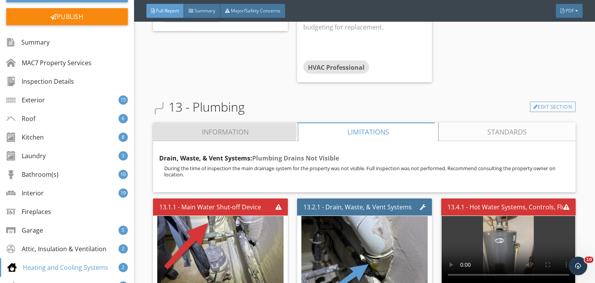
click at [245, 122] on link "Information" at bounding box center [225, 131] width 145 height 19
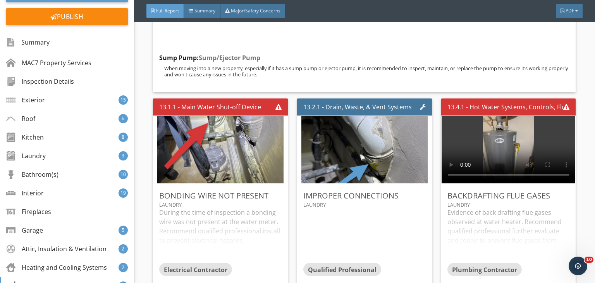
scroll to position [11331, 0]
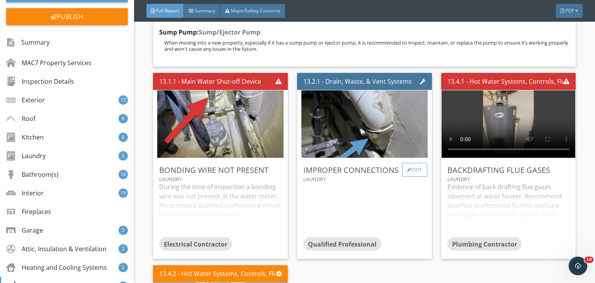
click at [413, 163] on div "Edit" at bounding box center [414, 170] width 25 height 14
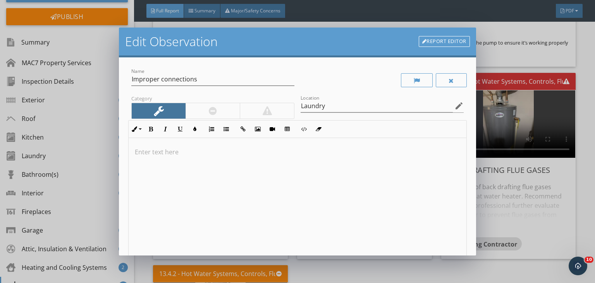
click at [167, 153] on p at bounding box center [297, 151] width 325 height 9
click at [160, 152] on p at bounding box center [297, 151] width 325 height 9
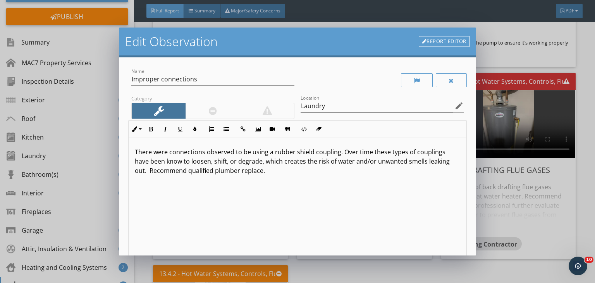
scroll to position [107, 0]
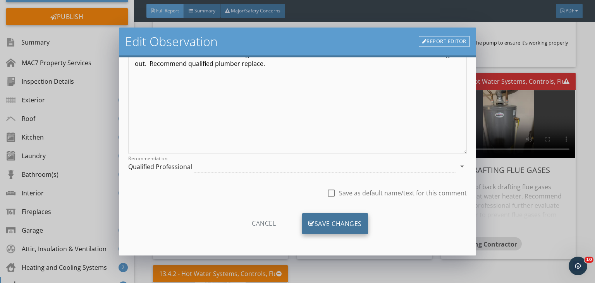
click at [343, 226] on div "Save Changes" at bounding box center [335, 223] width 66 height 21
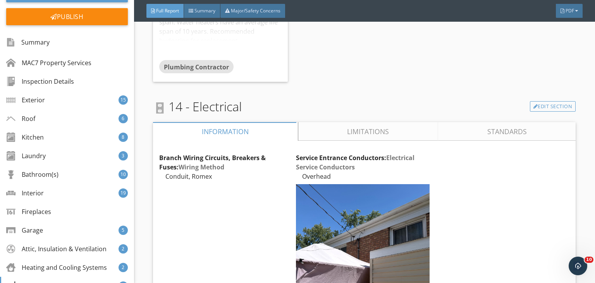
scroll to position [11753, 0]
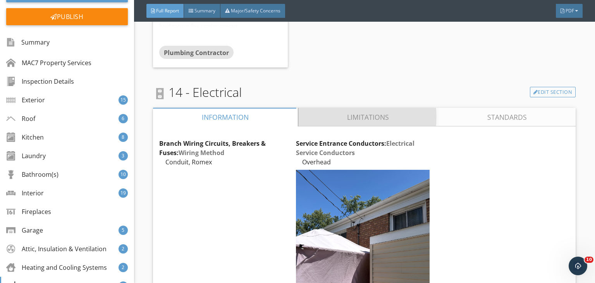
click at [336, 108] on link "Limitations" at bounding box center [368, 117] width 140 height 19
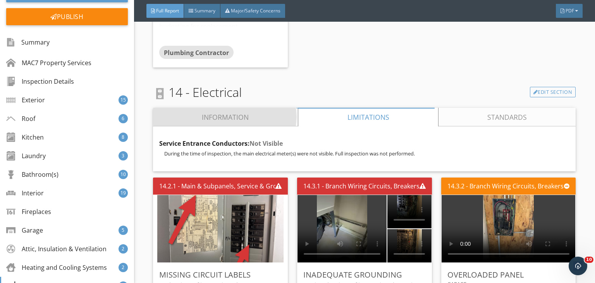
click at [274, 108] on link "Information" at bounding box center [225, 117] width 145 height 19
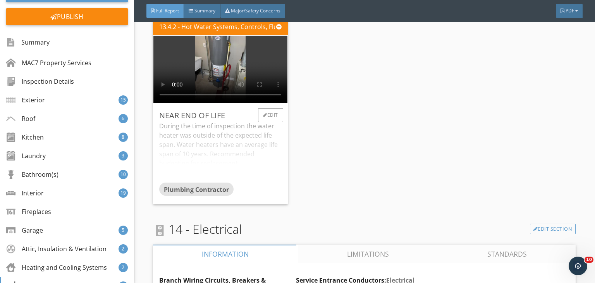
scroll to position [11613, 0]
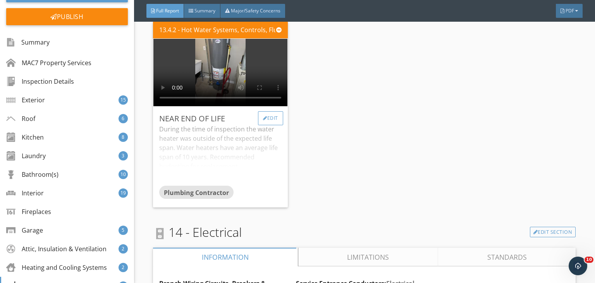
click at [271, 111] on div "Edit" at bounding box center [270, 118] width 25 height 14
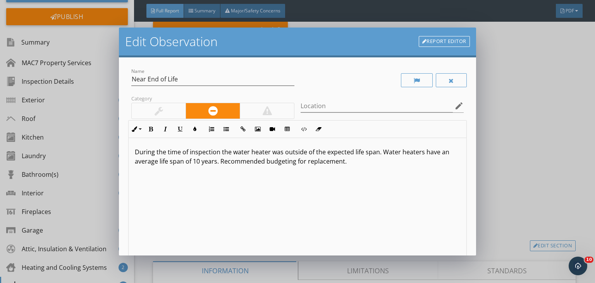
click at [282, 108] on div at bounding box center [267, 110] width 54 height 15
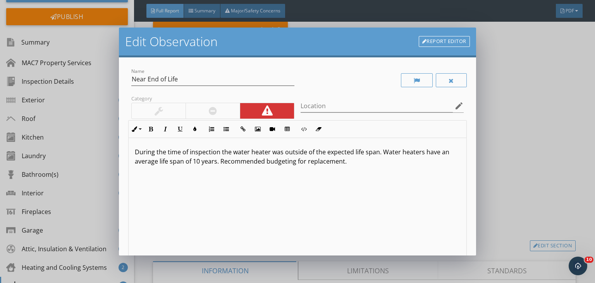
click at [221, 160] on p "During the time of inspection the water heater was outside of the expected life…" at bounding box center [297, 156] width 325 height 19
click at [221, 163] on p "During the time of inspection the water heater was outside of the expected life…" at bounding box center [297, 156] width 325 height 19
click at [285, 162] on p "During the time of inspection the water heater was outside of the expected life…" at bounding box center [297, 161] width 325 height 28
click at [306, 162] on p "During the time of inspection the water heater was outside of the expected life…" at bounding box center [297, 161] width 325 height 28
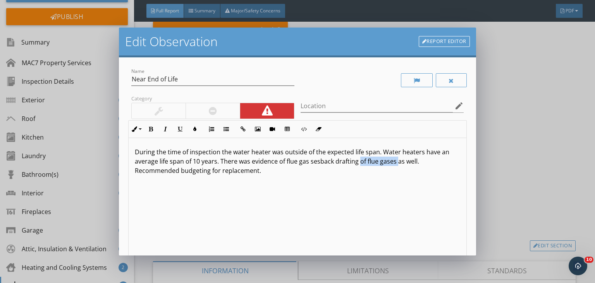
drag, startPoint x: 360, startPoint y: 162, endPoint x: 396, endPoint y: 164, distance: 35.7
click at [396, 164] on p "During the time of inspection the water heater was outside of the expected life…" at bounding box center [297, 161] width 325 height 28
click at [309, 162] on p "During the time of inspection the water heater was outside of the expected life…" at bounding box center [297, 161] width 325 height 28
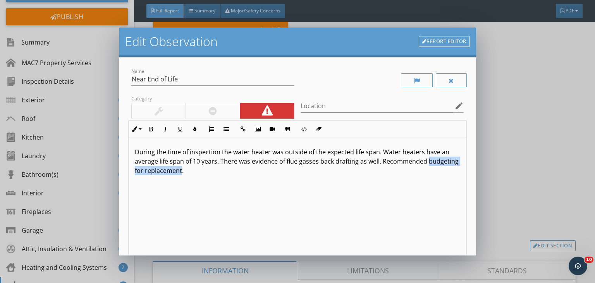
drag, startPoint x: 211, startPoint y: 168, endPoint x: 134, endPoint y: 171, distance: 77.5
click at [134, 171] on div "During the time of inspection the water heater was outside of the expected life…" at bounding box center [298, 199] width 338 height 123
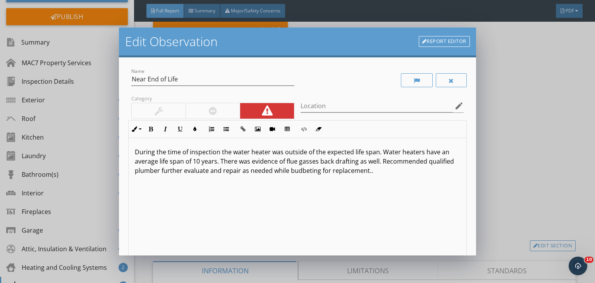
click at [322, 173] on p "During the time of inspection the water heater was outside of the expected life…" at bounding box center [297, 161] width 325 height 28
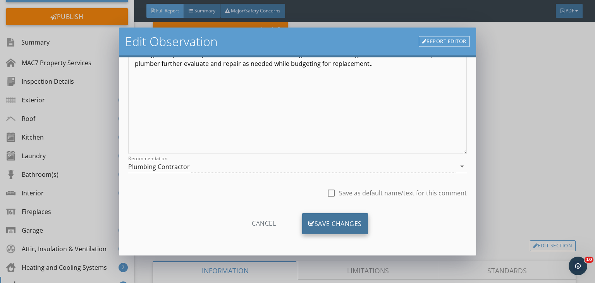
click at [348, 224] on div "Save Changes" at bounding box center [335, 223] width 66 height 21
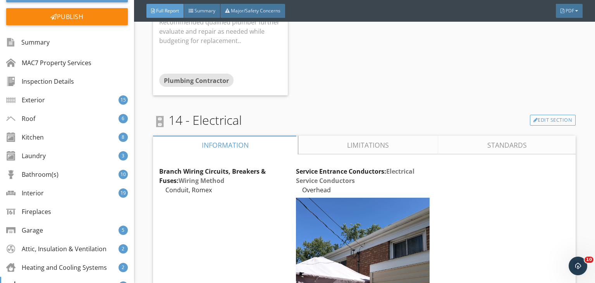
scroll to position [11772, 0]
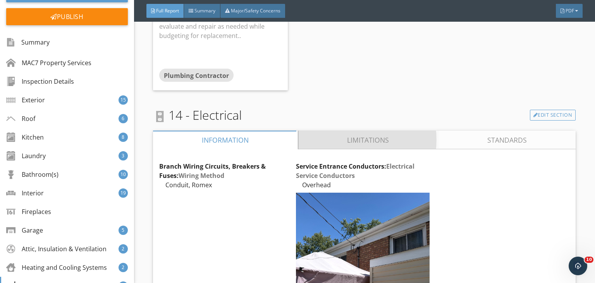
click at [316, 130] on link "Limitations" at bounding box center [368, 139] width 140 height 19
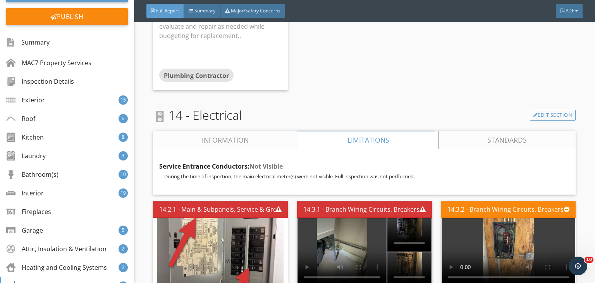
click at [254, 130] on link "Information" at bounding box center [225, 139] width 145 height 19
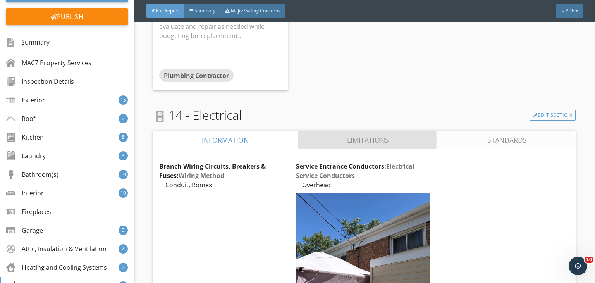
click at [331, 130] on link "Limitations" at bounding box center [368, 139] width 140 height 19
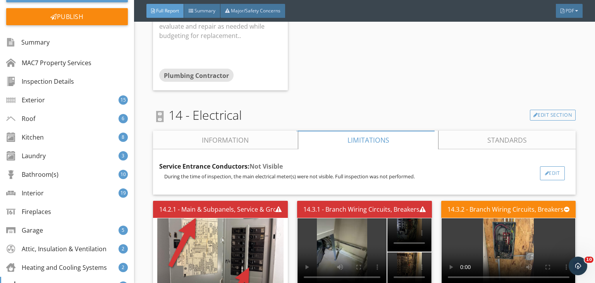
click at [550, 166] on div "Edit" at bounding box center [552, 173] width 25 height 14
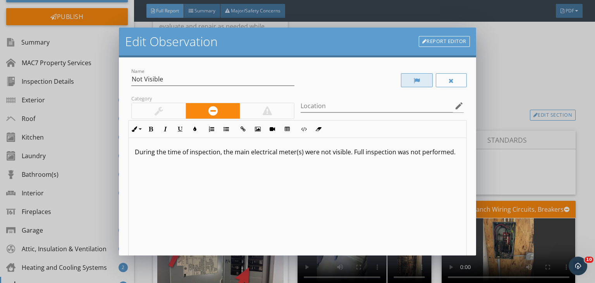
click at [414, 79] on div at bounding box center [417, 80] width 7 height 6
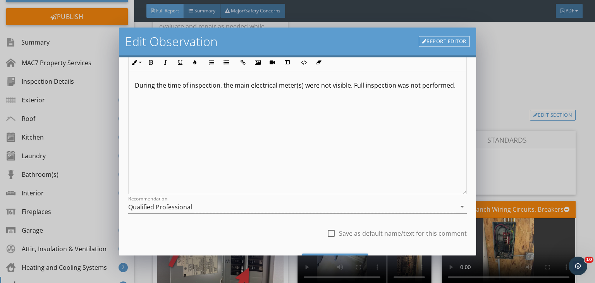
scroll to position [107, 0]
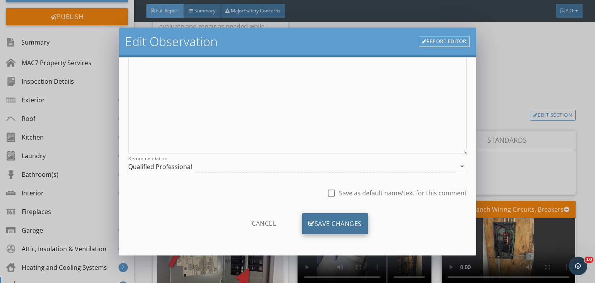
click at [333, 217] on div "Save Changes" at bounding box center [335, 223] width 66 height 21
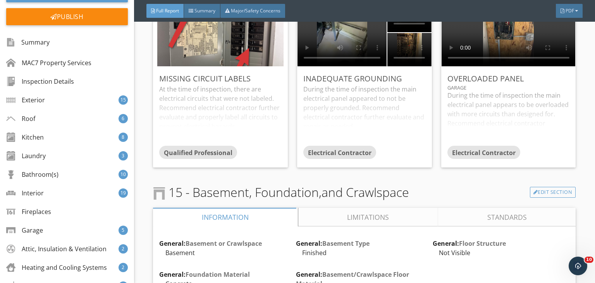
scroll to position [11992, 0]
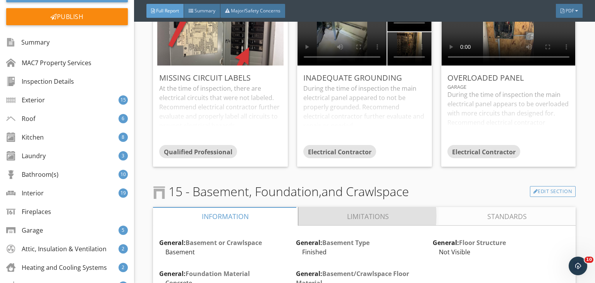
click at [311, 207] on link "Limitations" at bounding box center [368, 216] width 140 height 19
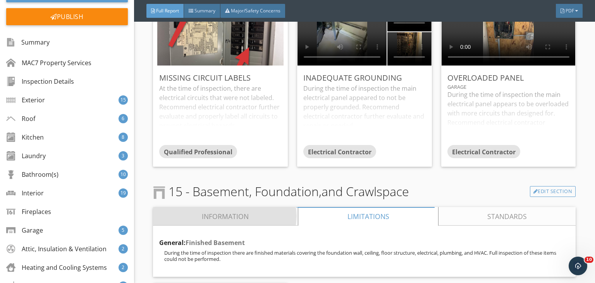
click at [268, 207] on link "Information" at bounding box center [225, 216] width 145 height 19
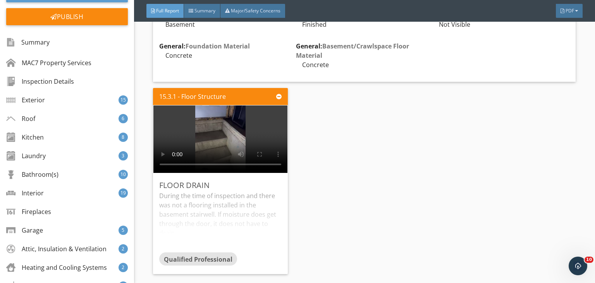
scroll to position [12219, 0]
click at [264, 177] on div "Edit" at bounding box center [270, 184] width 25 height 14
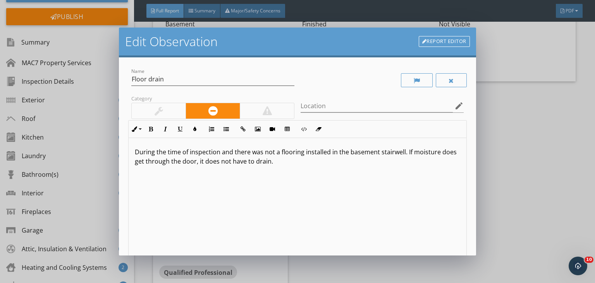
click at [230, 153] on p "During the time of inspection and there was not a flooring installed in the bas…" at bounding box center [297, 156] width 325 height 19
drag, startPoint x: 221, startPoint y: 151, endPoint x: 314, endPoint y: 151, distance: 92.9
click at [314, 151] on p "During the time of inspection there was not a flooring installed in the basemen…" at bounding box center [297, 156] width 325 height 19
click at [329, 153] on p "During the time of inspection a floor drain in the basement stairwell. If moist…" at bounding box center [297, 156] width 325 height 19
drag, startPoint x: 185, startPoint y: 163, endPoint x: 257, endPoint y: 166, distance: 72.1
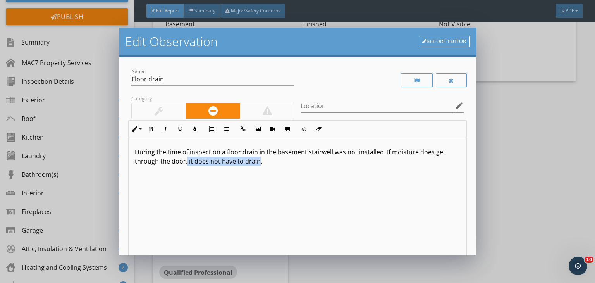
click at [257, 166] on div "During the time of inspection a floor drain in the basement stairwell was not i…" at bounding box center [298, 199] width 338 height 123
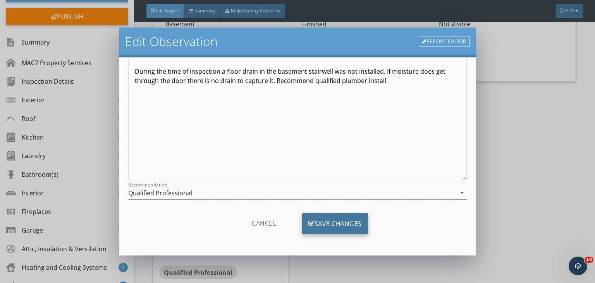
click at [347, 222] on div "Save Changes" at bounding box center [335, 223] width 66 height 21
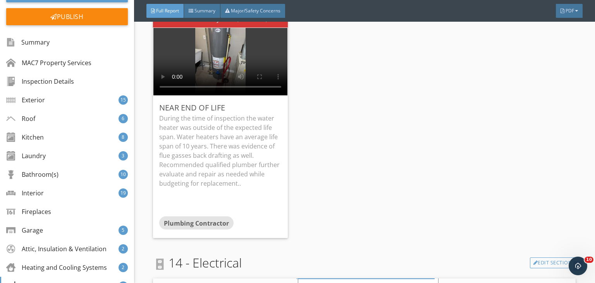
scroll to position [11598, 0]
